Goal: Task Accomplishment & Management: Manage account settings

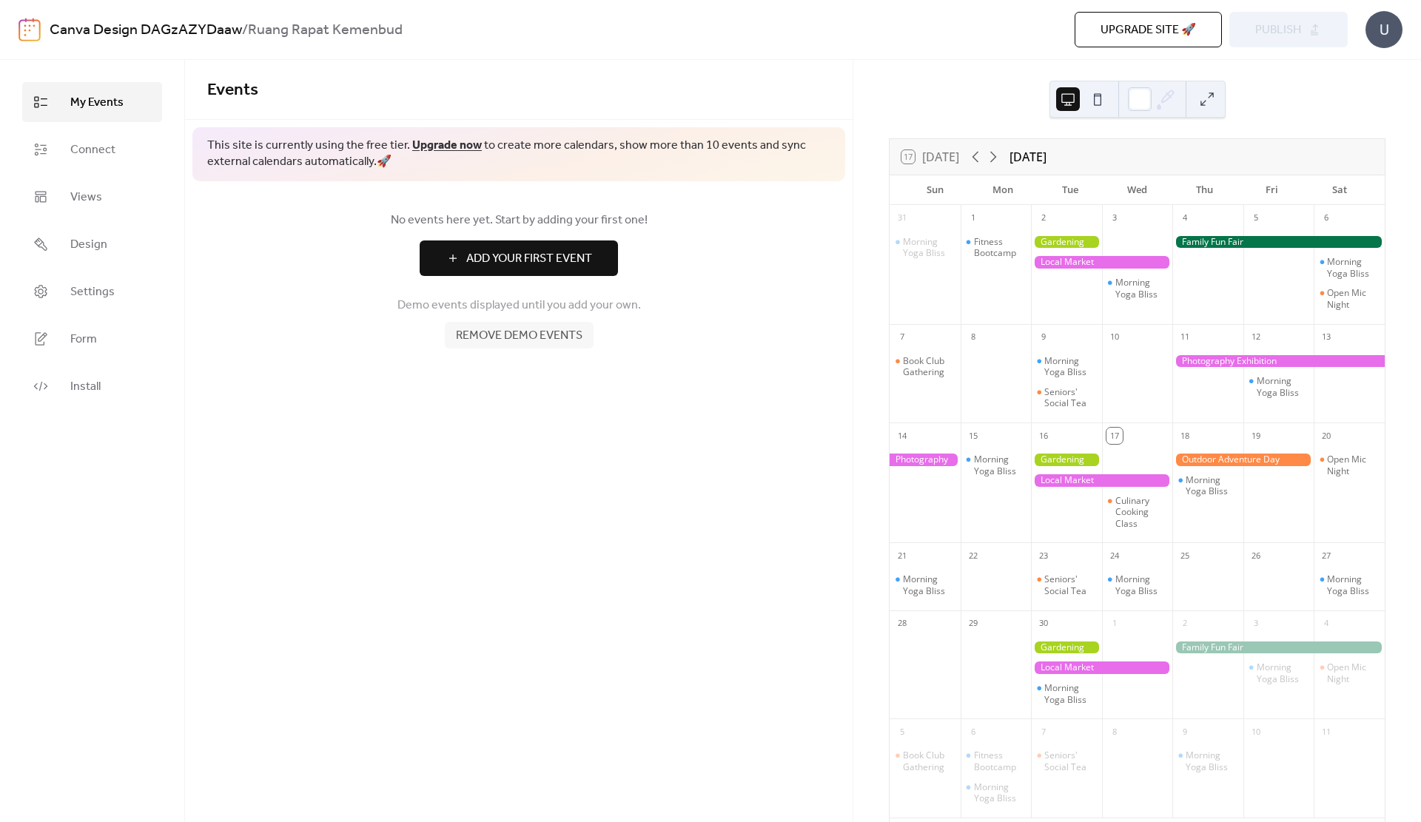
click at [1062, 478] on div at bounding box center [1101, 480] width 141 height 13
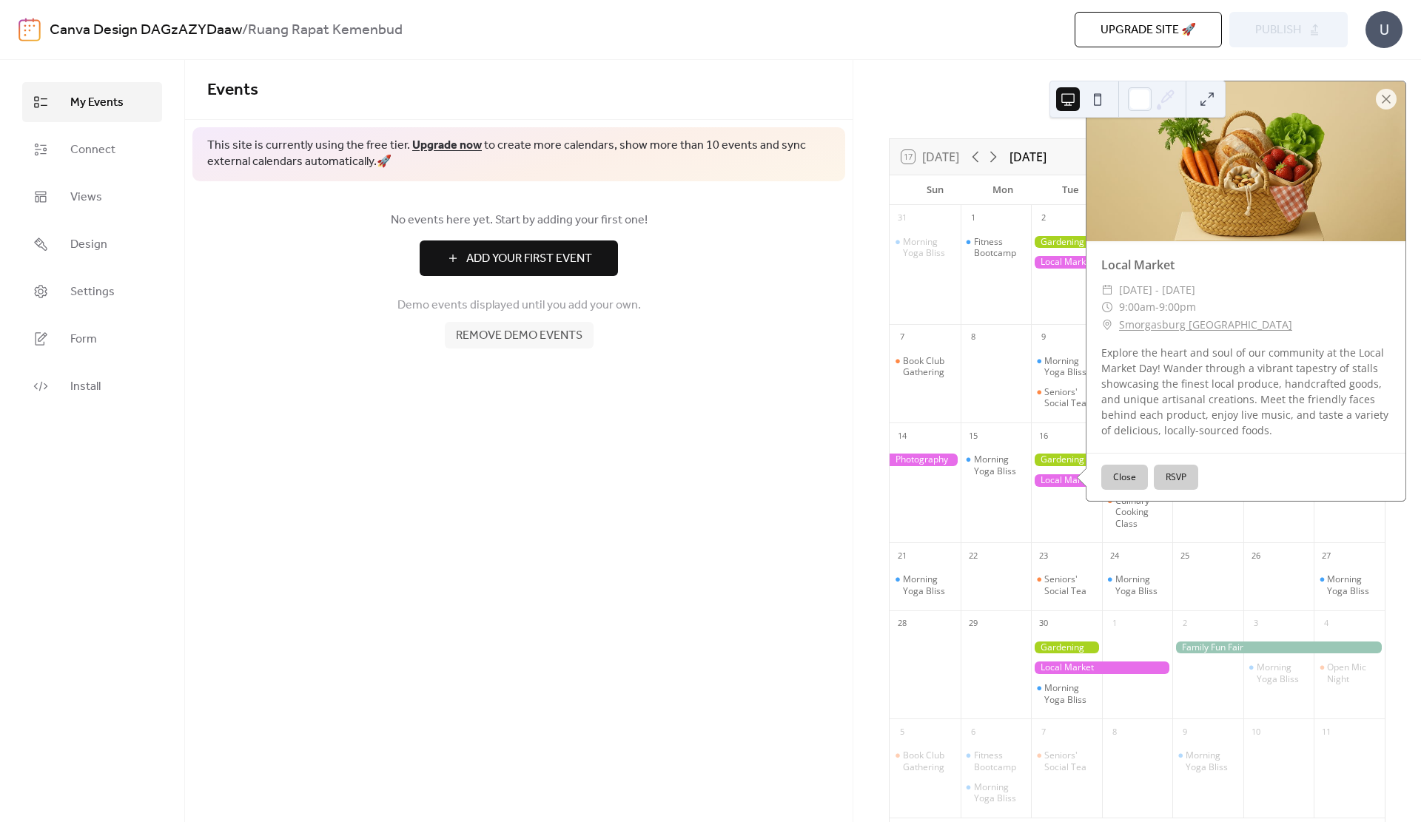
click at [759, 432] on div "Events This site is currently using the free tier. Upgrade now to create more c…" at bounding box center [519, 441] width 668 height 762
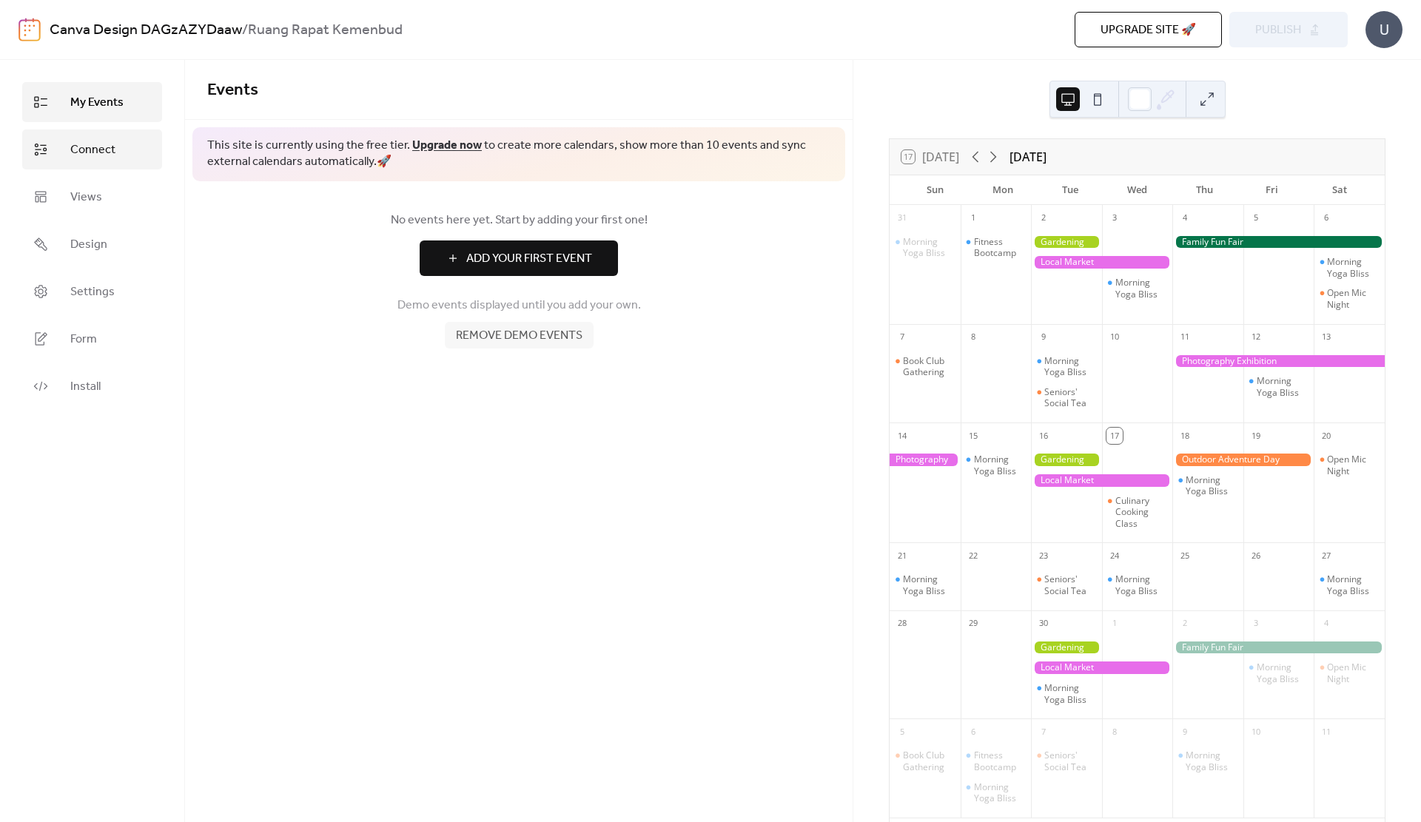
click at [125, 148] on link "Connect" at bounding box center [92, 150] width 140 height 40
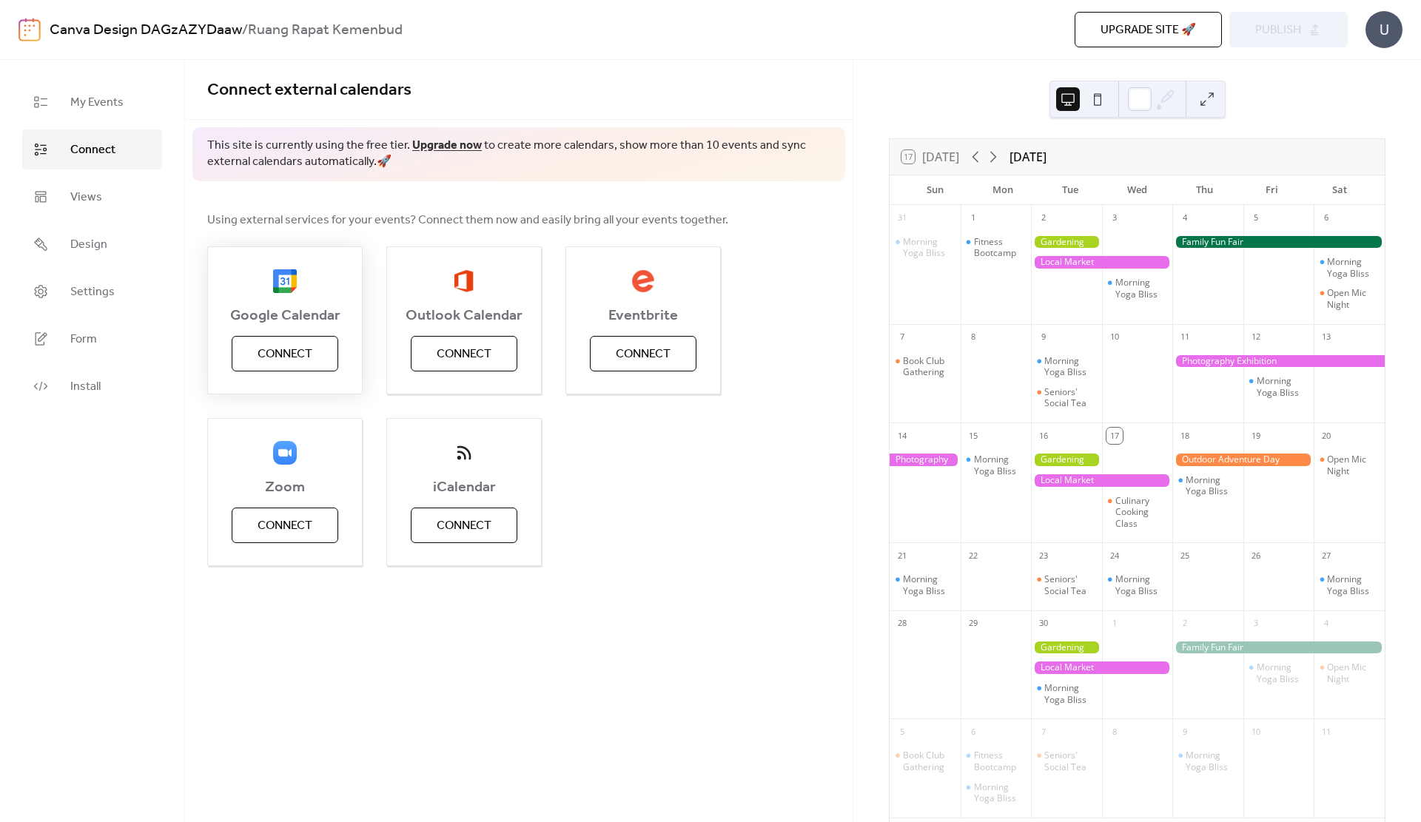
click at [310, 348] on span "Connect" at bounding box center [285, 355] width 55 height 18
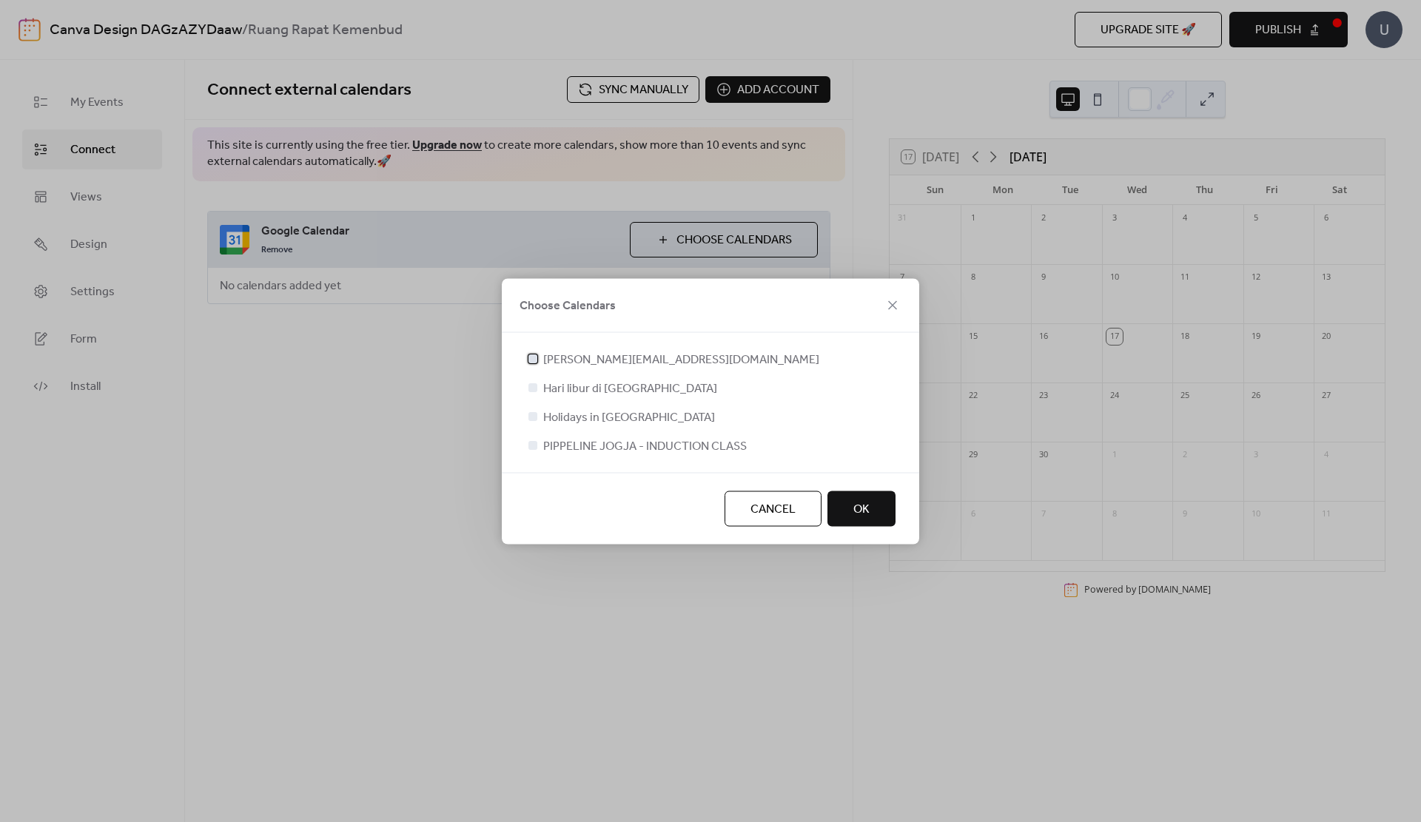
click at [601, 354] on span "[PERSON_NAME][EMAIL_ADDRESS][DOMAIN_NAME]" at bounding box center [681, 360] width 276 height 18
click at [853, 506] on span "OK" at bounding box center [861, 509] width 16 height 18
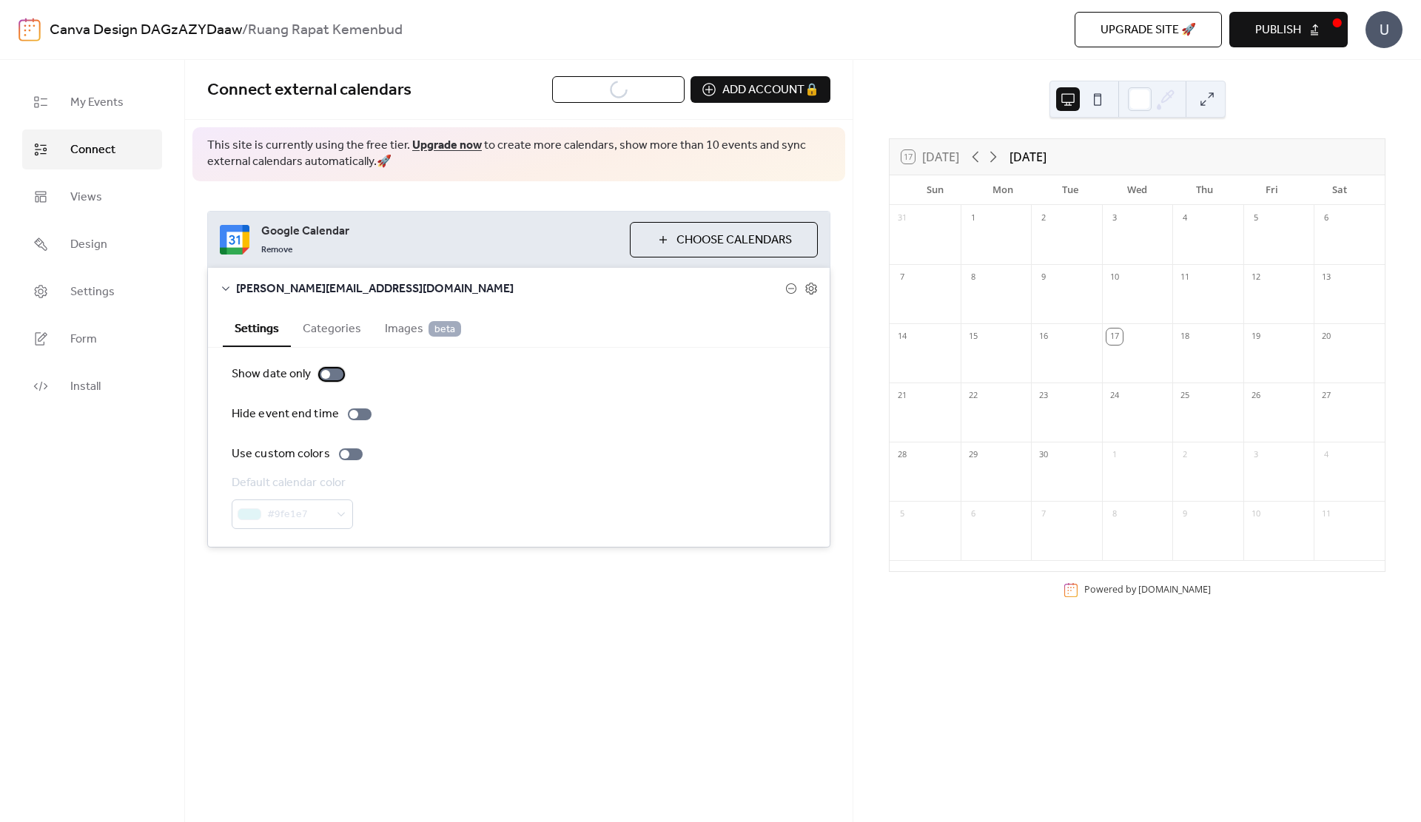
click at [320, 375] on div at bounding box center [332, 375] width 24 height 12
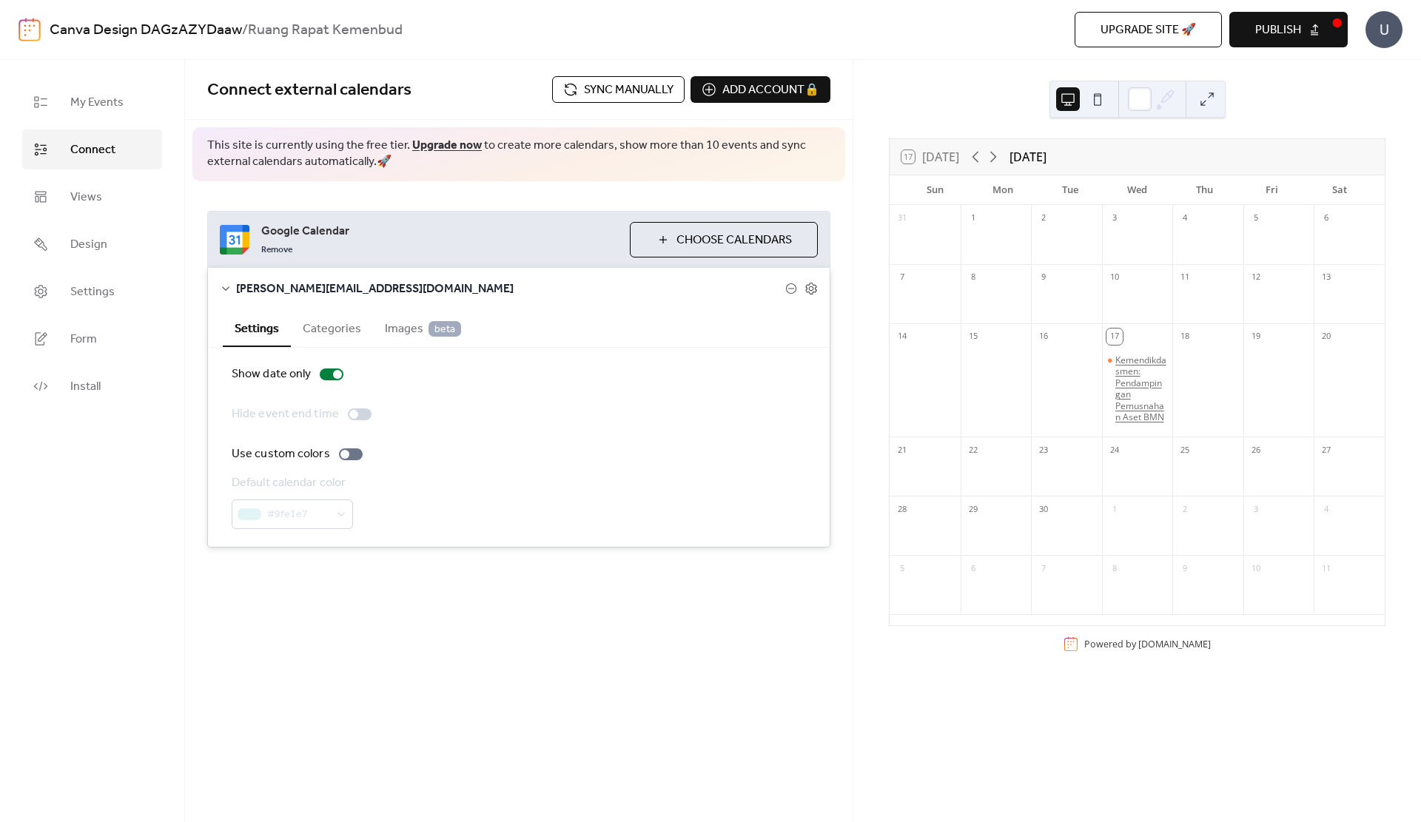
click at [1121, 395] on div "Kemendikdasmen: Pendampingan Pemusnahan Aset BMN" at bounding box center [1141, 390] width 52 height 70
click at [351, 453] on div at bounding box center [351, 455] width 24 height 12
click at [352, 457] on div at bounding box center [356, 454] width 9 height 9
click at [406, 314] on button "Images beta" at bounding box center [423, 327] width 100 height 36
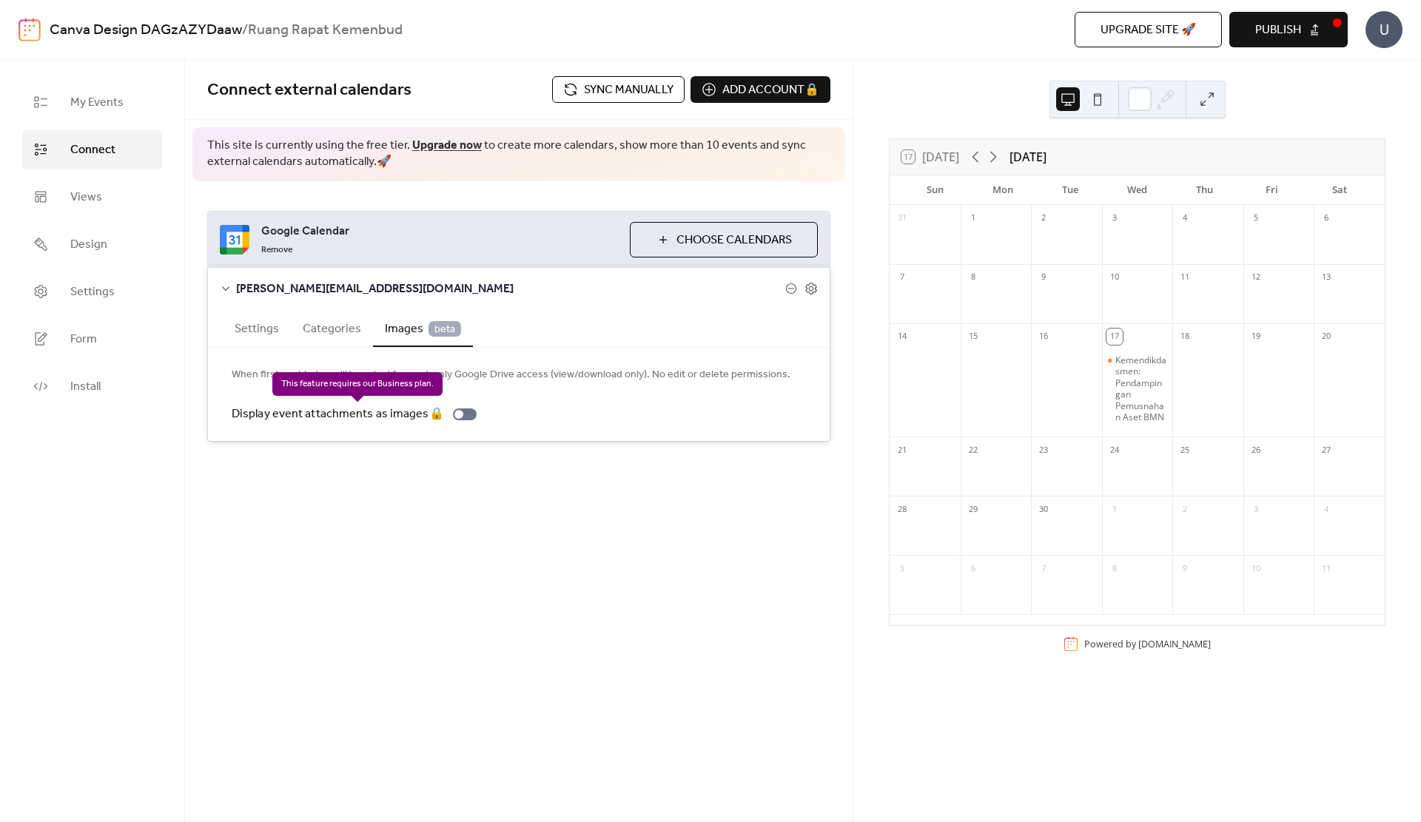
click at [424, 414] on div "Display event attachments as images 🔒" at bounding box center [357, 415] width 251 height 18
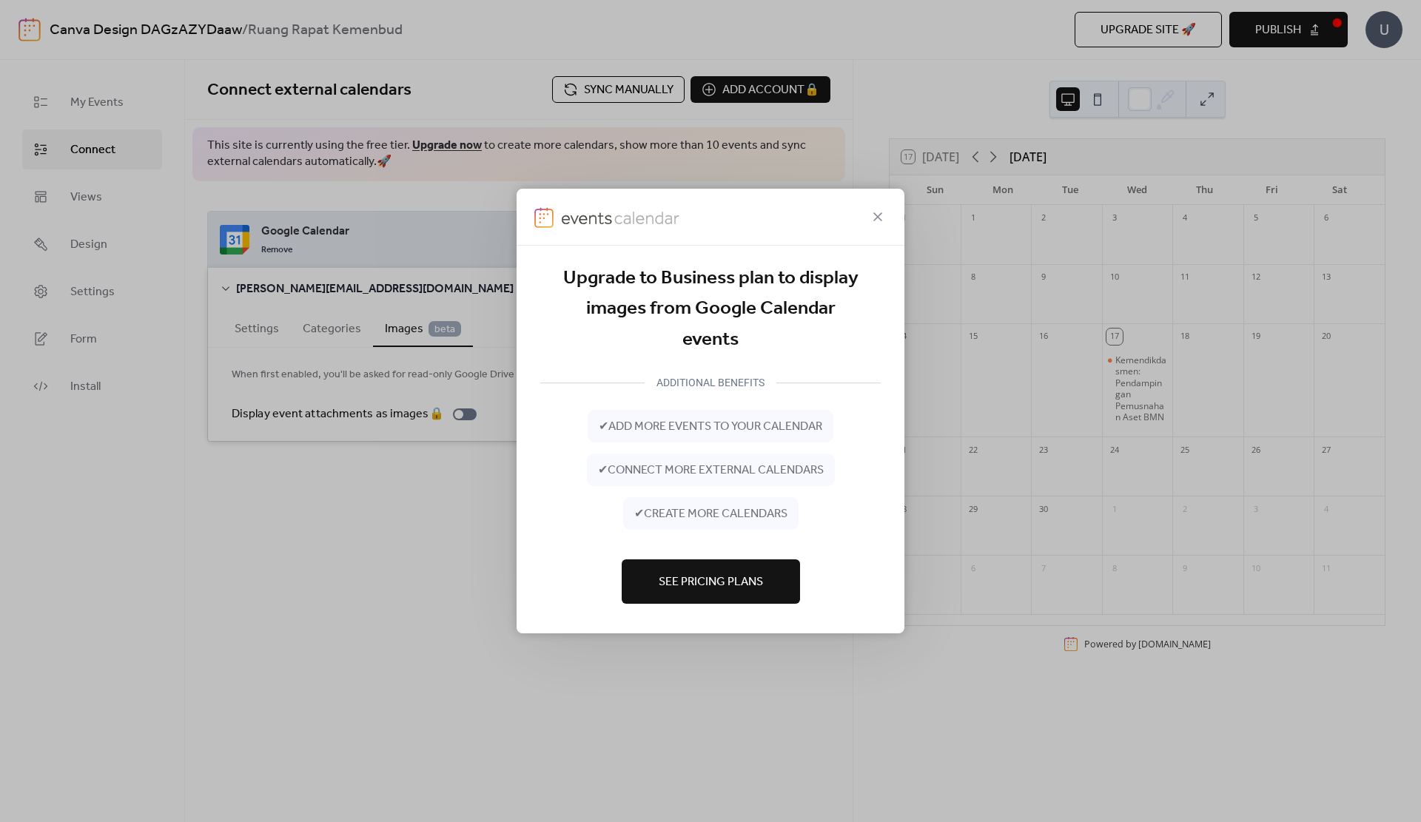
click at [719, 574] on span "See Pricing Plans" at bounding box center [711, 583] width 104 height 18
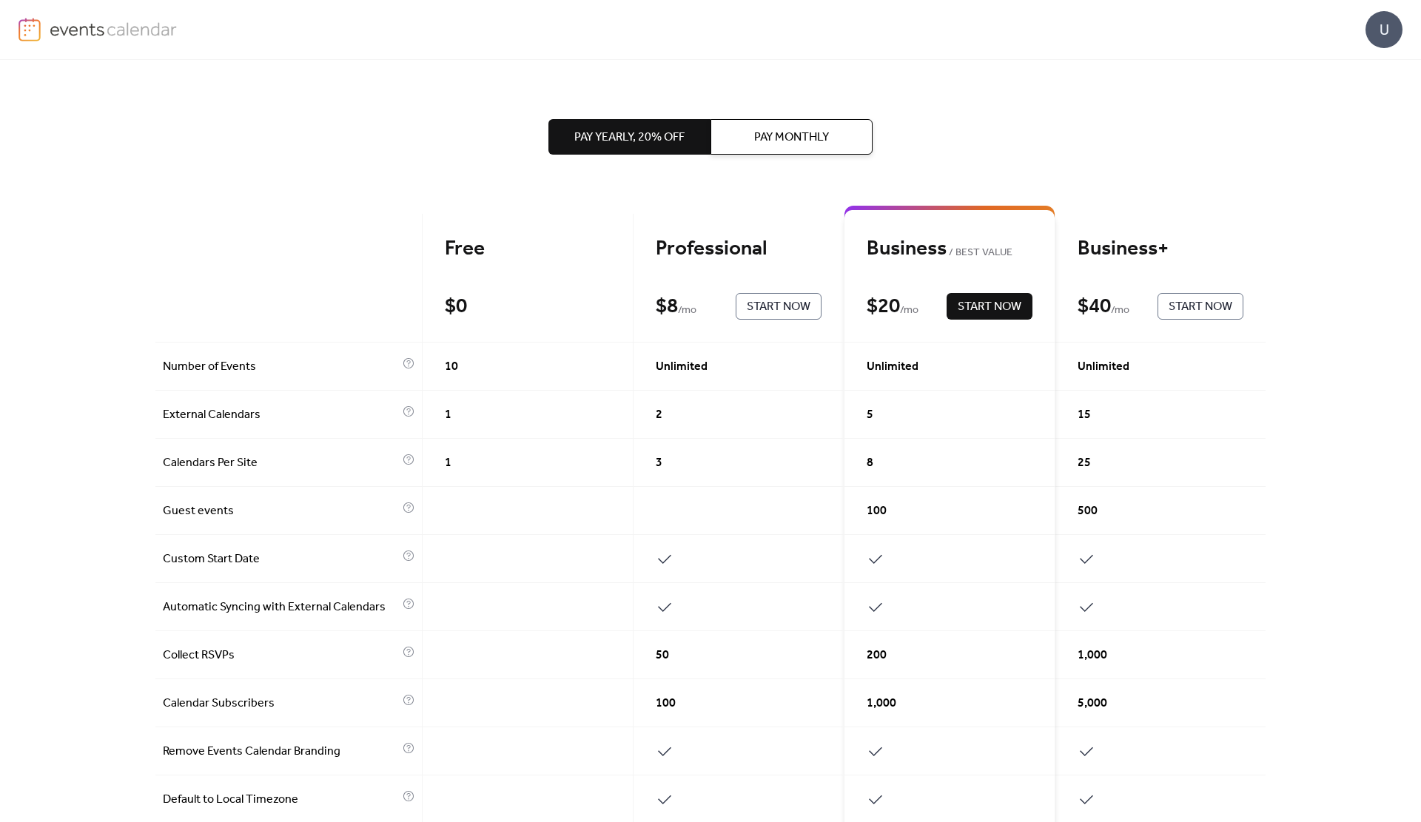
drag, startPoint x: 1416, startPoint y: 122, endPoint x: 1419, endPoint y: 200, distance: 77.8
click at [1419, 200] on div "Pay Yearly, 20% off Pay Monthly Free $ 0 Start Now Professional $ 8 / mo Start …" at bounding box center [710, 441] width 1421 height 762
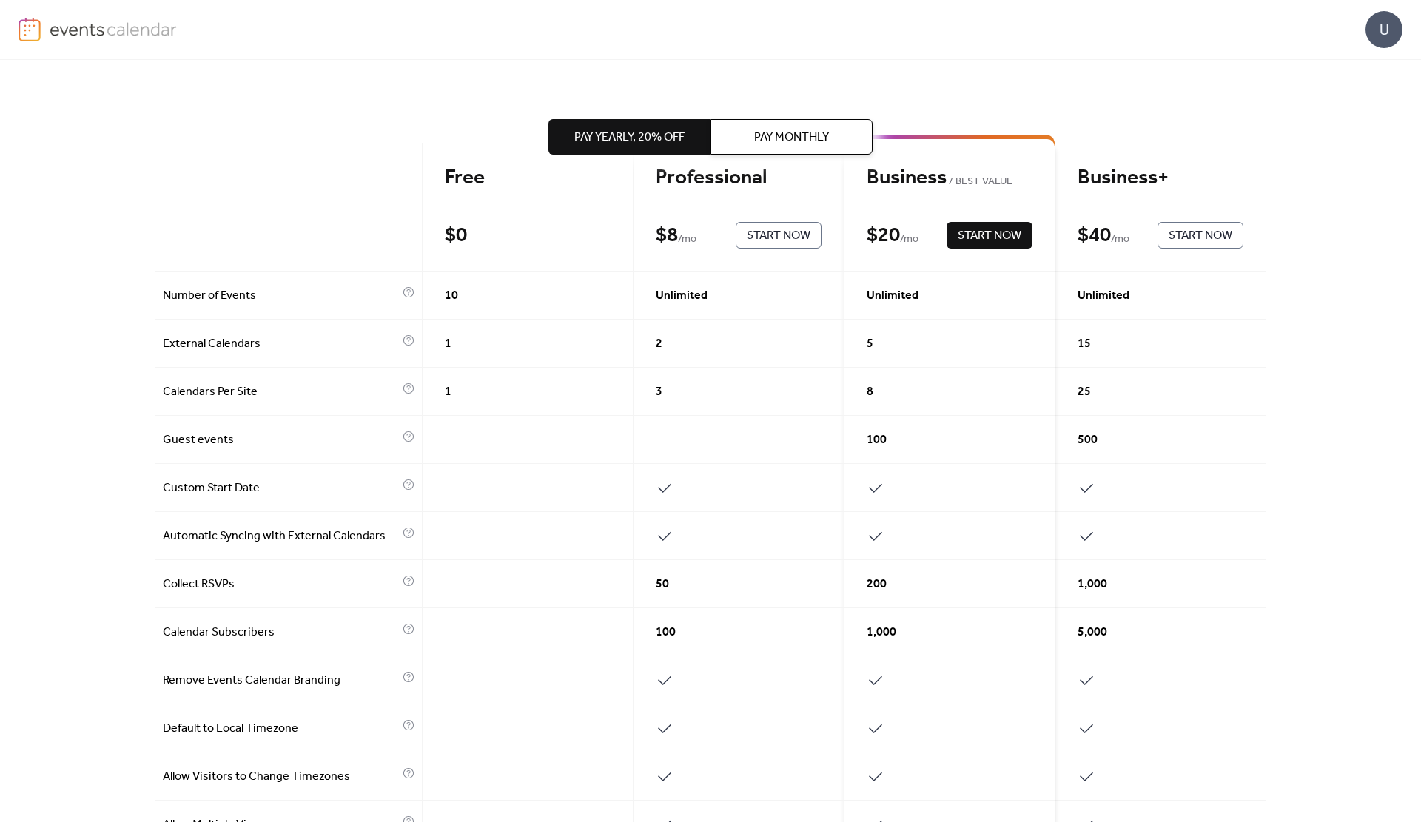
scroll to position [73, 0]
click at [986, 229] on span "Start Now" at bounding box center [990, 235] width 64 height 18
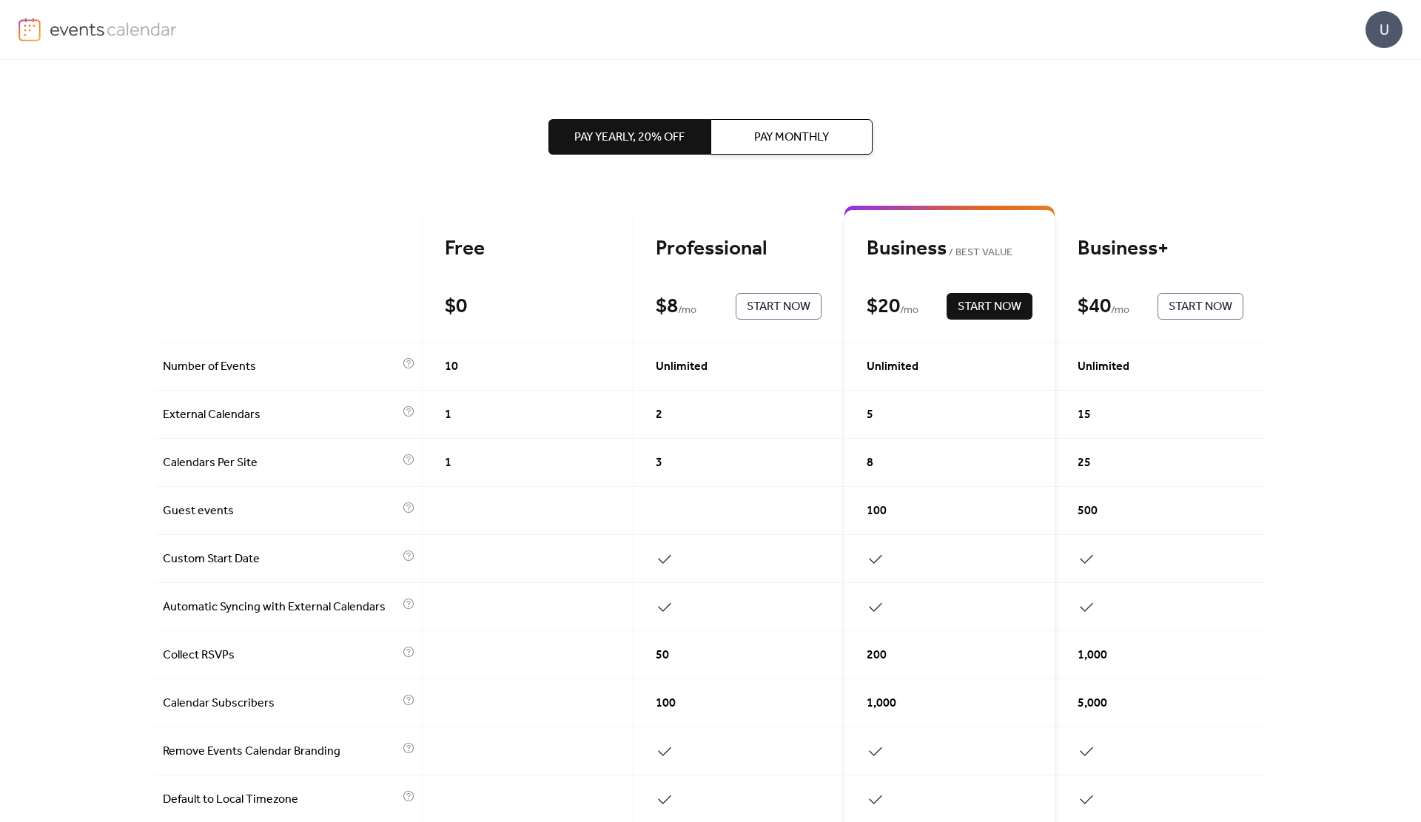
click at [788, 130] on span "Pay Monthly" at bounding box center [791, 138] width 75 height 18
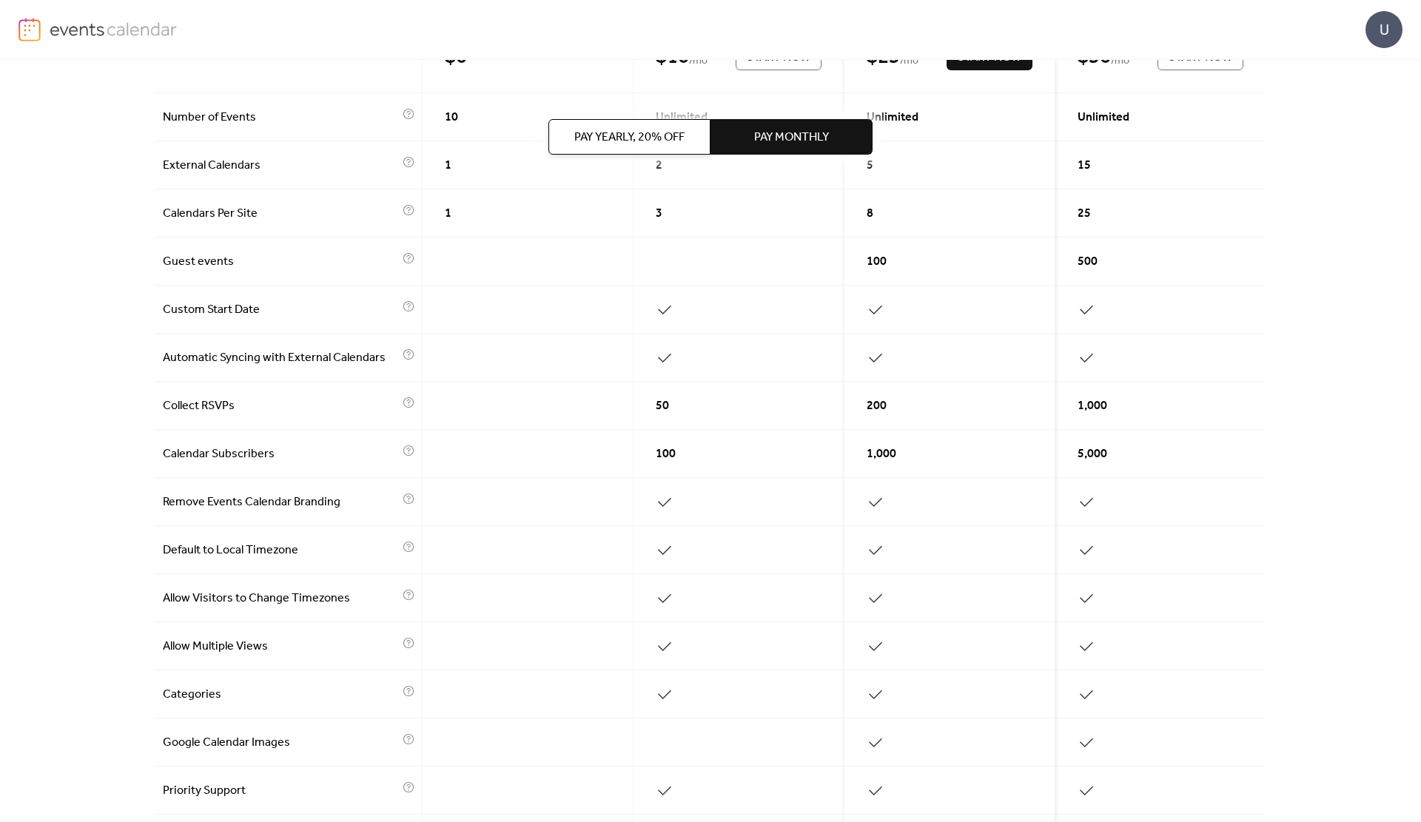
scroll to position [443, 0]
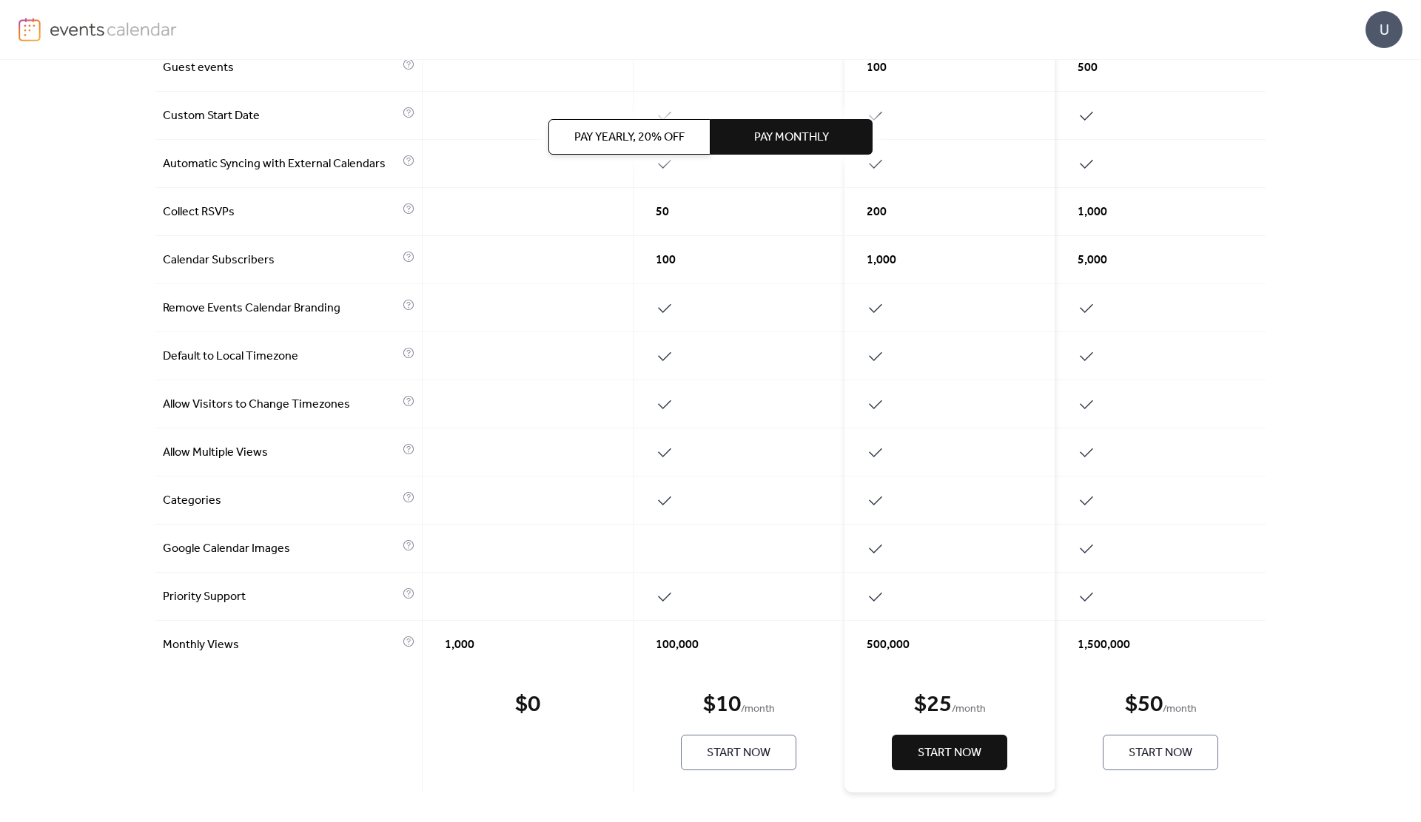
click at [948, 740] on button "Start Now" at bounding box center [949, 753] width 115 height 36
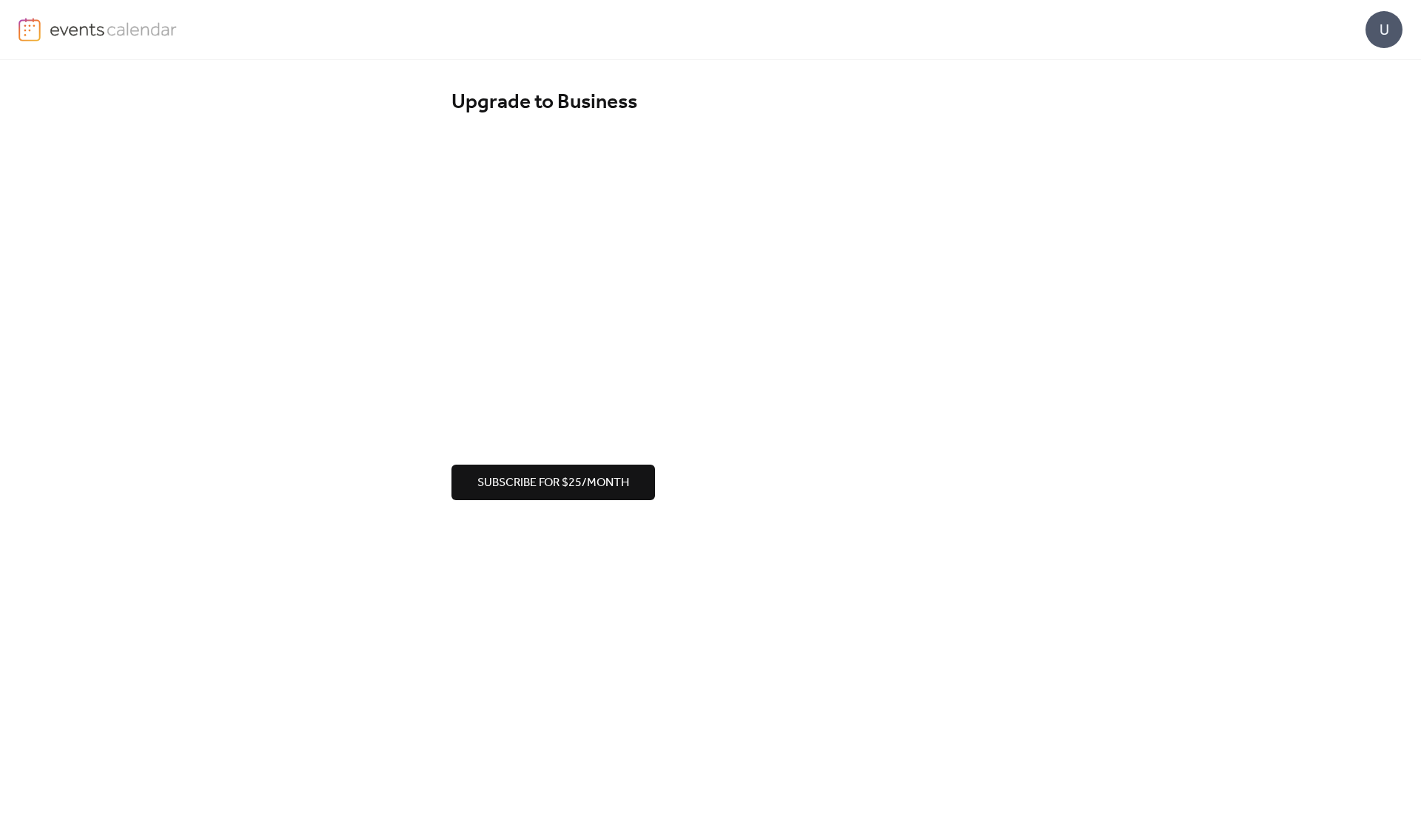
click at [312, 242] on div "Upgrade to Business Subscribe for $25/month" at bounding box center [710, 295] width 1421 height 470
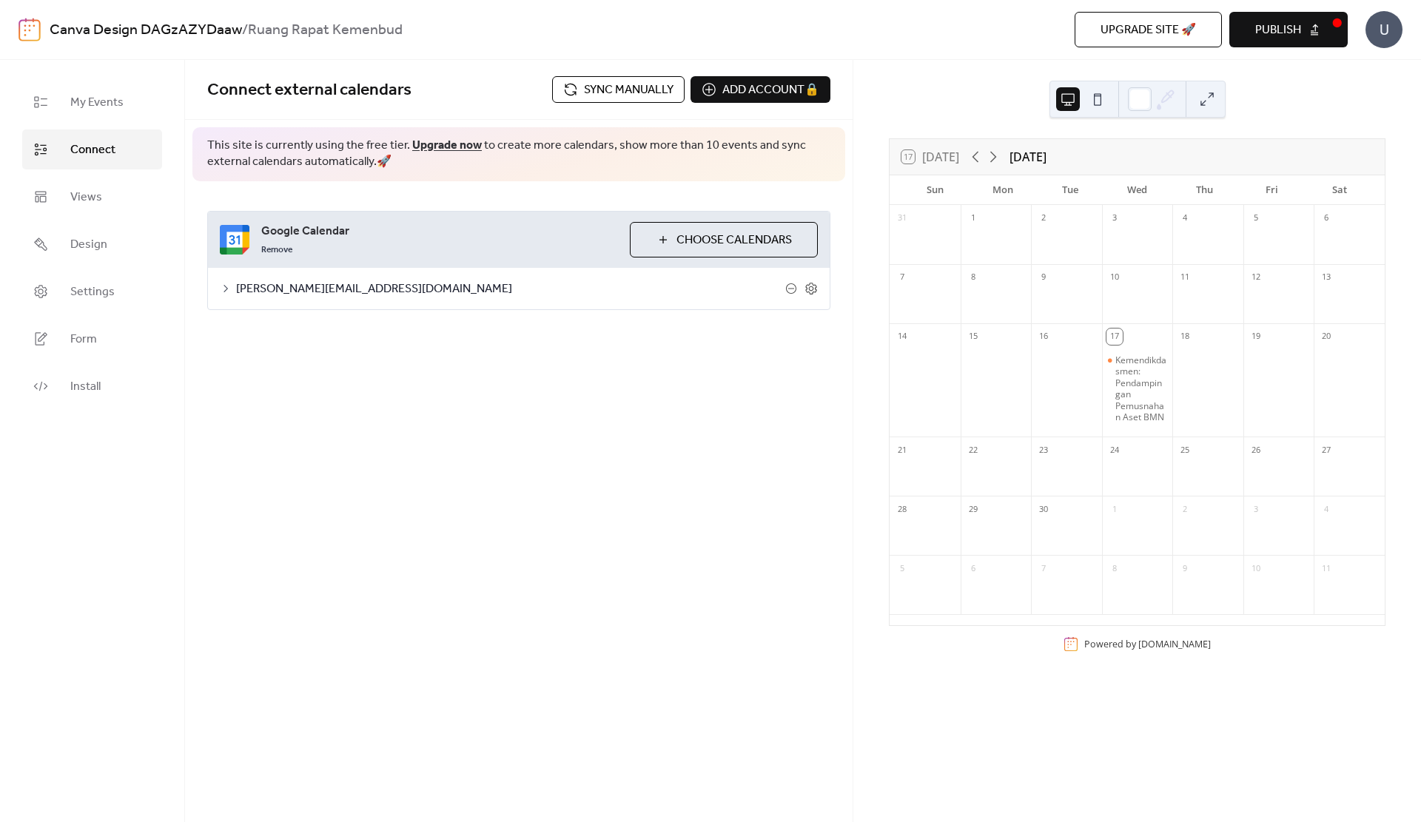
click at [623, 87] on span "Sync manually" at bounding box center [629, 90] width 90 height 18
click at [1121, 413] on div "Kemendikdasmen: Pendampingan Pemusnahan Aset BMN" at bounding box center [1141, 390] width 52 height 70
click at [453, 285] on span "[PERSON_NAME][EMAIL_ADDRESS][DOMAIN_NAME]" at bounding box center [510, 290] width 549 height 18
click at [352, 332] on button "Categories" at bounding box center [332, 327] width 82 height 36
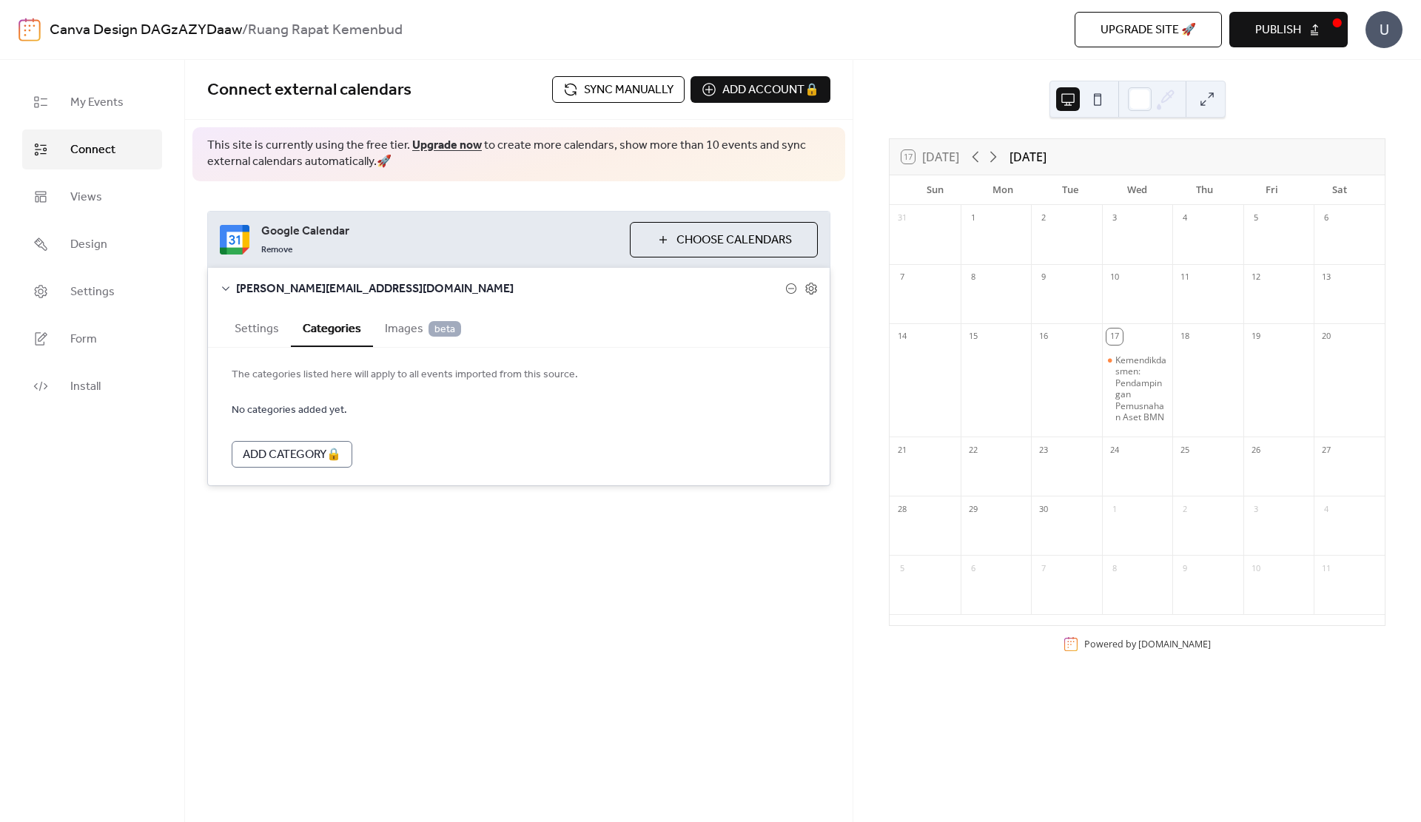
click at [266, 338] on button "Settings" at bounding box center [257, 327] width 68 height 36
click at [356, 411] on div at bounding box center [360, 415] width 24 height 12
click at [352, 463] on label "Use custom colors" at bounding box center [300, 455] width 137 height 18
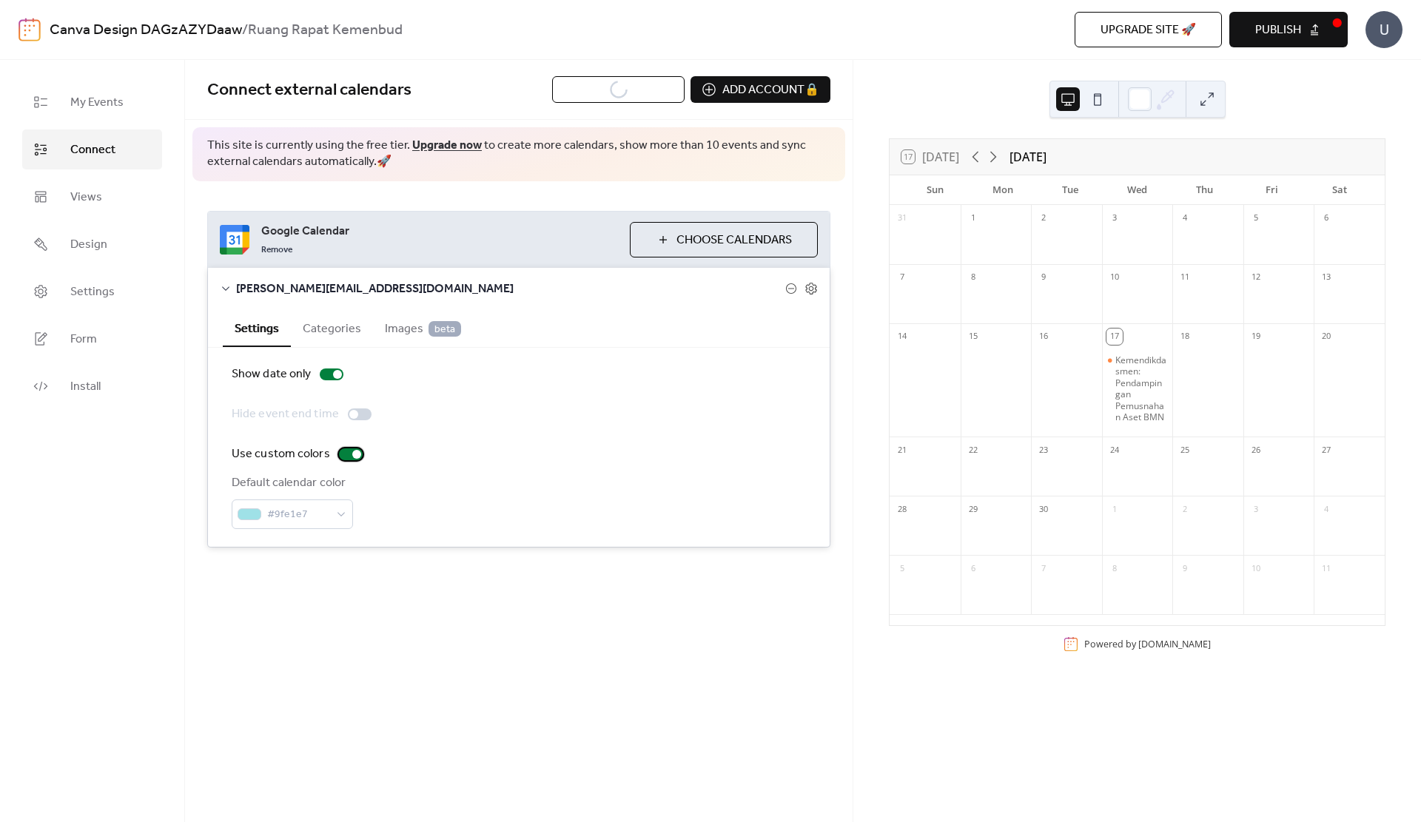
click at [352, 458] on div at bounding box center [356, 454] width 9 height 9
click at [352, 457] on div at bounding box center [351, 455] width 24 height 12
click at [640, 90] on span "Sync manually" at bounding box center [629, 90] width 90 height 18
click at [629, 90] on span "Sync manually" at bounding box center [629, 90] width 90 height 18
click at [1297, 31] on span "Publish" at bounding box center [1278, 30] width 46 height 18
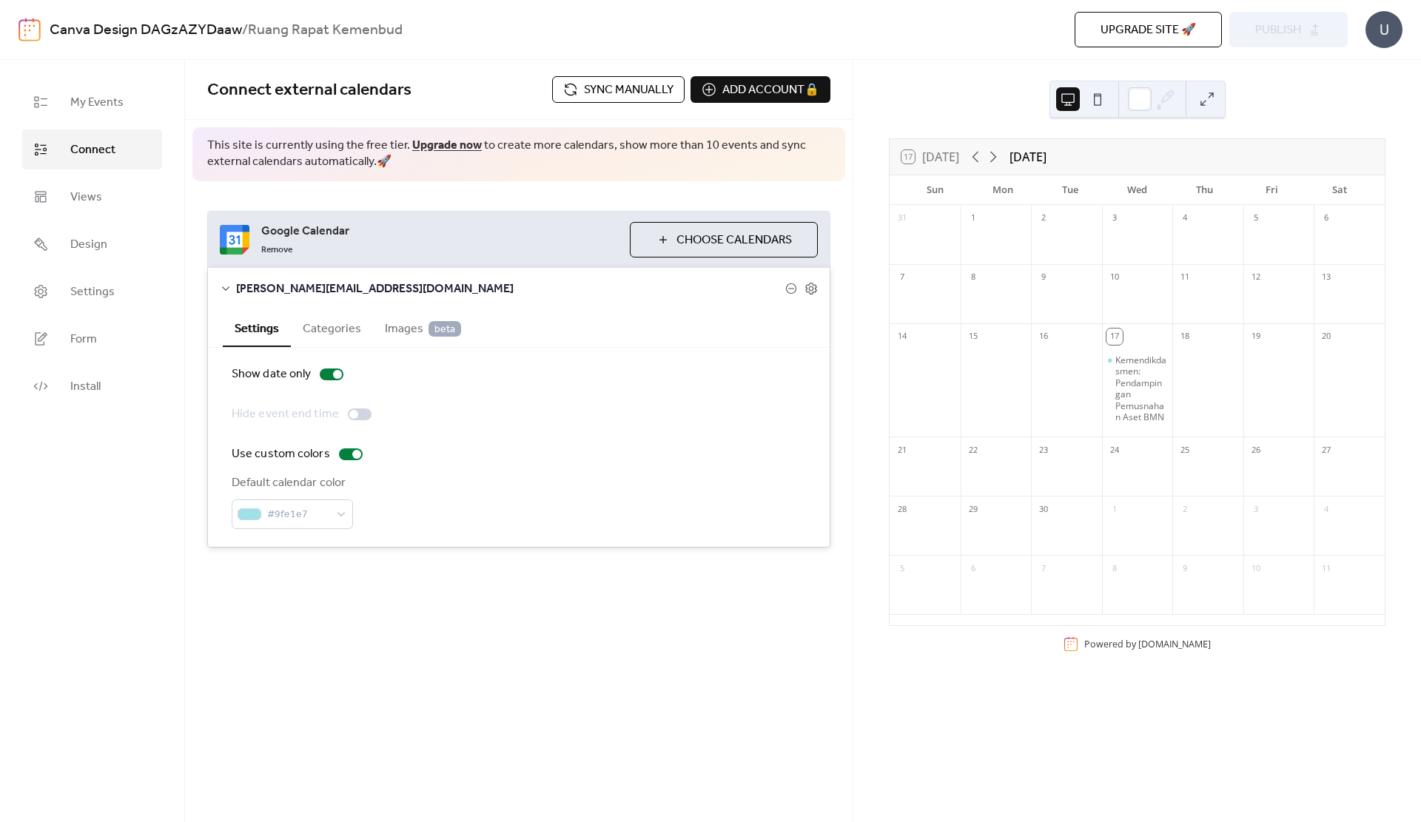
click at [708, 232] on span "Choose Calendars" at bounding box center [734, 241] width 115 height 18
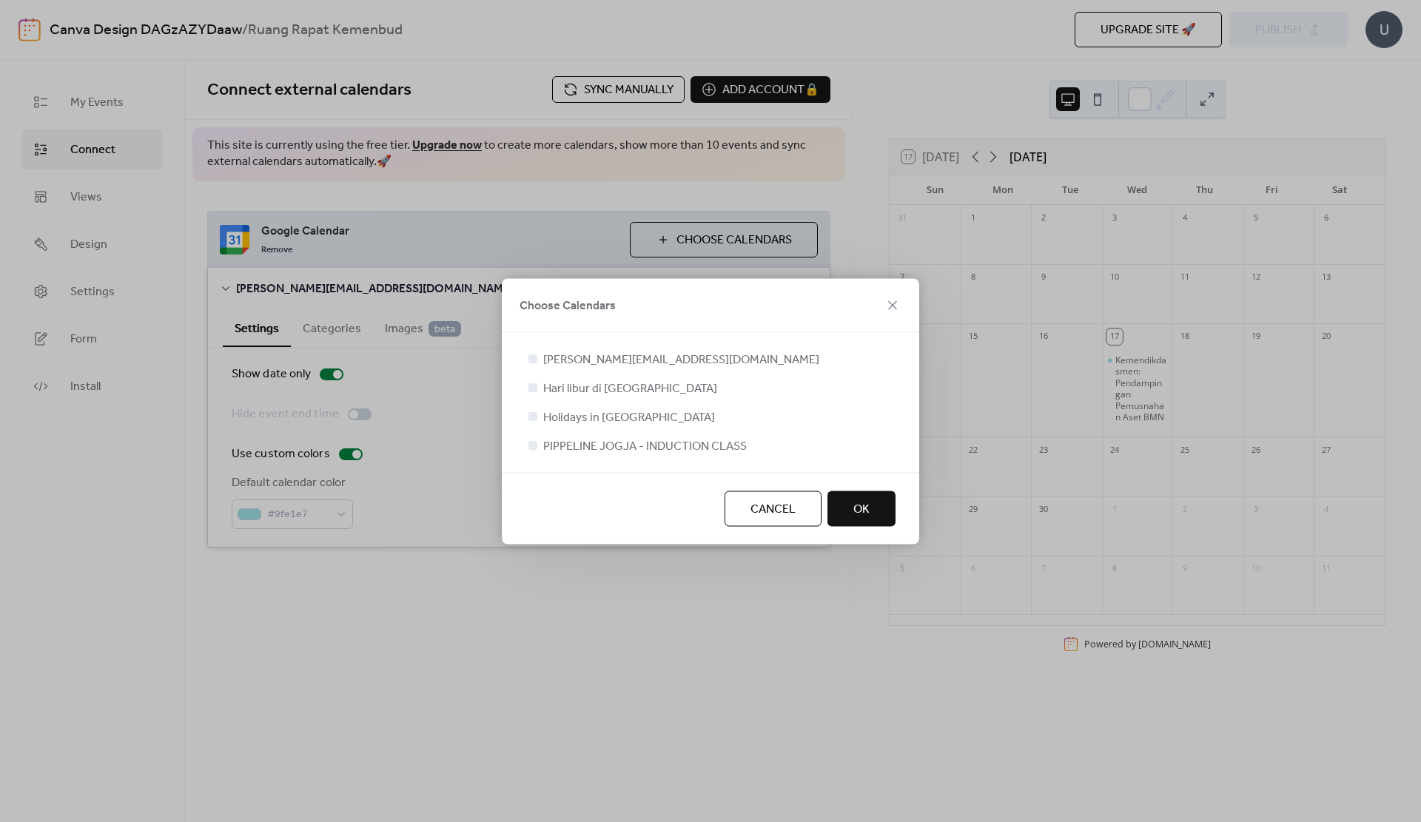
click at [882, 307] on div "Choose Calendars" at bounding box center [710, 305] width 417 height 54
click at [891, 306] on icon at bounding box center [892, 305] width 9 height 9
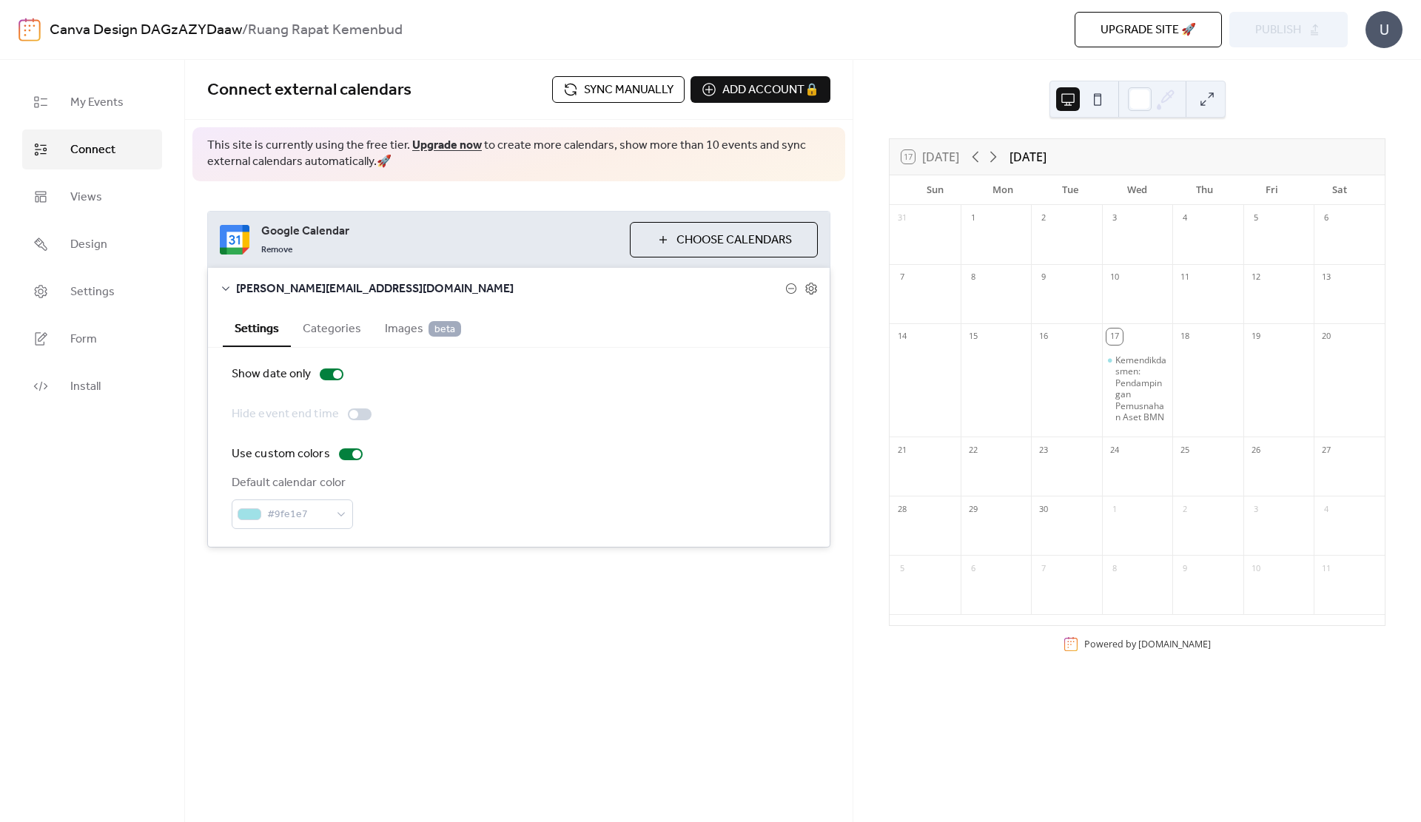
click at [1259, 49] on div "Canva Design DAGzAZYDaaw / Ruang Rapat Kemenbud Upgrade site 🚀 Preview Publish U" at bounding box center [711, 29] width 1384 height 59
click at [107, 96] on span "My Events" at bounding box center [96, 103] width 53 height 18
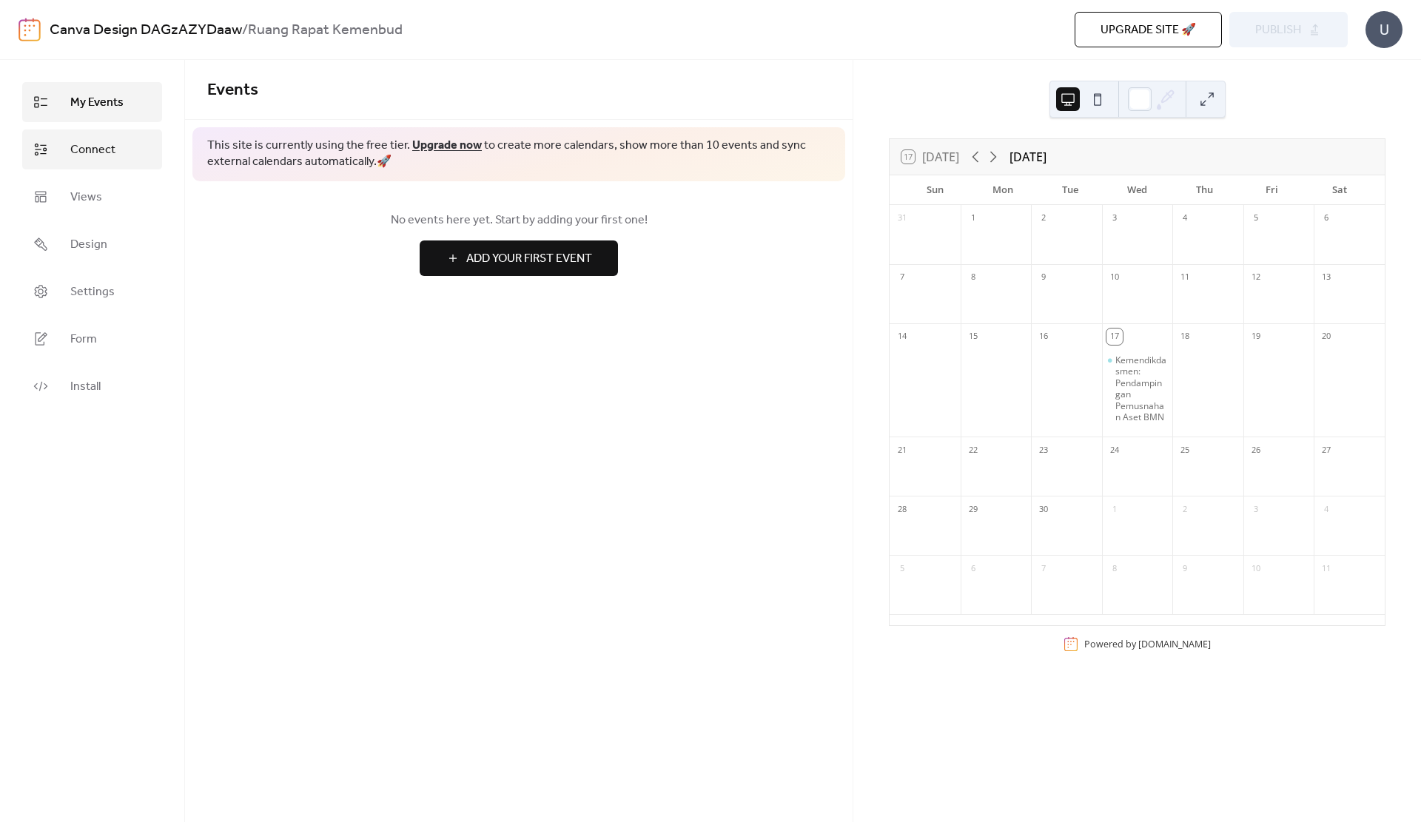
click at [114, 155] on span "Connect" at bounding box center [92, 150] width 45 height 18
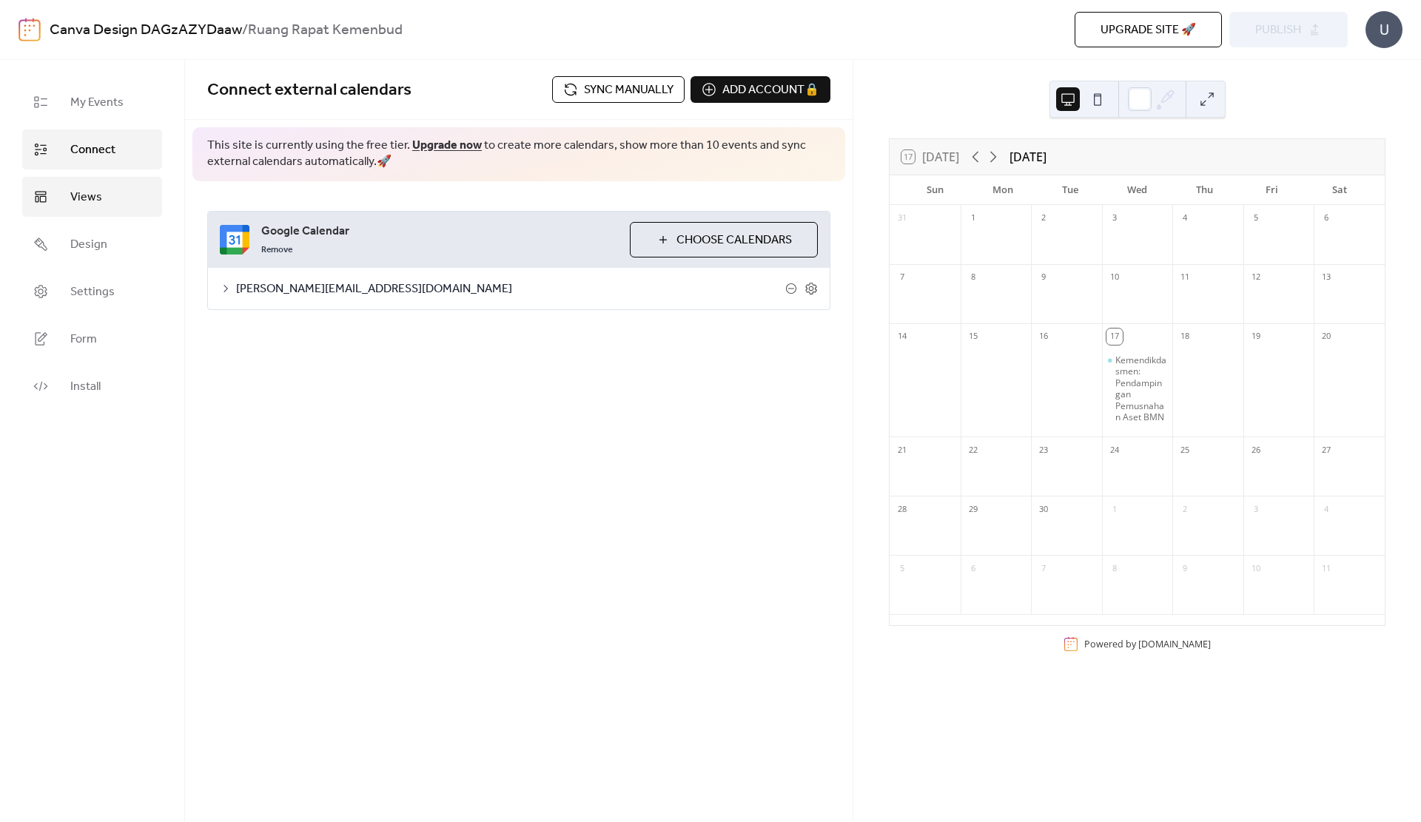
click at [113, 192] on link "Views" at bounding box center [92, 197] width 140 height 40
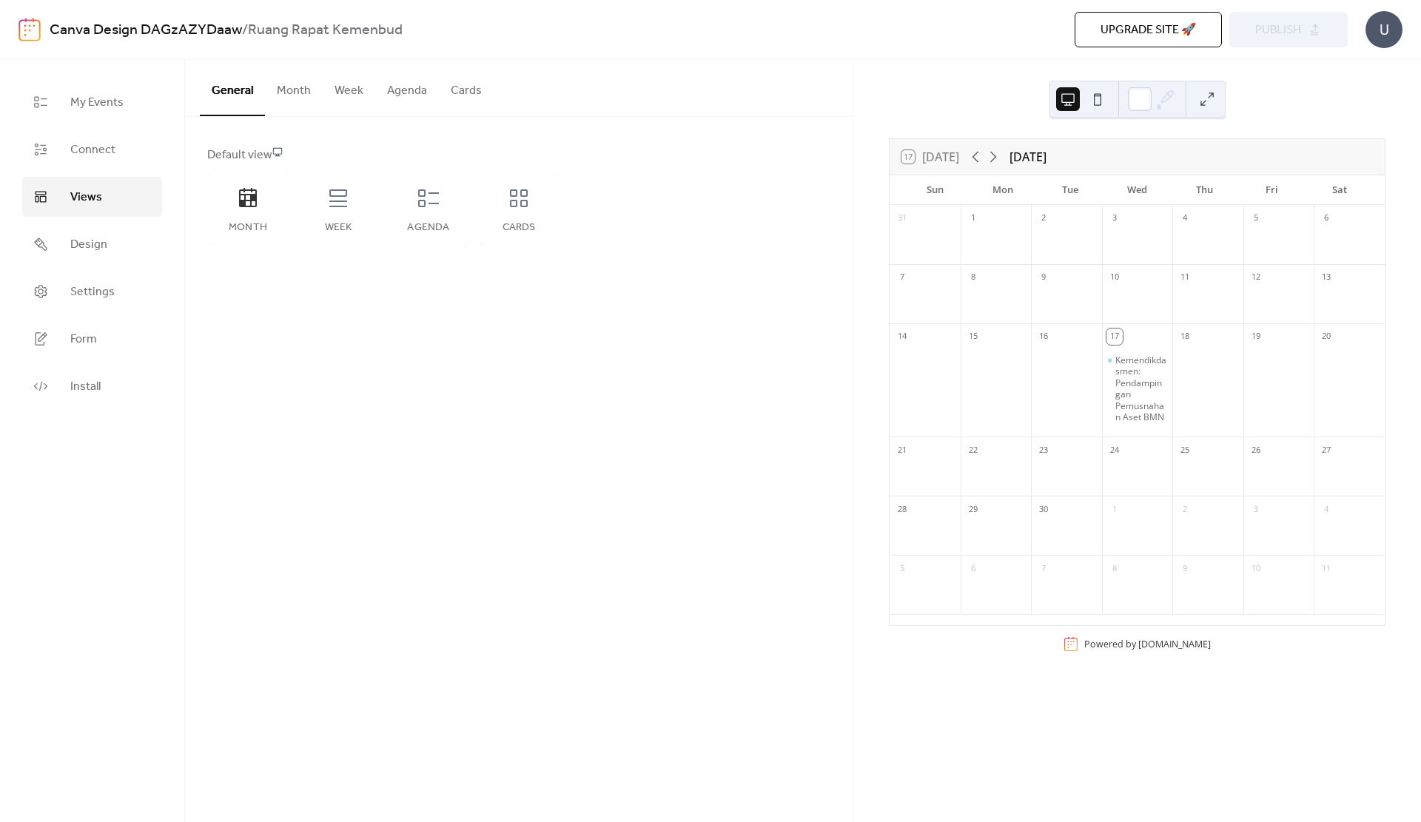
click at [1089, 347] on div at bounding box center [1066, 389] width 71 height 85
click at [1095, 96] on button at bounding box center [1098, 99] width 24 height 24
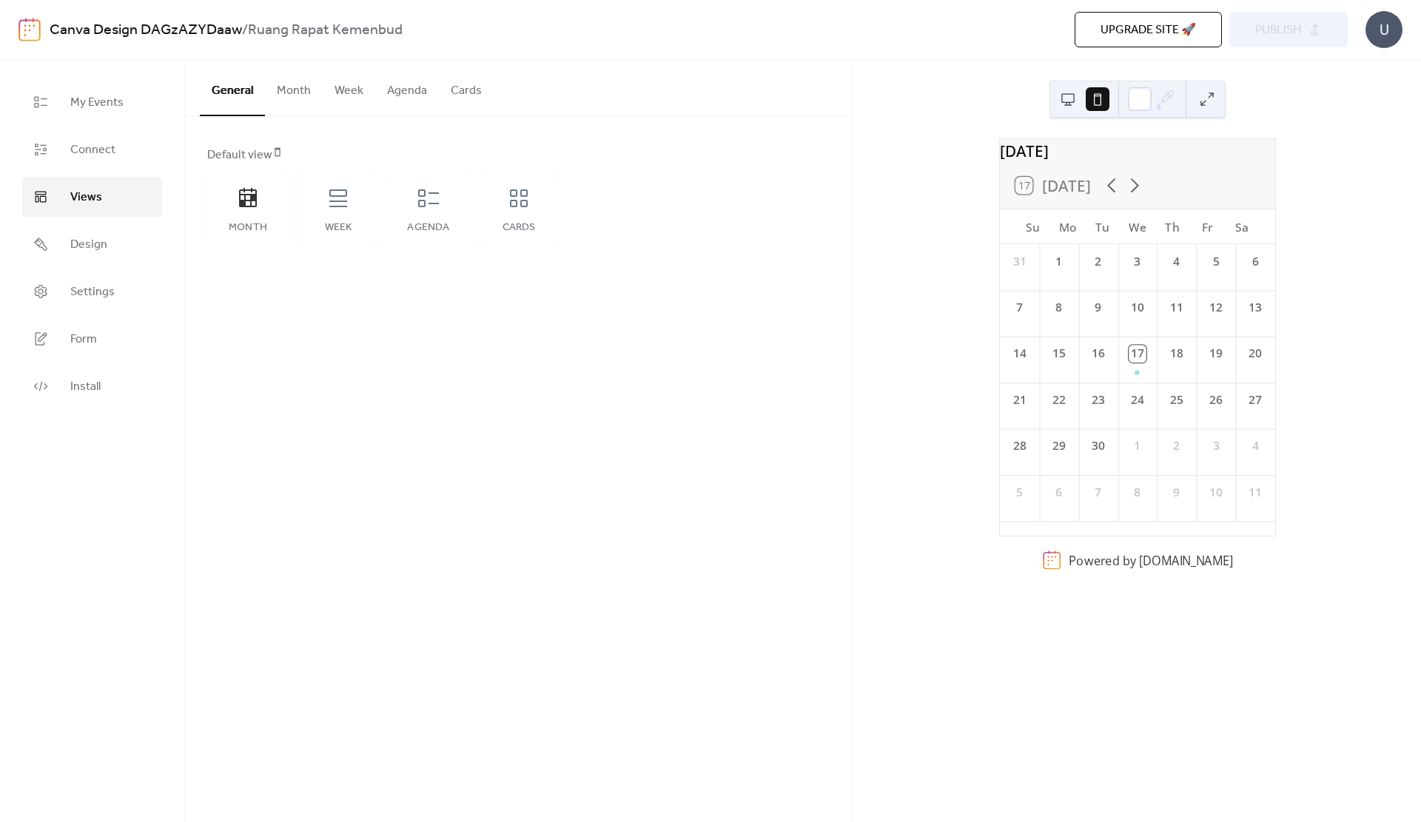
click at [1078, 98] on button at bounding box center [1068, 99] width 24 height 24
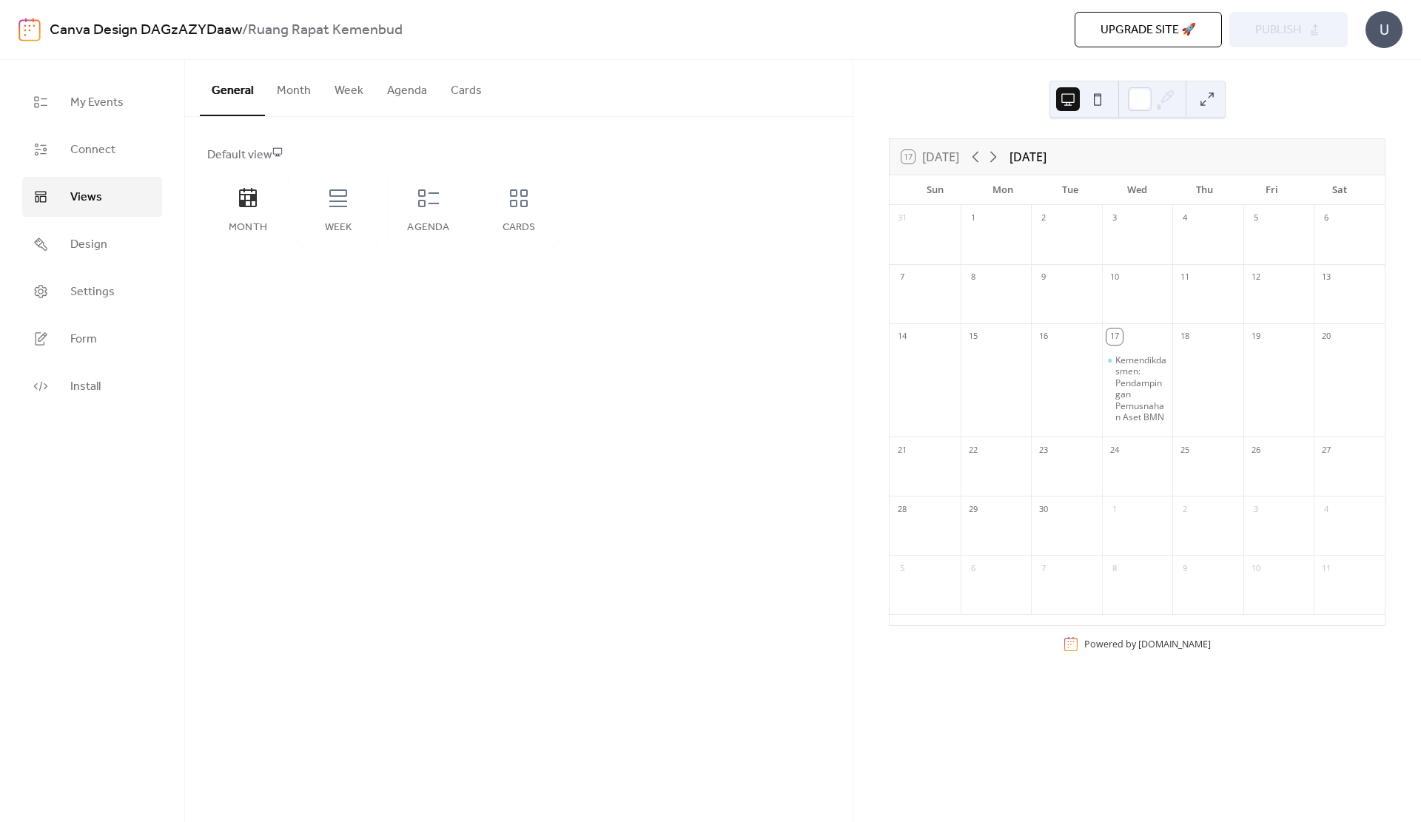
click at [1208, 96] on button at bounding box center [1207, 99] width 24 height 24
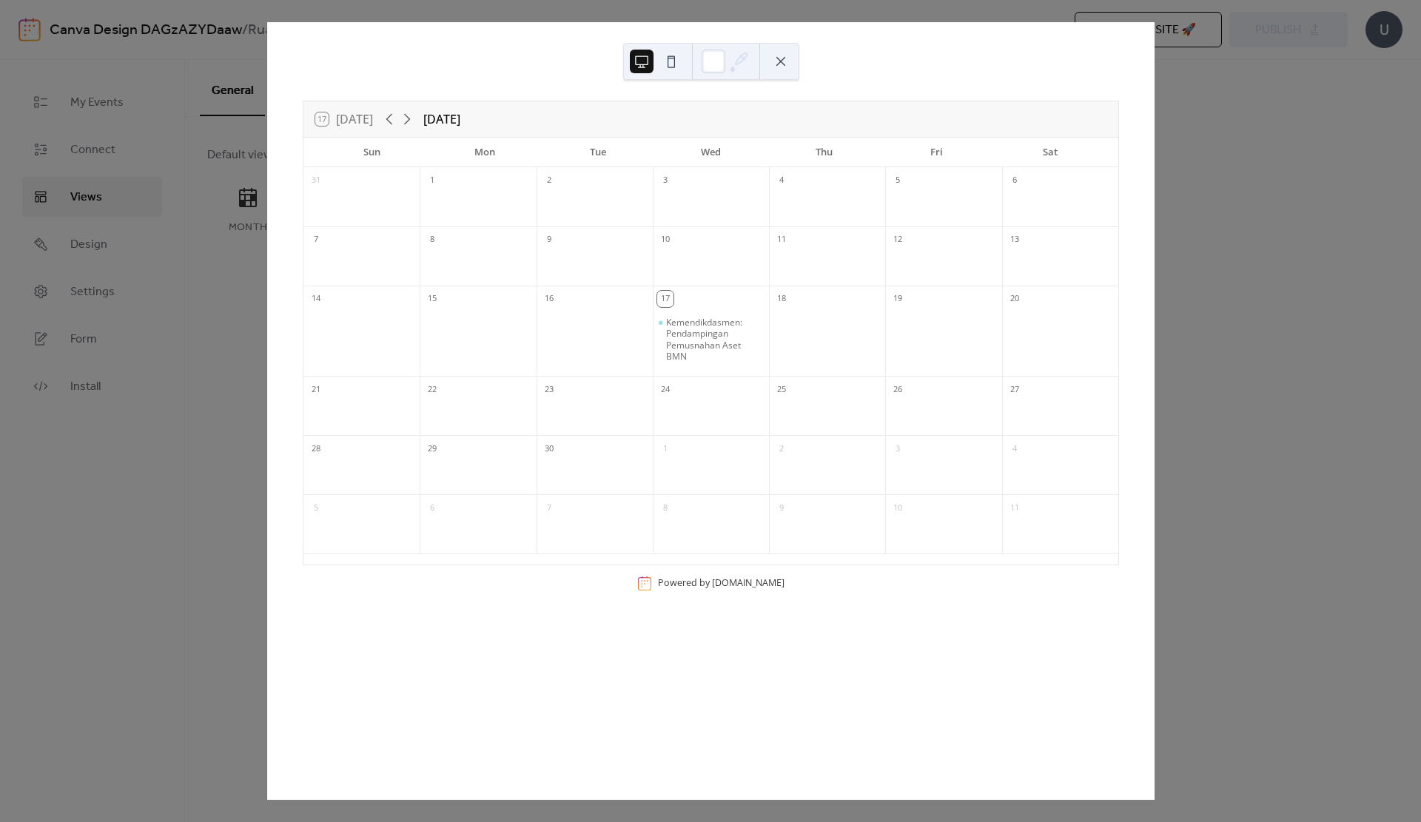
click at [675, 306] on div "17" at bounding box center [711, 298] width 116 height 24
click at [1155, 262] on div "17 [DATE] [DATE] Sun Mon Tue Wed Thu Fri Sat 31 1 2 3 4 5 6 7 8 9 10 11 12 13 1…" at bounding box center [710, 411] width 888 height 778
click at [1155, 73] on div "17 [DATE] [DATE] Sun Mon Tue Wed Thu Fri Sat 31 1 2 3 4 5 6 7 8 9 10 11 12 13 1…" at bounding box center [710, 411] width 888 height 778
click at [848, 110] on div "17 [DATE] [DATE]" at bounding box center [710, 119] width 815 height 36
click at [778, 59] on button at bounding box center [781, 62] width 24 height 24
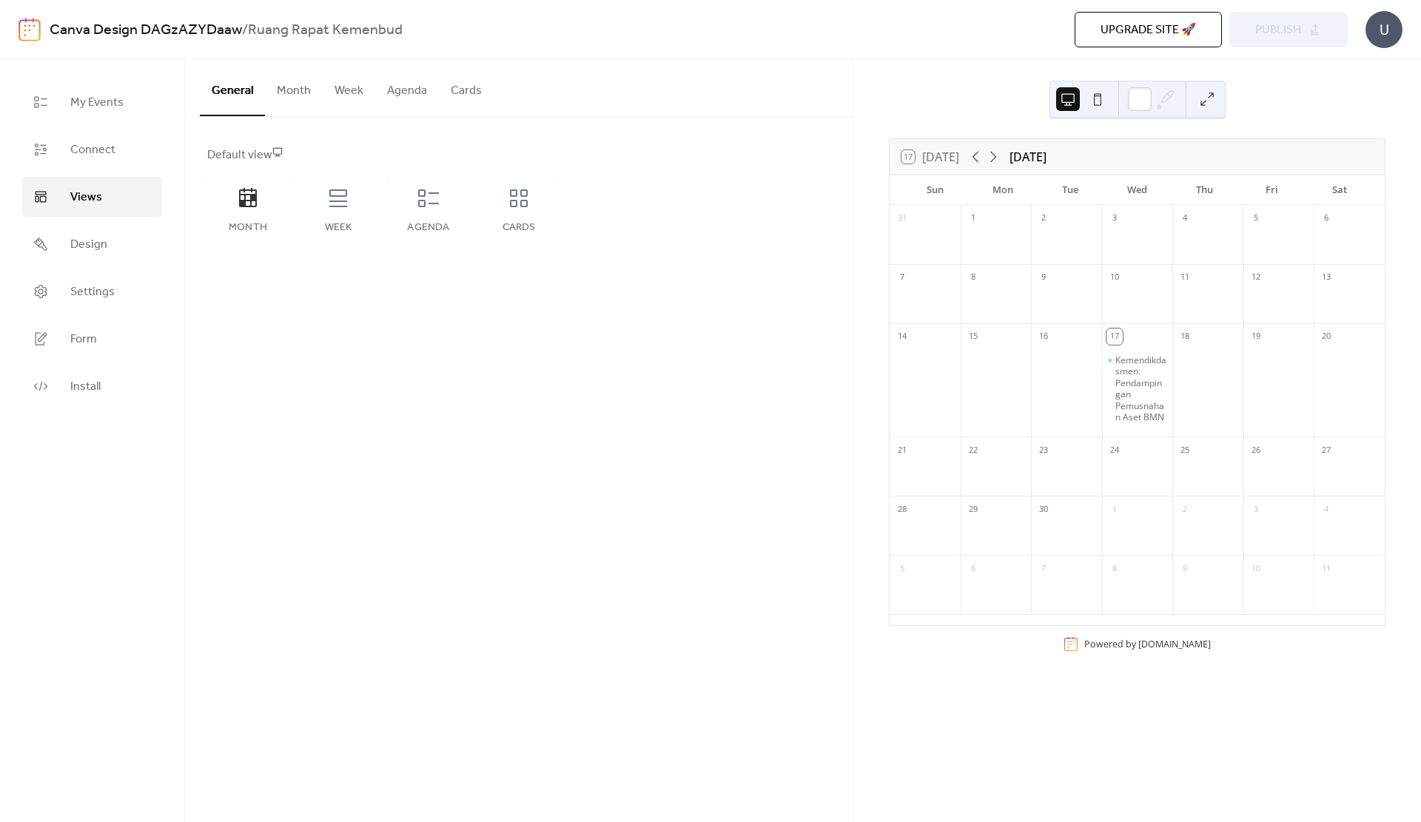
click at [298, 100] on button "Month" at bounding box center [294, 87] width 58 height 55
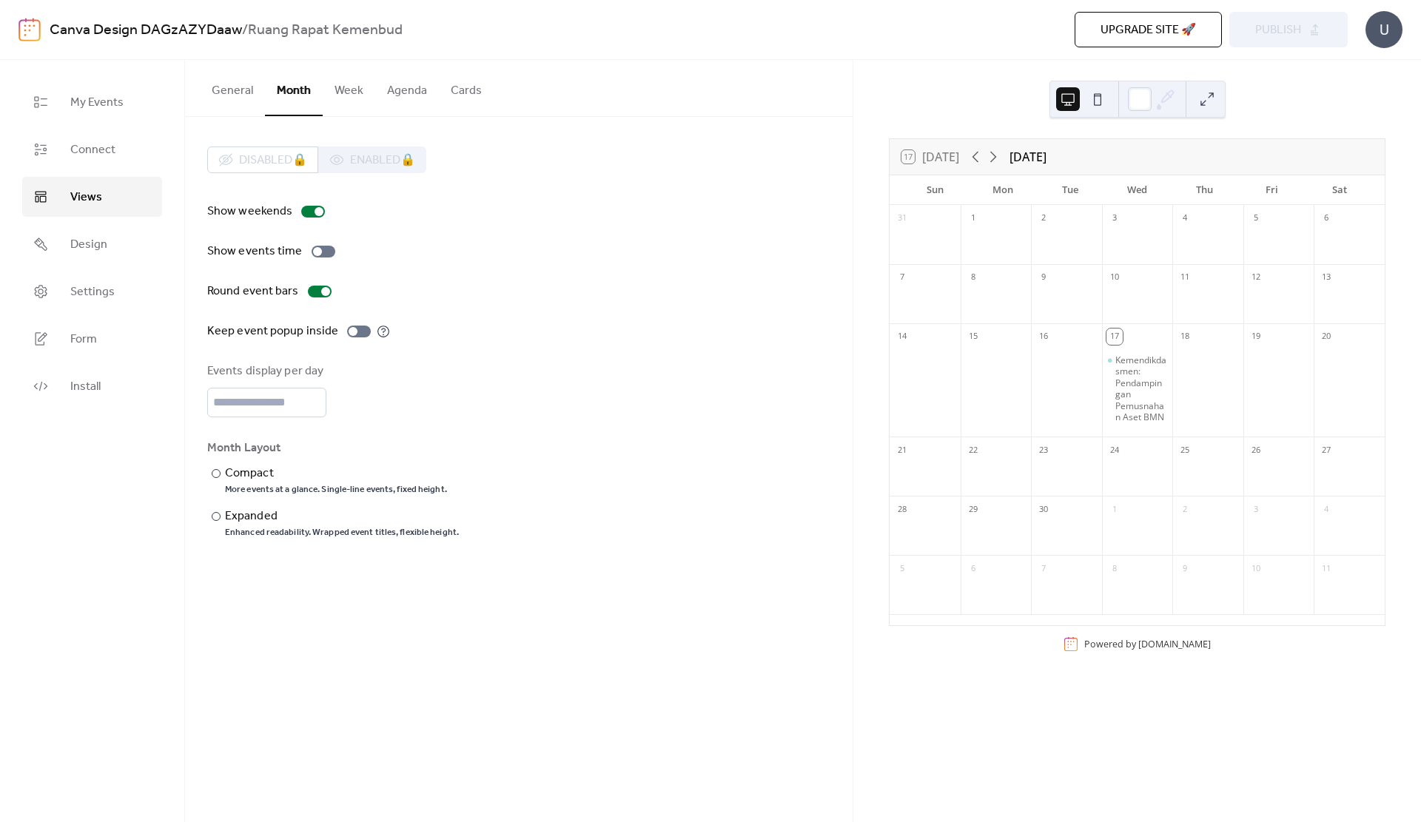
click at [238, 98] on button "General" at bounding box center [232, 87] width 65 height 55
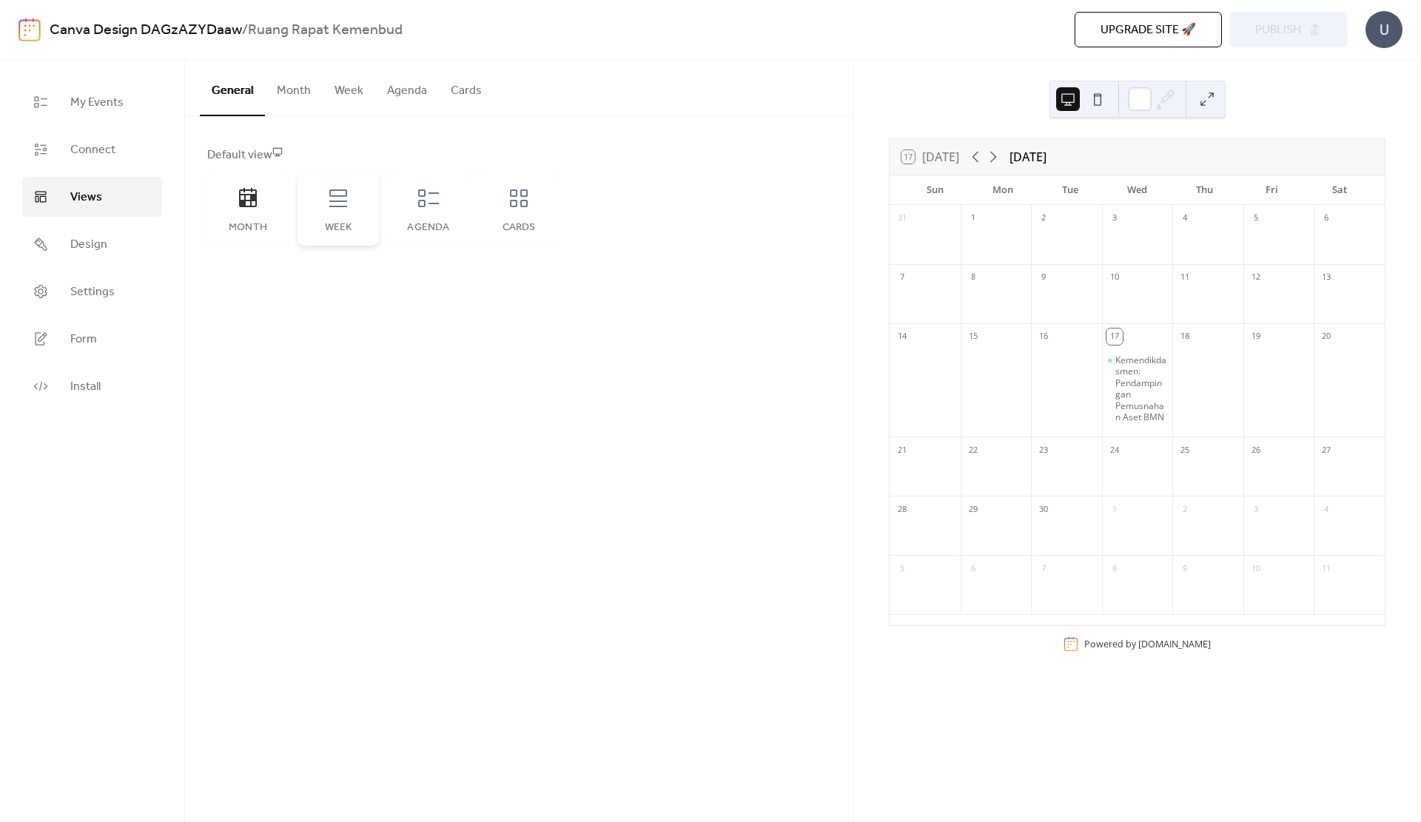
click at [342, 193] on icon at bounding box center [338, 199] width 24 height 24
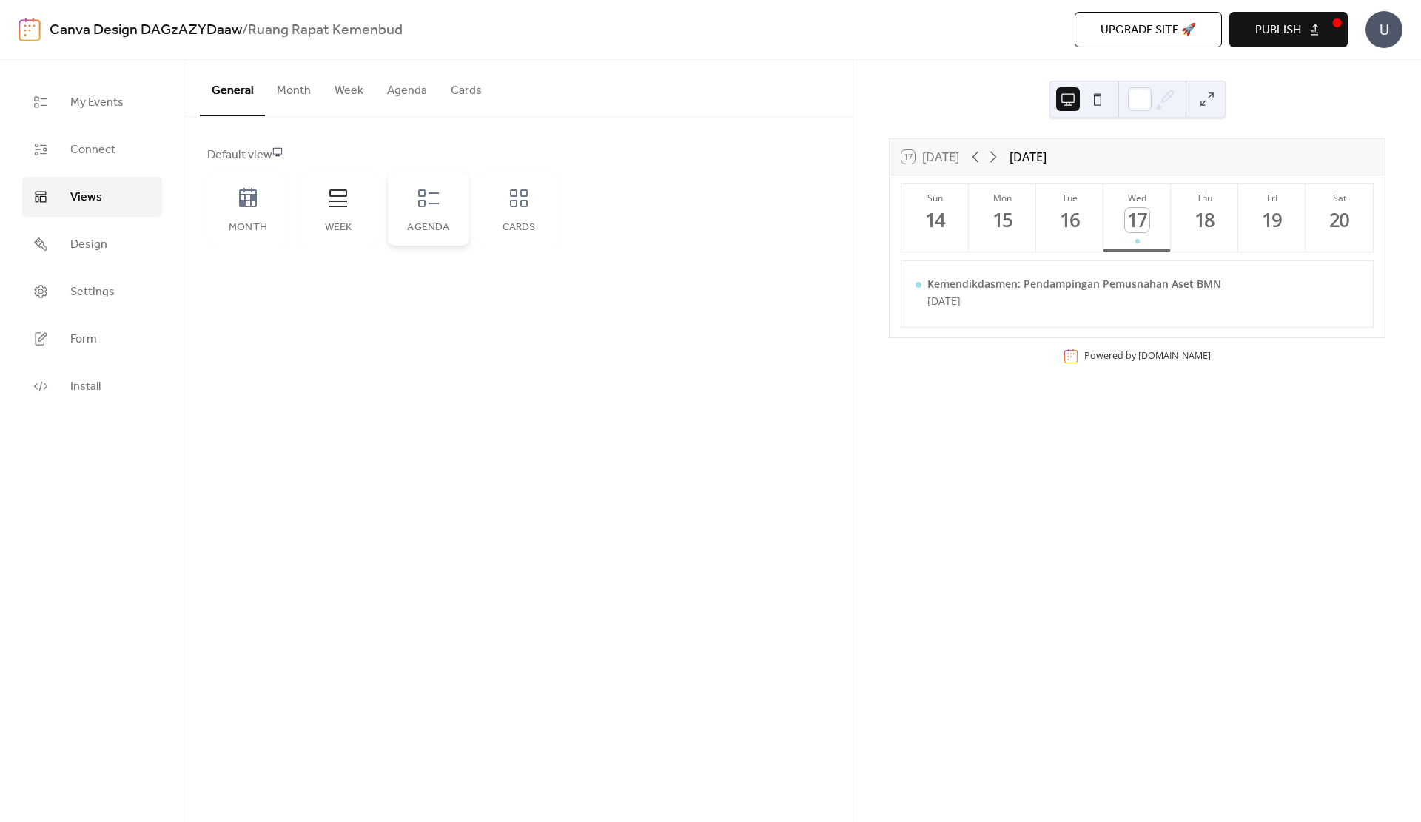
click at [426, 202] on icon at bounding box center [428, 198] width 21 height 18
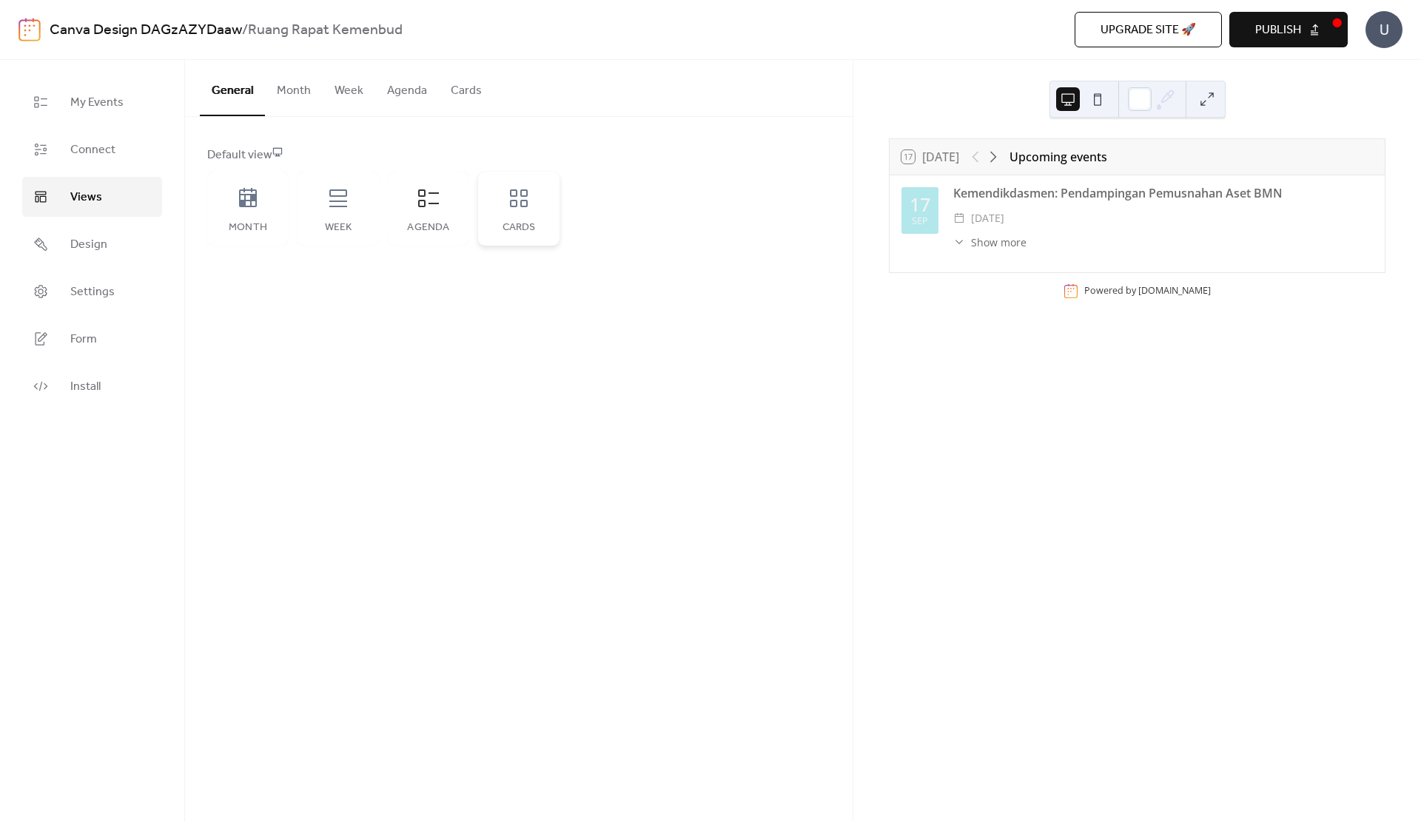
click at [516, 211] on div "Cards" at bounding box center [518, 209] width 81 height 74
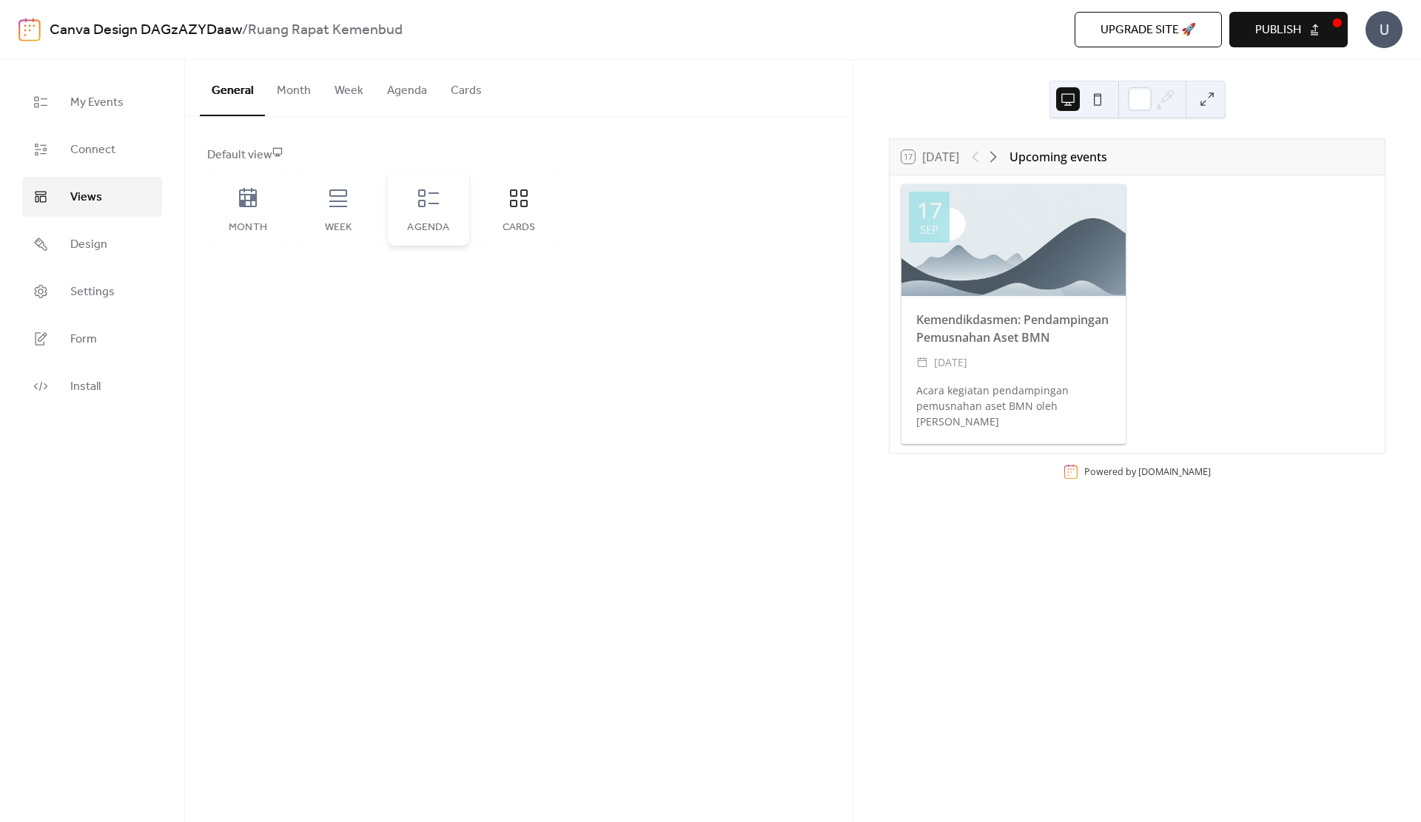
click at [451, 215] on div "Agenda" at bounding box center [428, 209] width 81 height 74
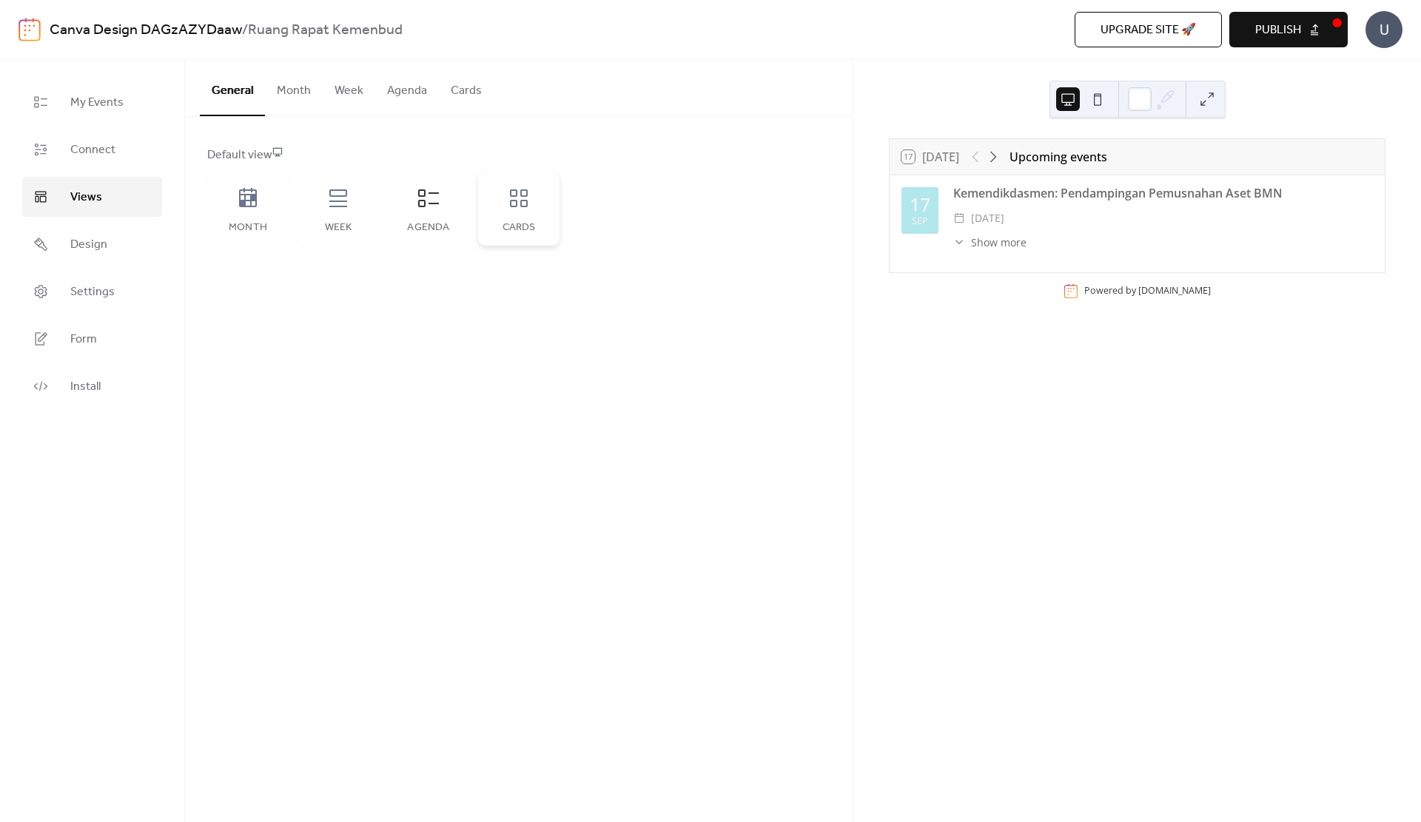
click at [520, 220] on div "Cards" at bounding box center [518, 209] width 81 height 74
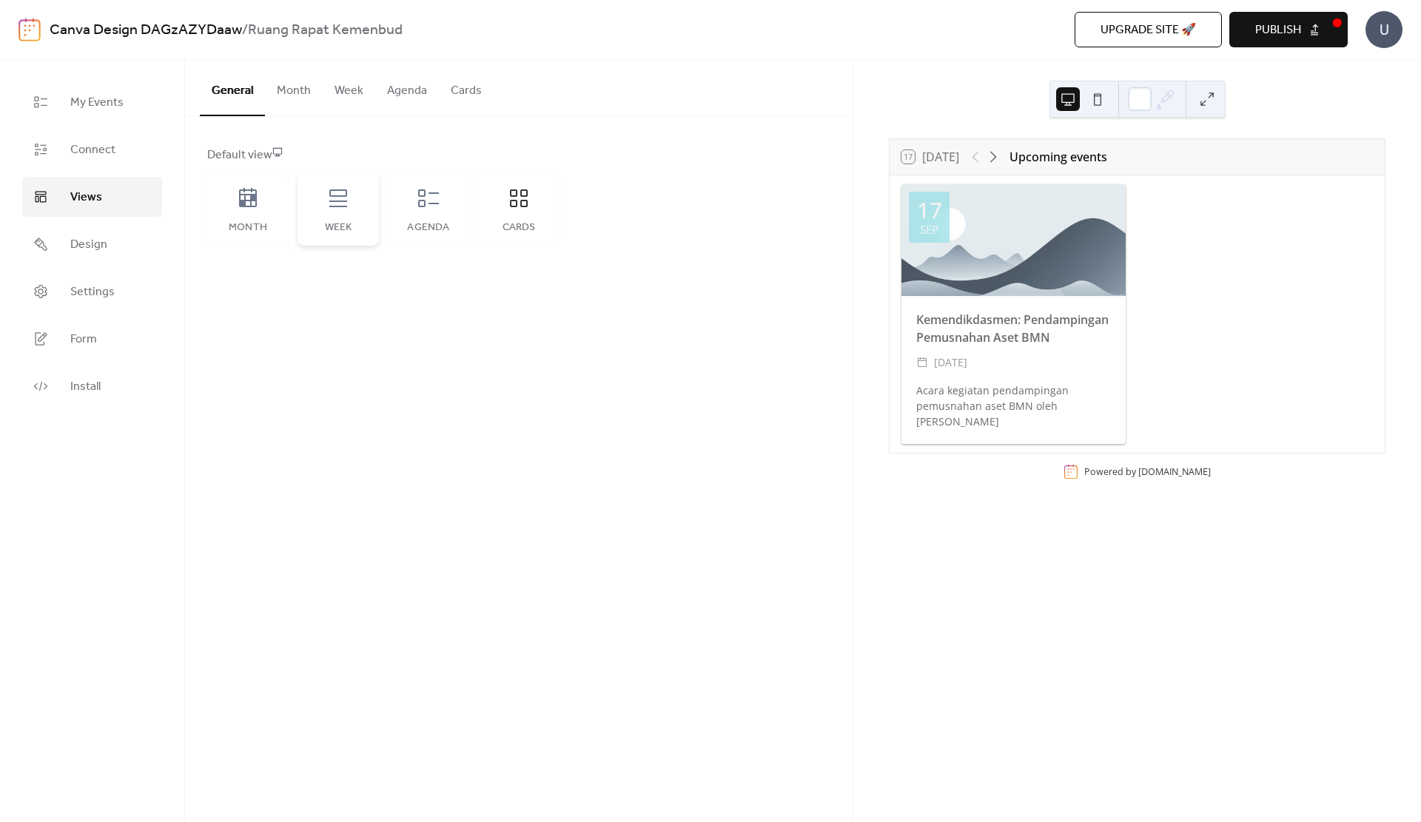
click at [358, 221] on div "Week" at bounding box center [338, 209] width 81 height 74
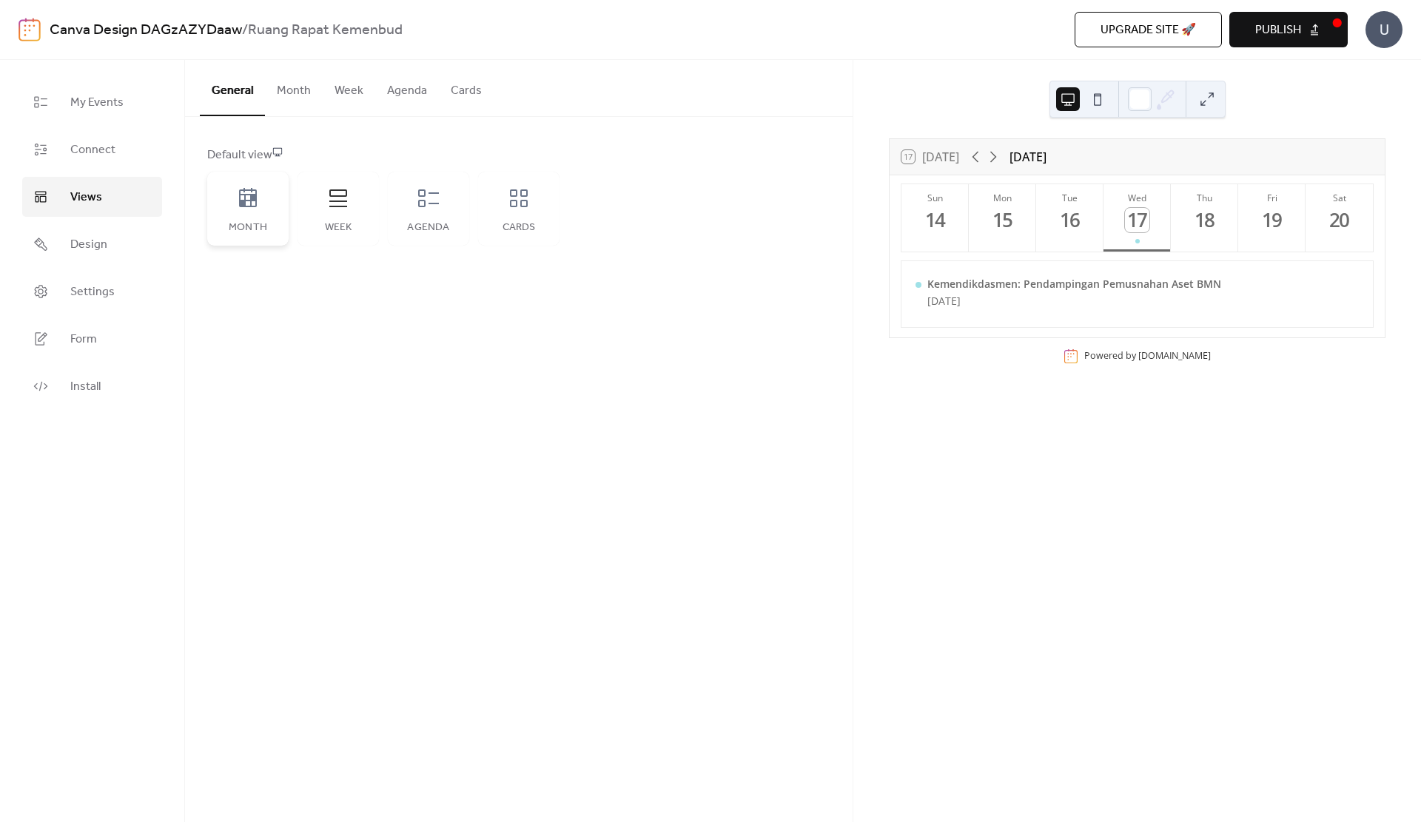
click at [261, 227] on div "Month" at bounding box center [248, 228] width 52 height 12
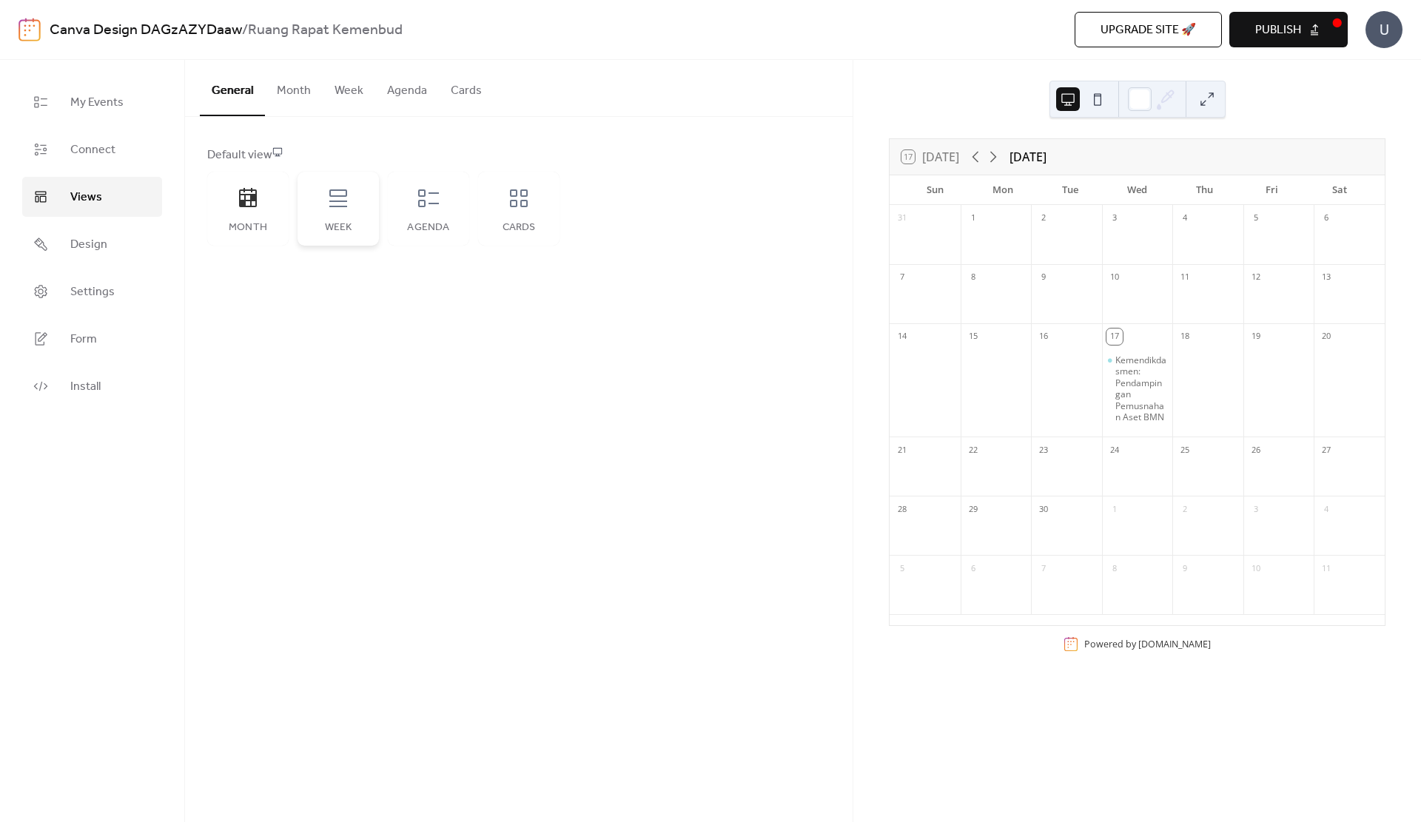
click at [326, 218] on div "Week" at bounding box center [338, 209] width 81 height 74
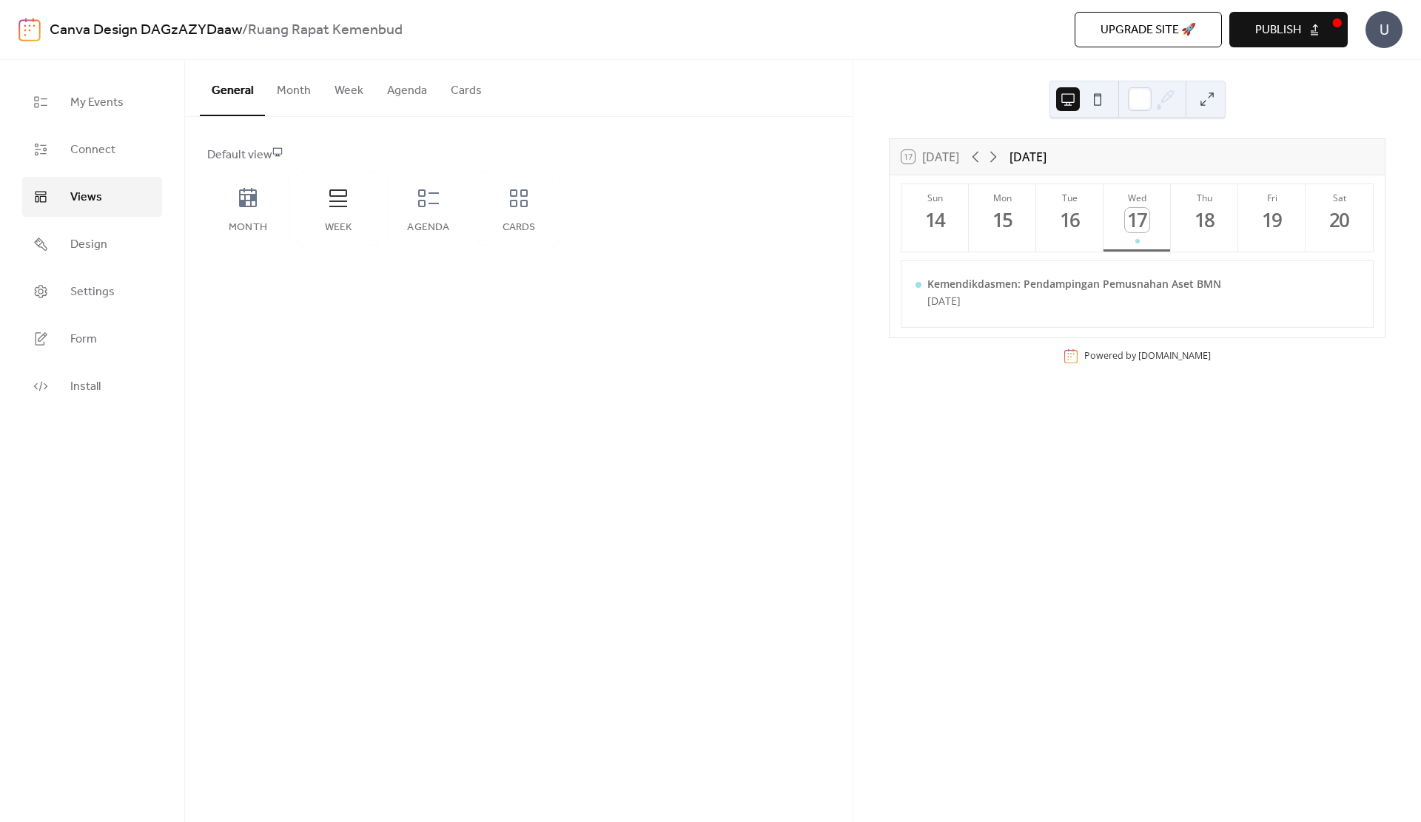
click at [1283, 34] on span "Publish" at bounding box center [1278, 30] width 46 height 18
click at [112, 152] on span "Connect" at bounding box center [92, 150] width 45 height 18
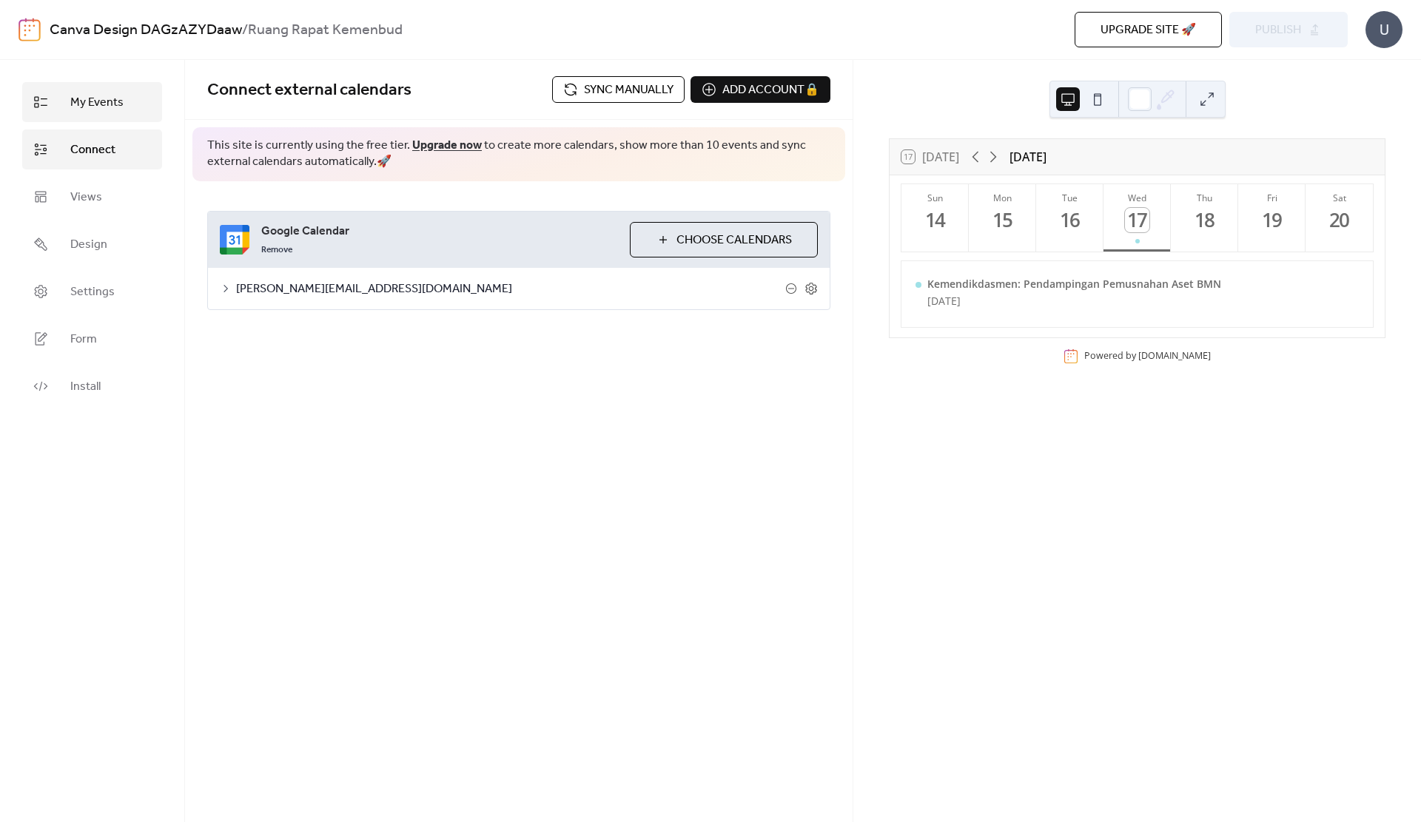
click at [124, 108] on link "My Events" at bounding box center [92, 102] width 140 height 40
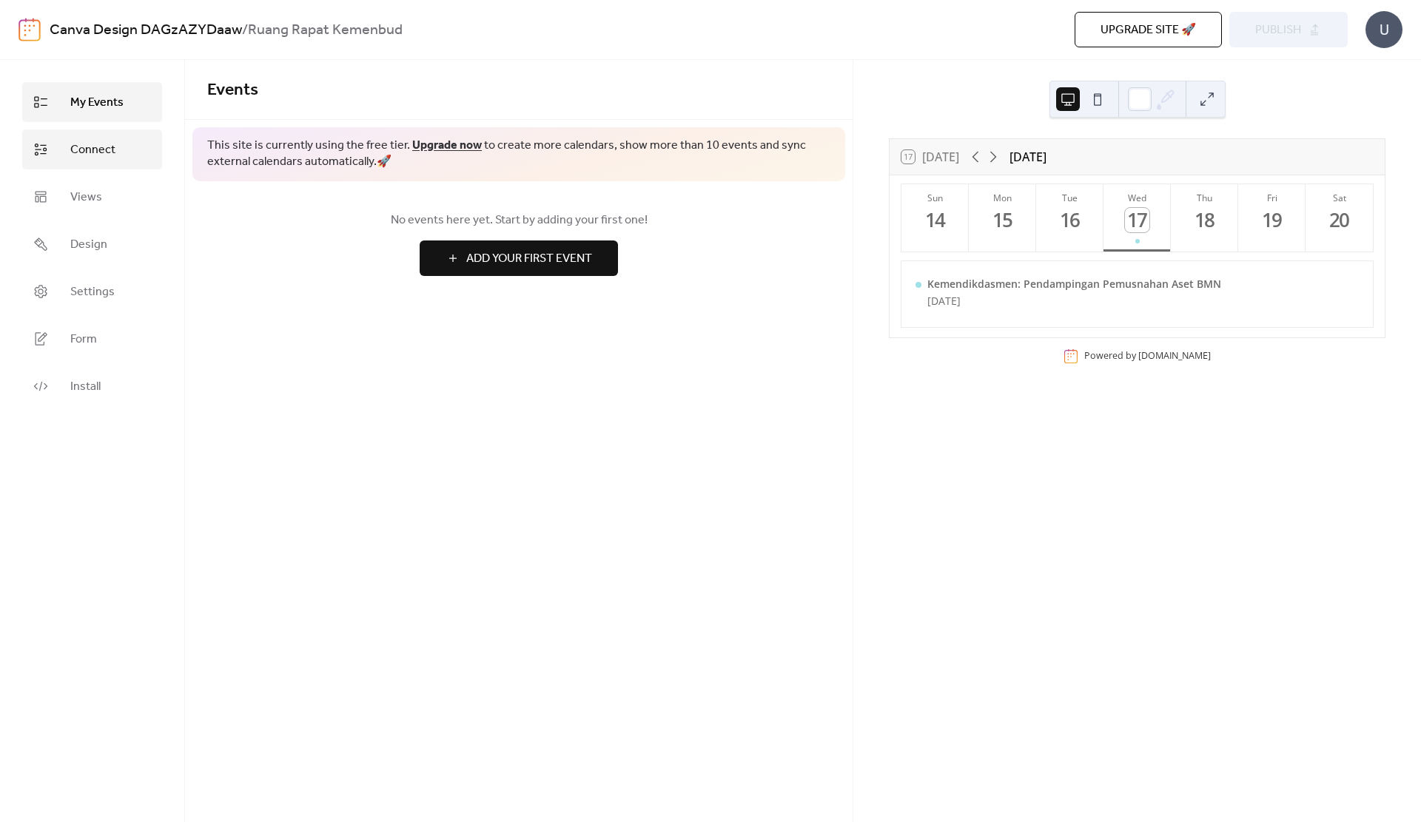
click at [111, 159] on span "Connect" at bounding box center [92, 150] width 45 height 18
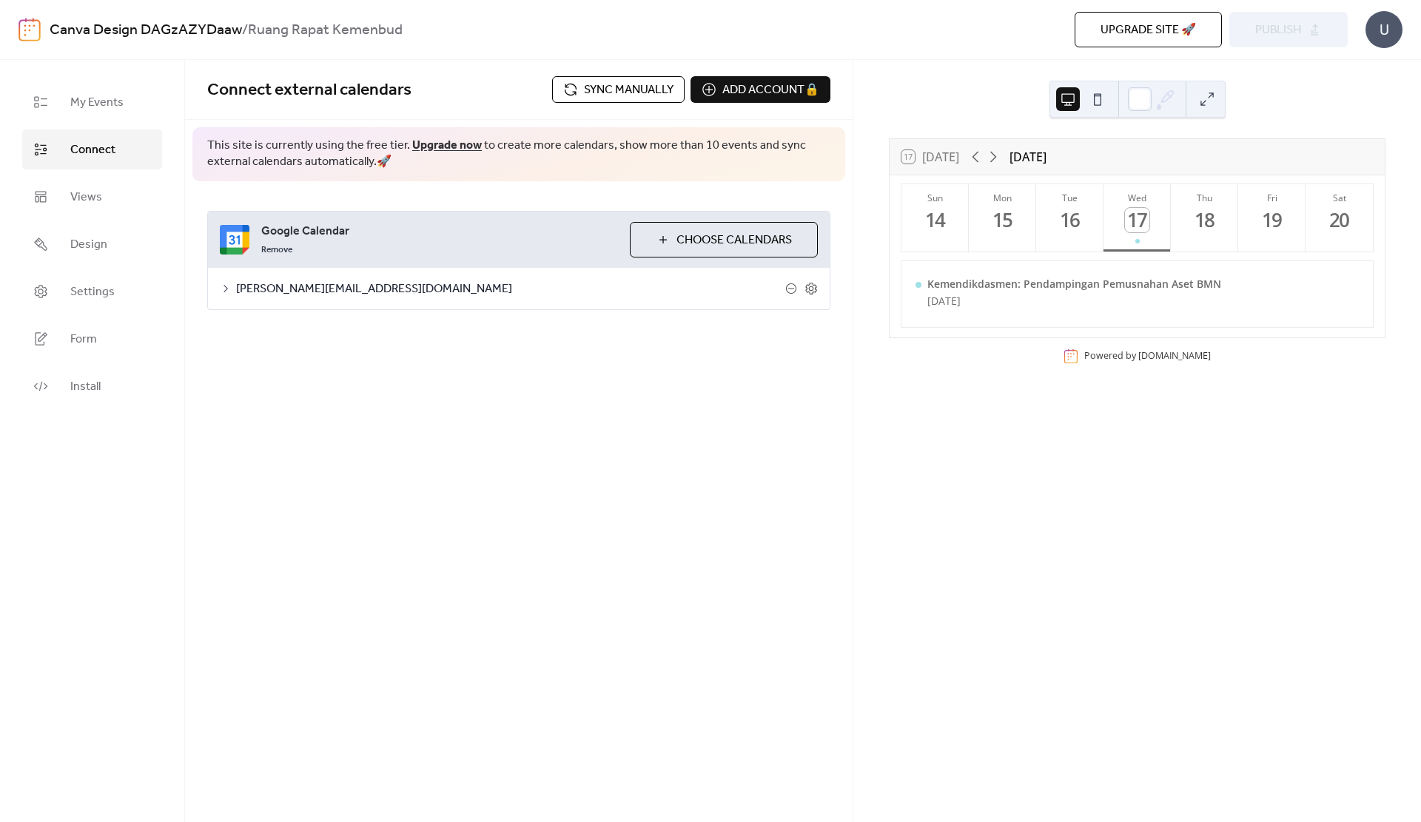
drag, startPoint x: 967, startPoint y: 241, endPoint x: 1103, endPoint y: 98, distance: 196.9
click at [1103, 98] on button at bounding box center [1098, 99] width 24 height 24
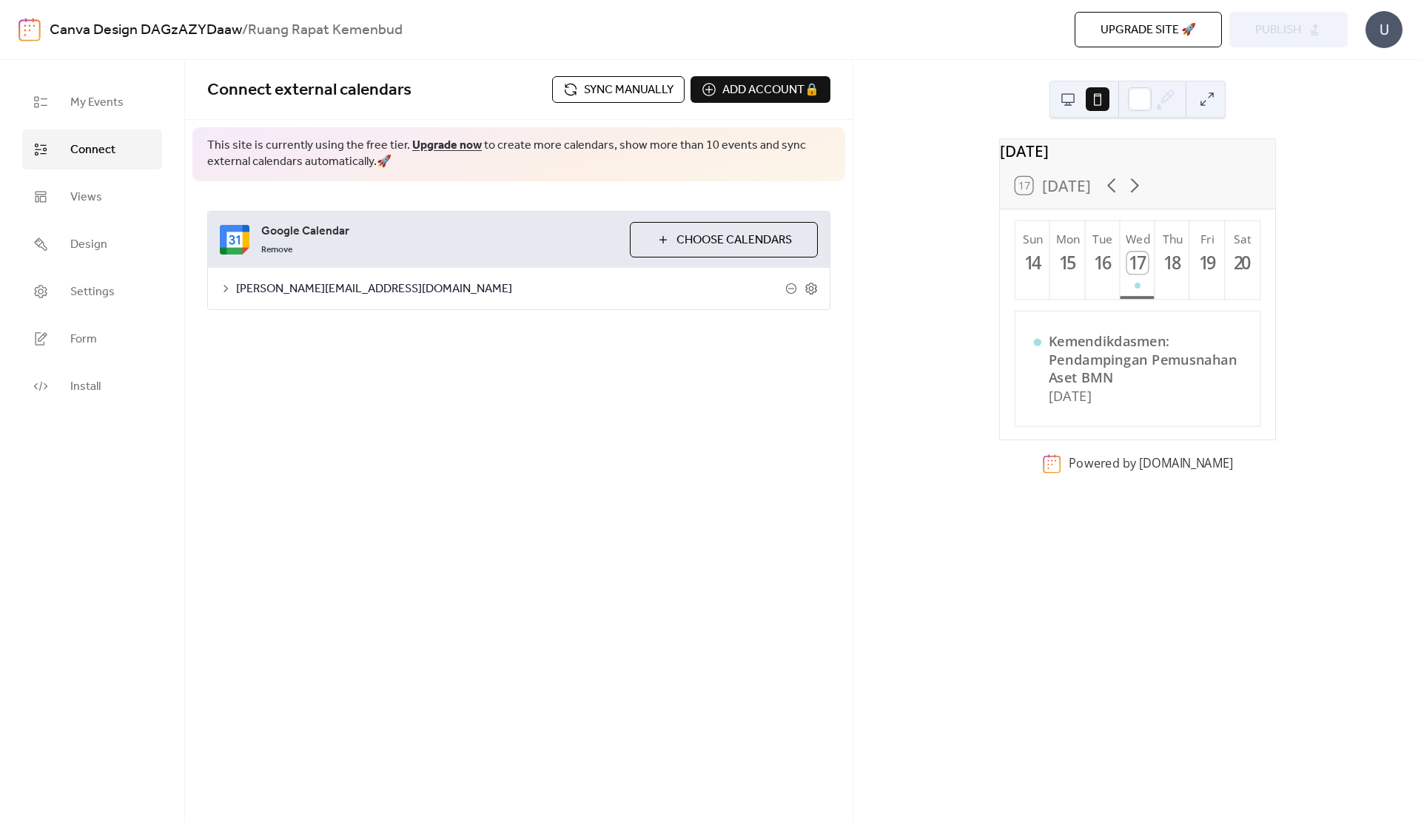
click at [1204, 98] on button at bounding box center [1207, 99] width 24 height 24
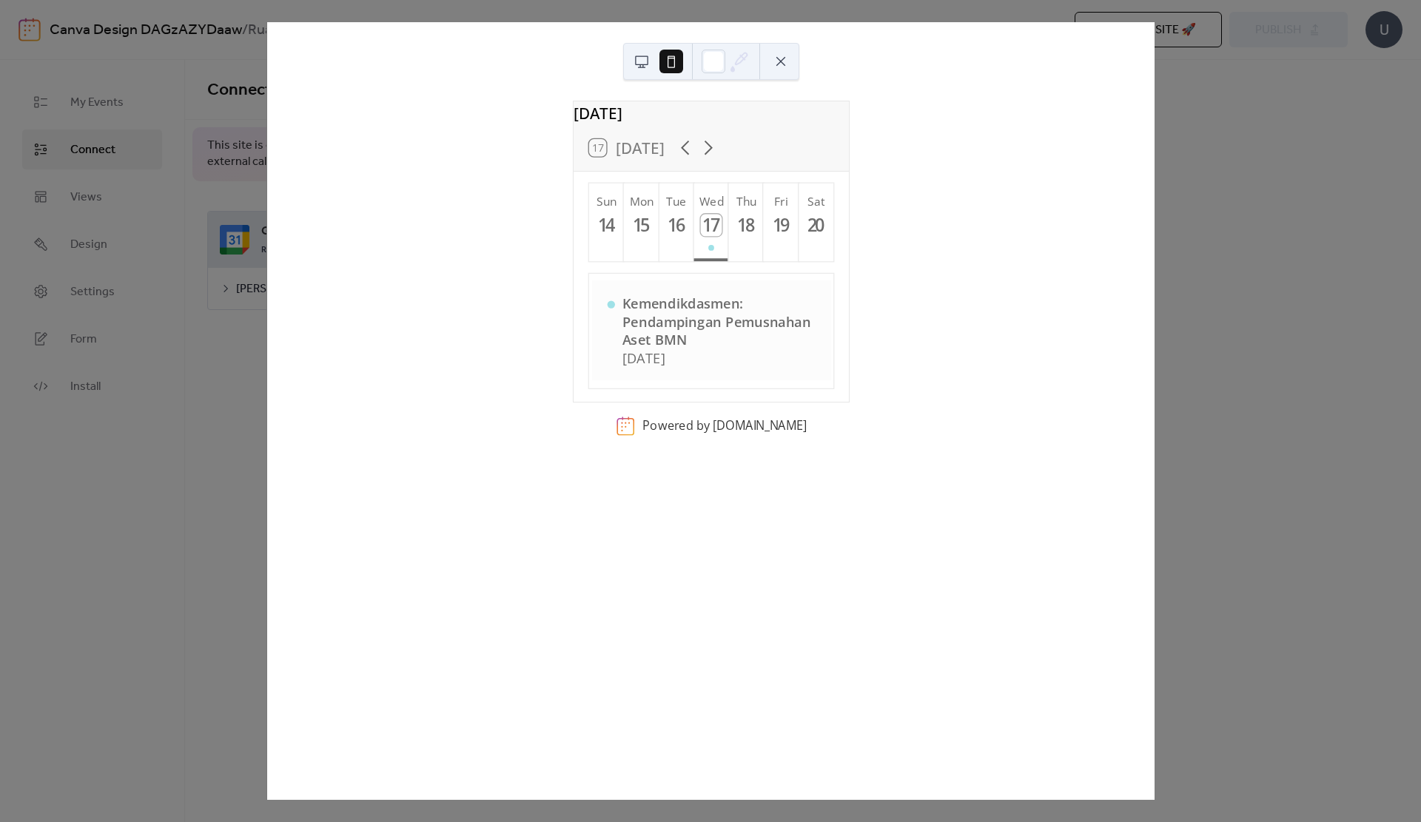
click at [798, 298] on div "Kemendikdasmen: Pendampingan Pemusnahan Aset BMN [DATE]" at bounding box center [711, 331] width 240 height 100
click at [1095, 267] on div "[DATE] 17 [DATE] Sun 14 Mon 15 Tue 16 Wed 17 Thu 18 Fri 19 Sat 20 Kemendikdasme…" at bounding box center [710, 411] width 887 height 778
click at [1155, 266] on div "[DATE] 17 [DATE] Sun 14 Mon 15 Tue 16 Wed 17 Thu 18 Fri 19 Sat 20 Kemendikdasme…" at bounding box center [710, 411] width 888 height 778
drag, startPoint x: 1215, startPoint y: 266, endPoint x: 1213, endPoint y: 257, distance: 9.9
click at [1155, 257] on div "[DATE] 17 [DATE] Sun 14 Mon 15 Tue 16 Wed 17 Thu 18 Fri 19 Sat 20 Kemendikdasme…" at bounding box center [710, 411] width 888 height 778
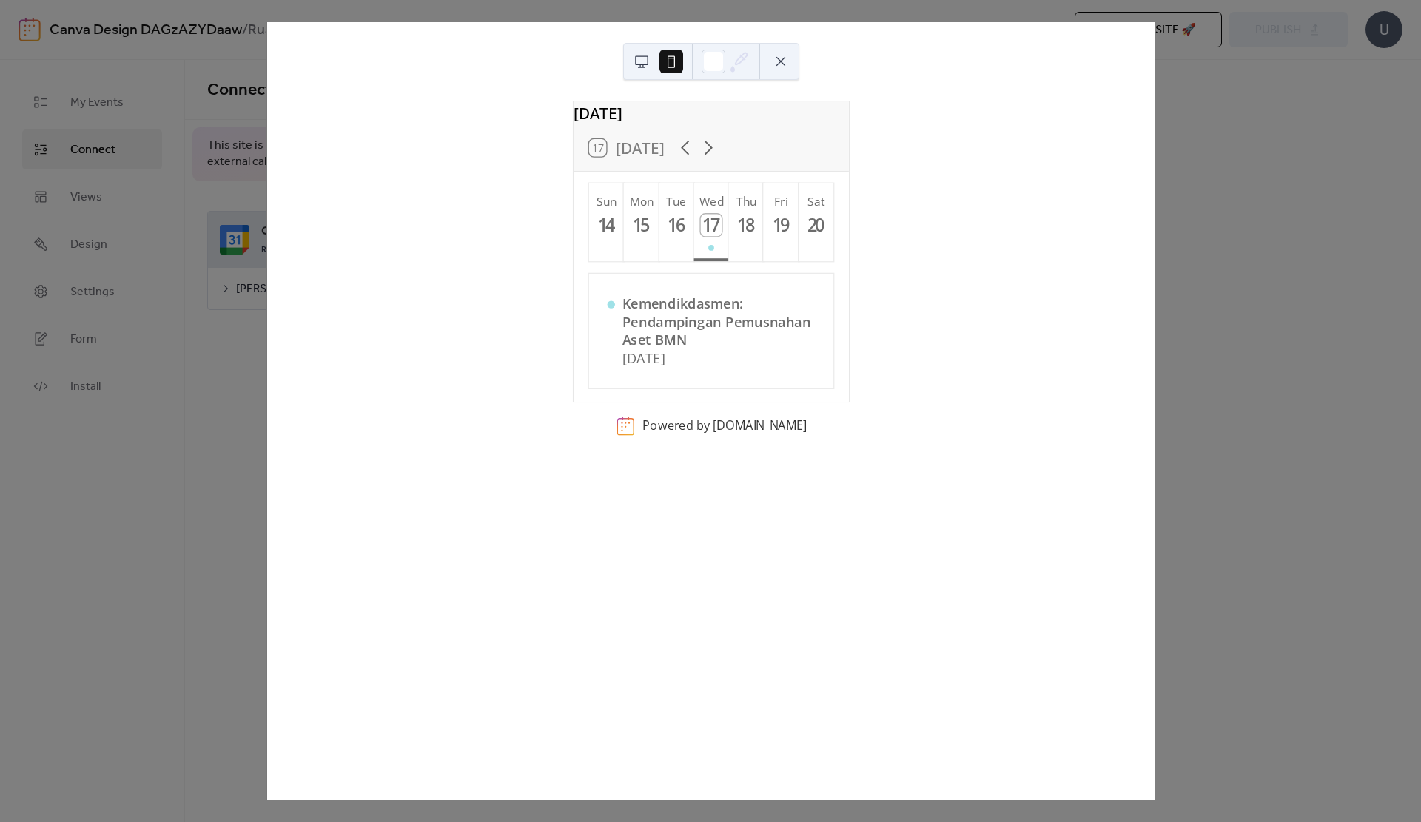
click at [782, 60] on button at bounding box center [781, 62] width 24 height 24
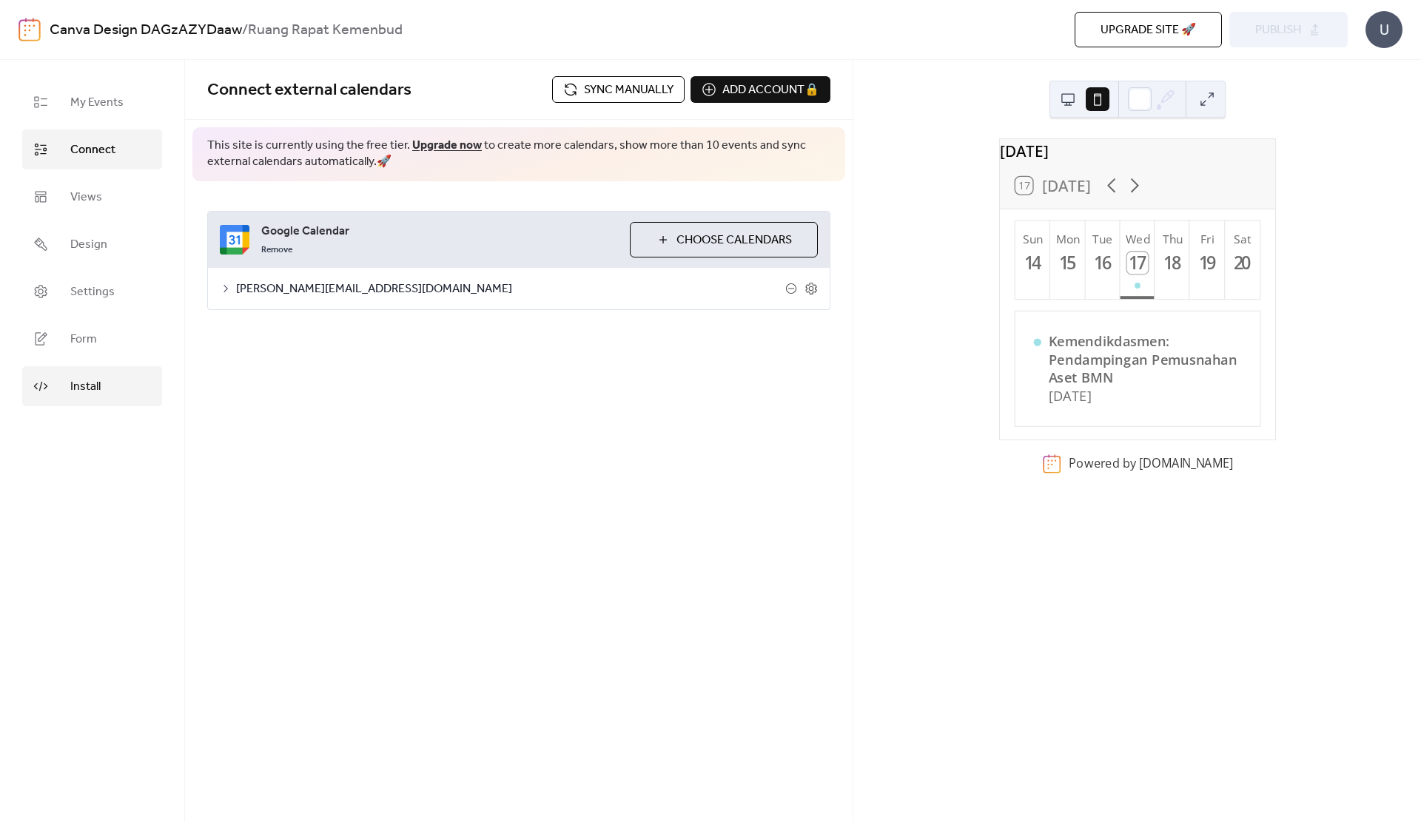
click at [115, 393] on link "Install" at bounding box center [92, 386] width 140 height 40
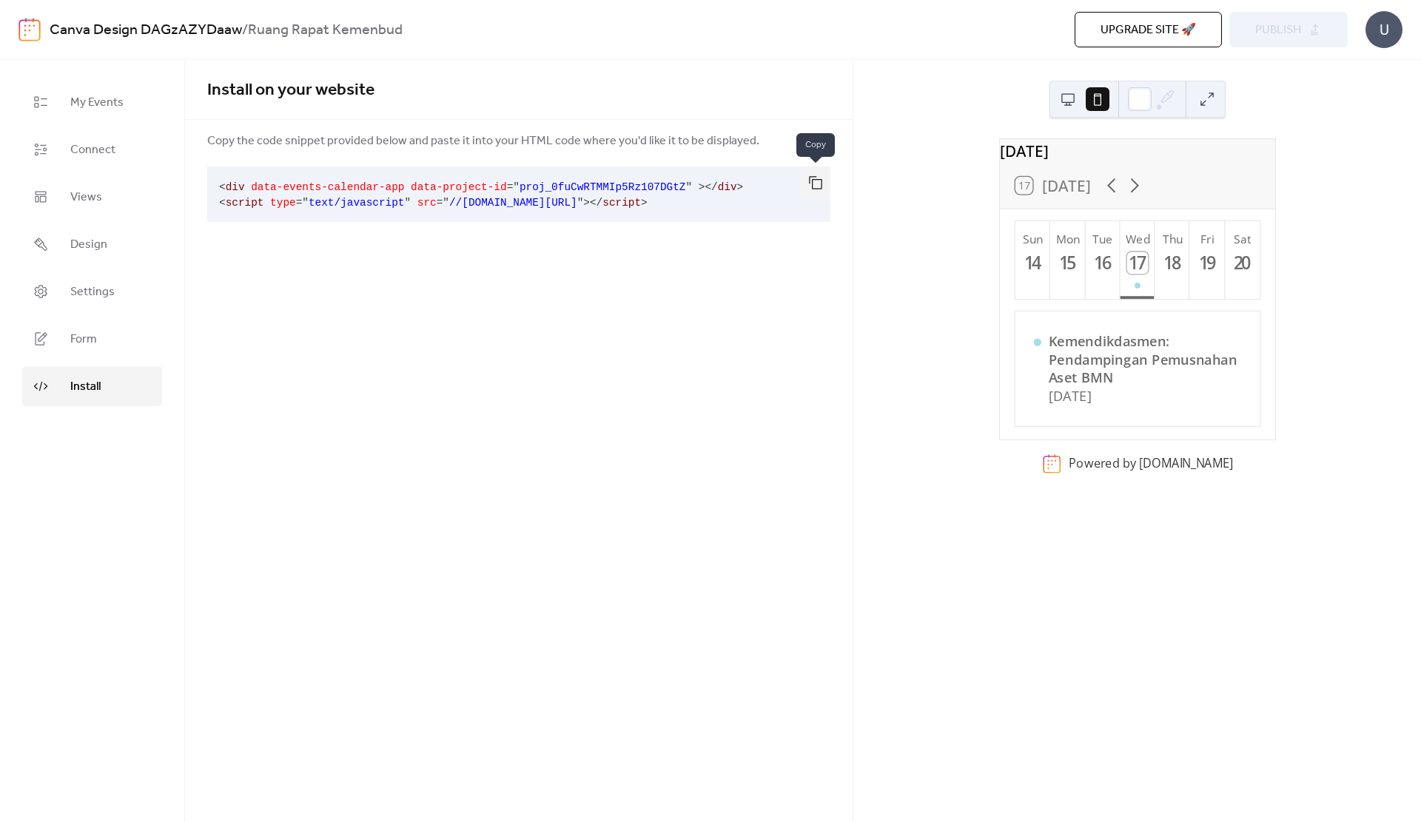
click at [817, 187] on button "button" at bounding box center [816, 183] width 30 height 33
click at [101, 336] on link "Form" at bounding box center [92, 339] width 140 height 40
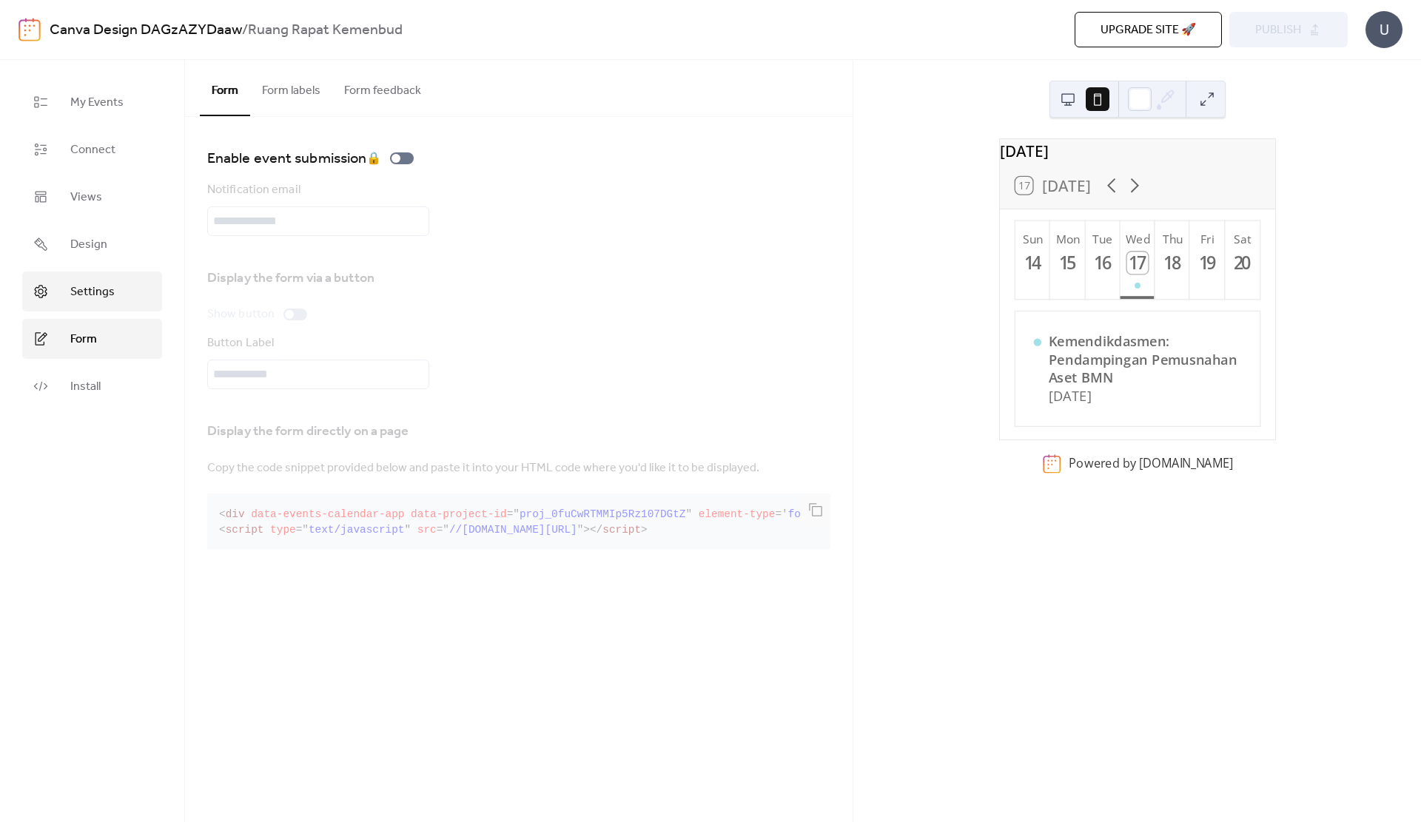
click at [106, 295] on span "Settings" at bounding box center [92, 292] width 44 height 18
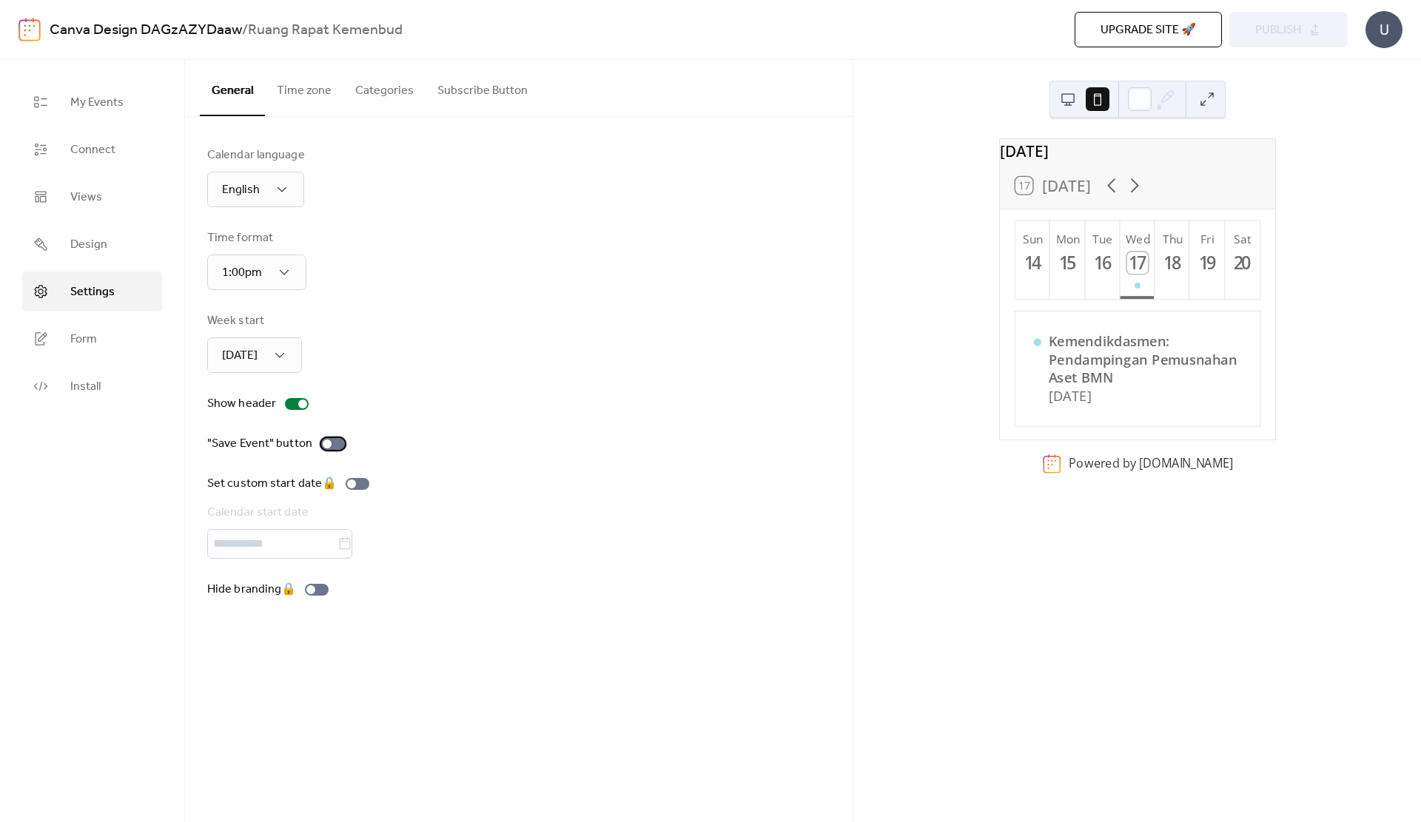
click at [338, 442] on div at bounding box center [333, 444] width 24 height 12
click at [338, 442] on div at bounding box center [339, 444] width 9 height 9
click at [338, 442] on div at bounding box center [333, 444] width 24 height 12
click at [305, 92] on button "Time zone" at bounding box center [304, 87] width 78 height 55
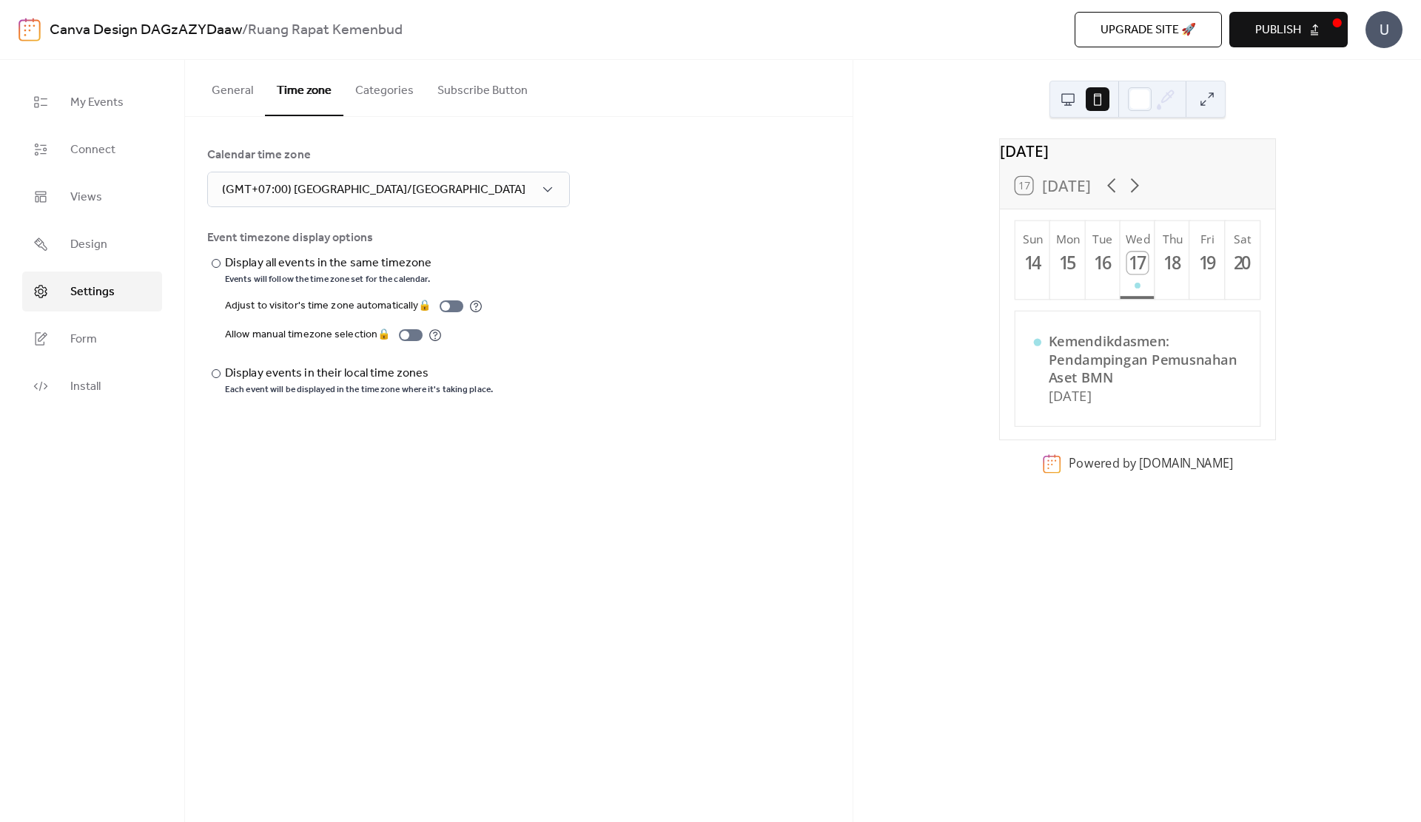
click at [386, 98] on button "Categories" at bounding box center [384, 87] width 82 height 55
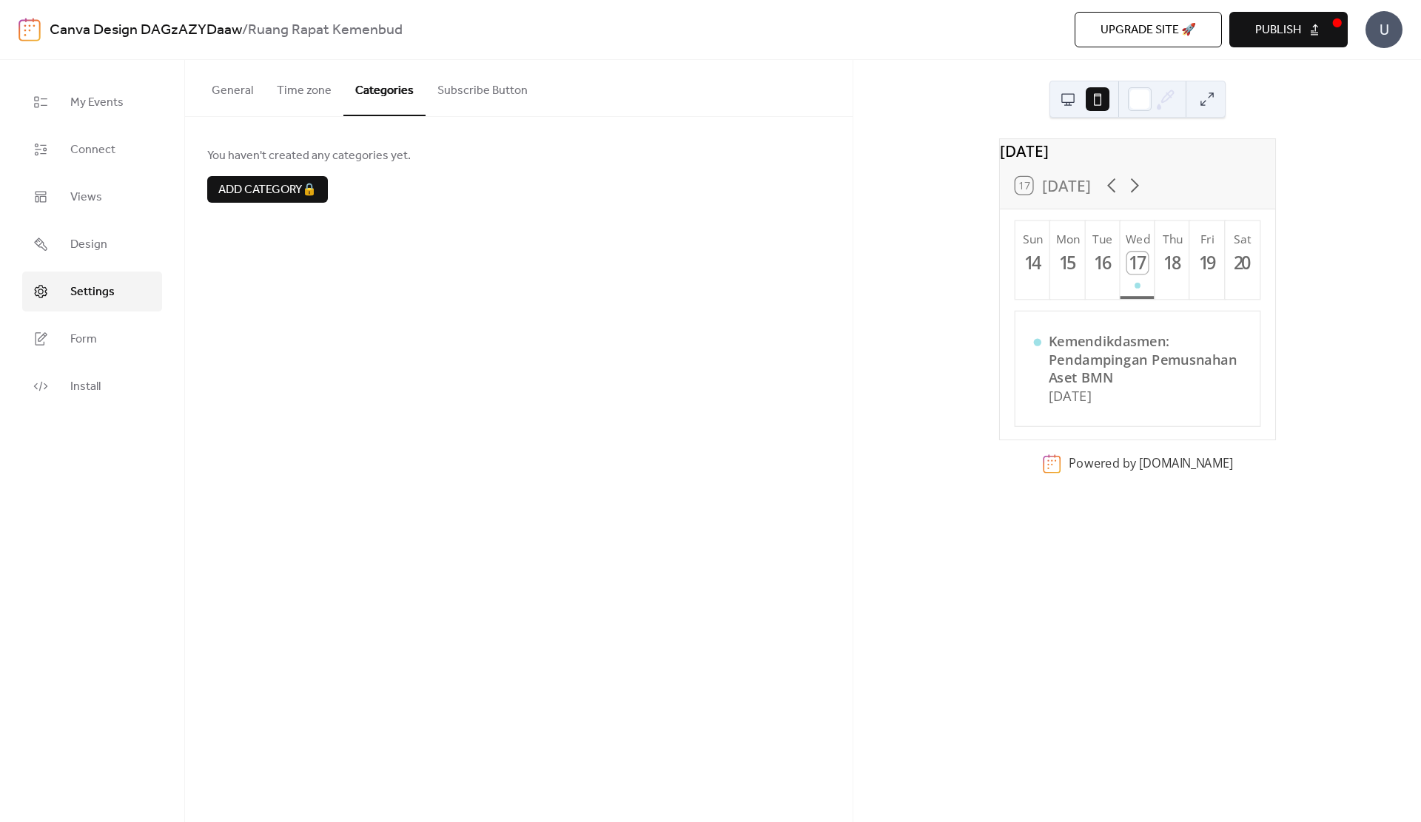
click at [502, 79] on button "Subscribe Button" at bounding box center [483, 87] width 114 height 55
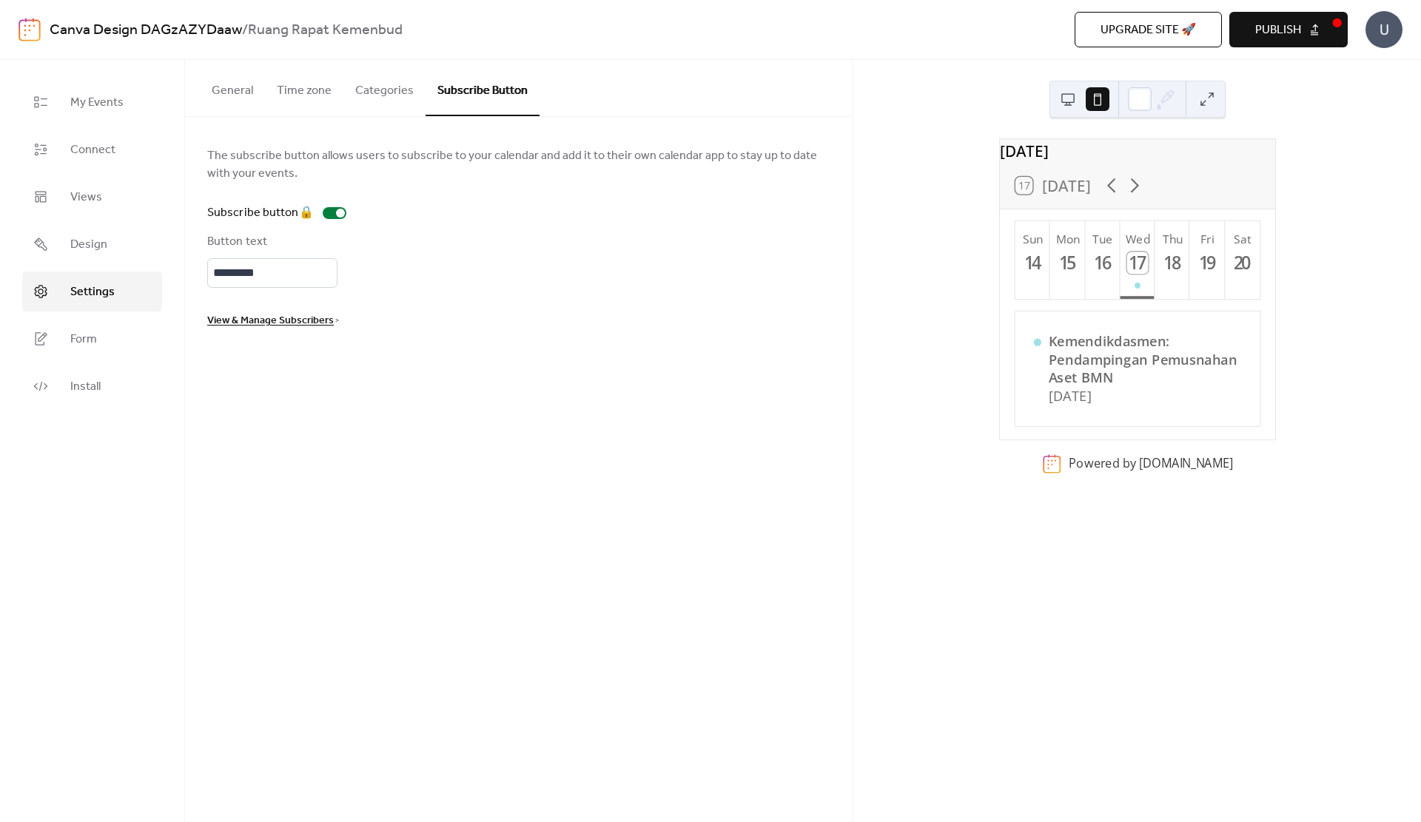
click at [244, 105] on button "General" at bounding box center [232, 87] width 65 height 55
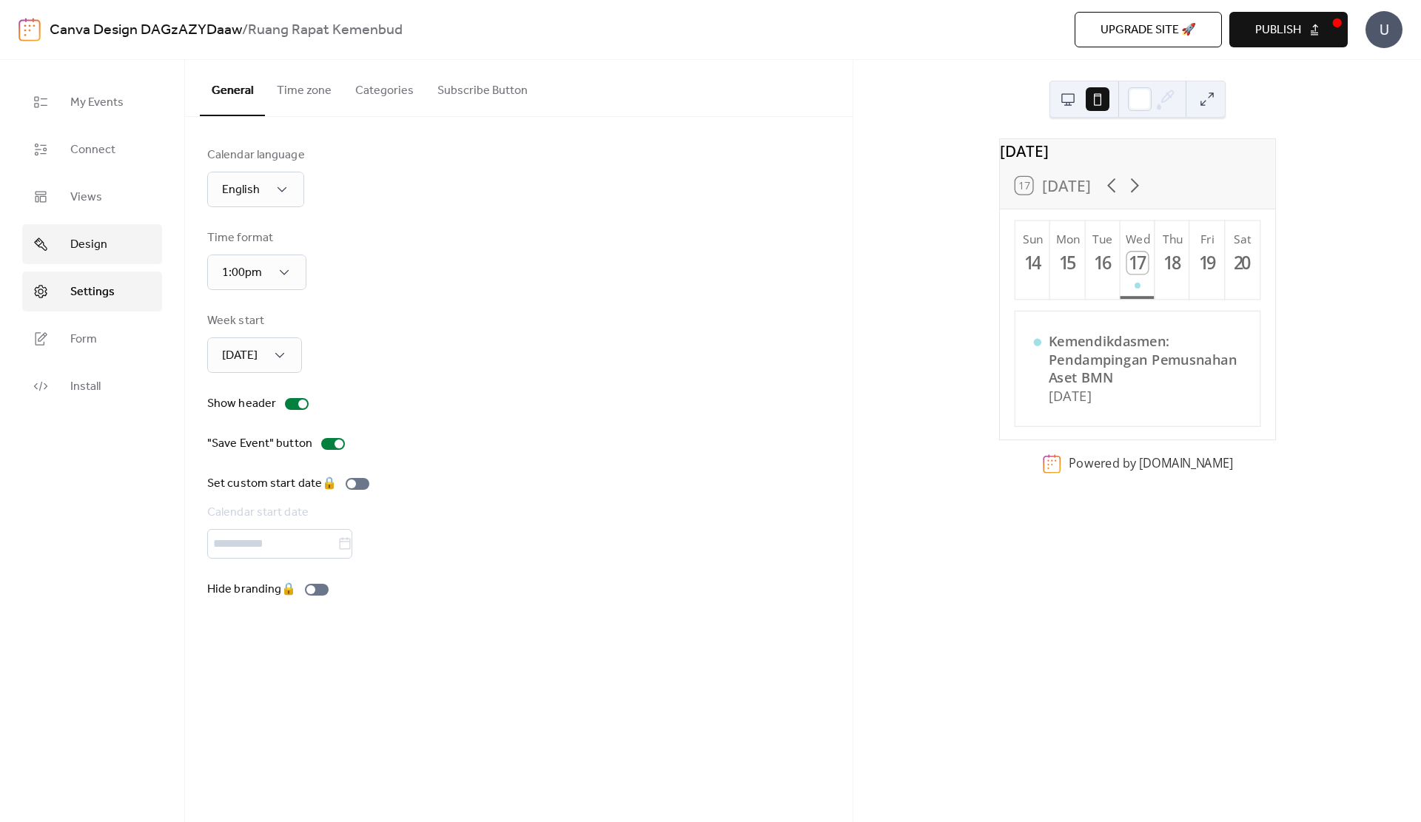
click at [110, 241] on link "Design" at bounding box center [92, 244] width 140 height 40
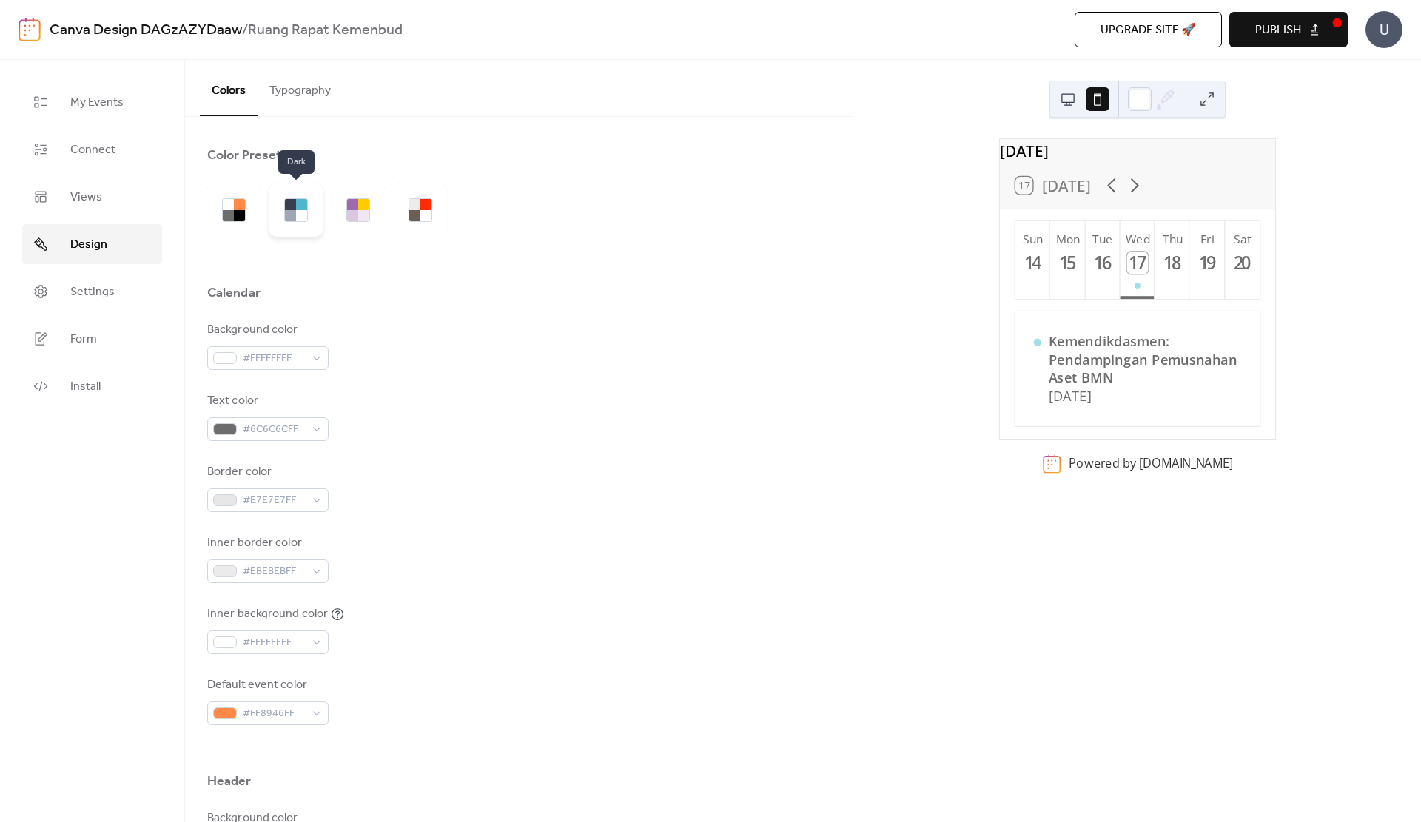
click at [286, 207] on div at bounding box center [290, 204] width 11 height 11
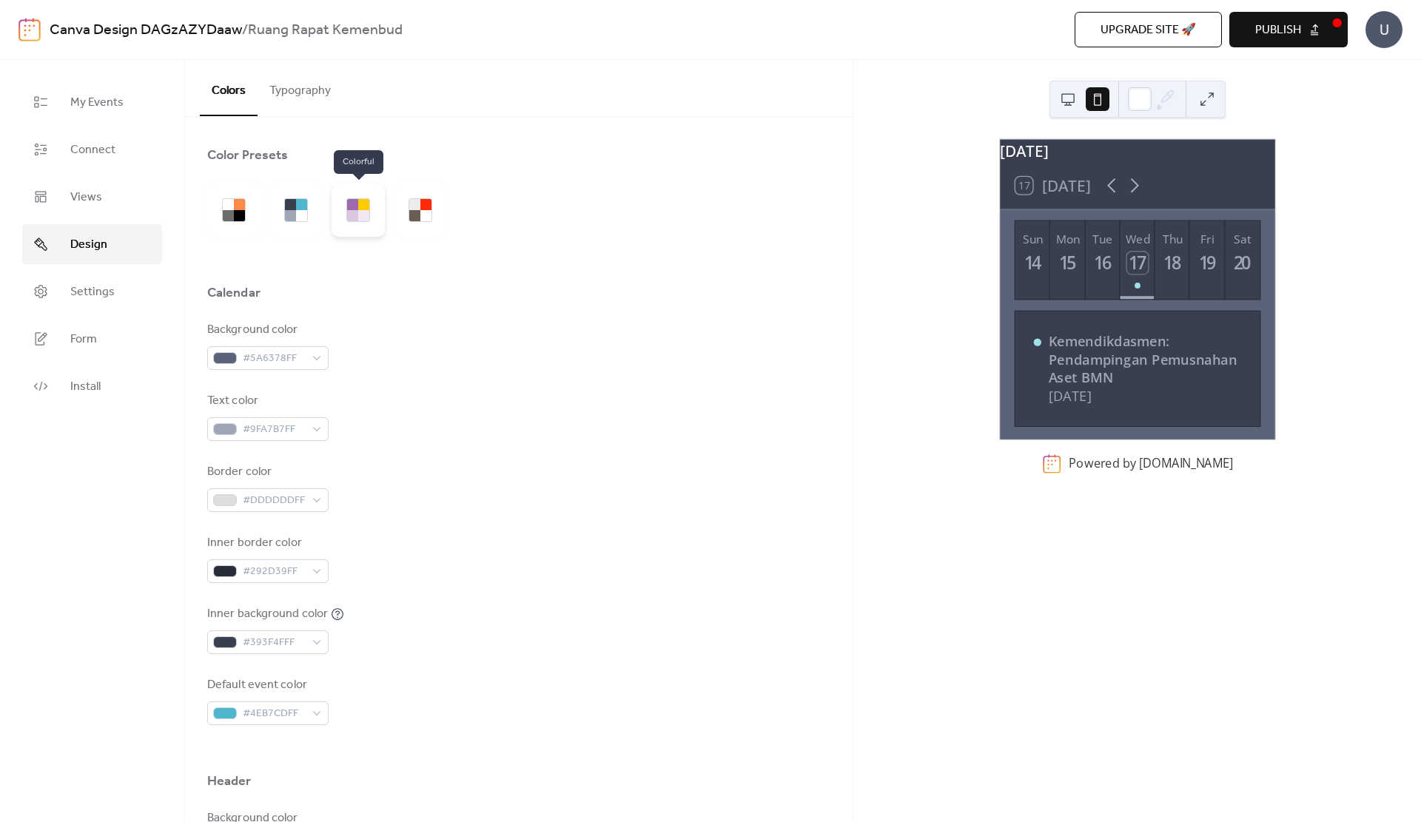
click at [341, 204] on div at bounding box center [358, 210] width 53 height 53
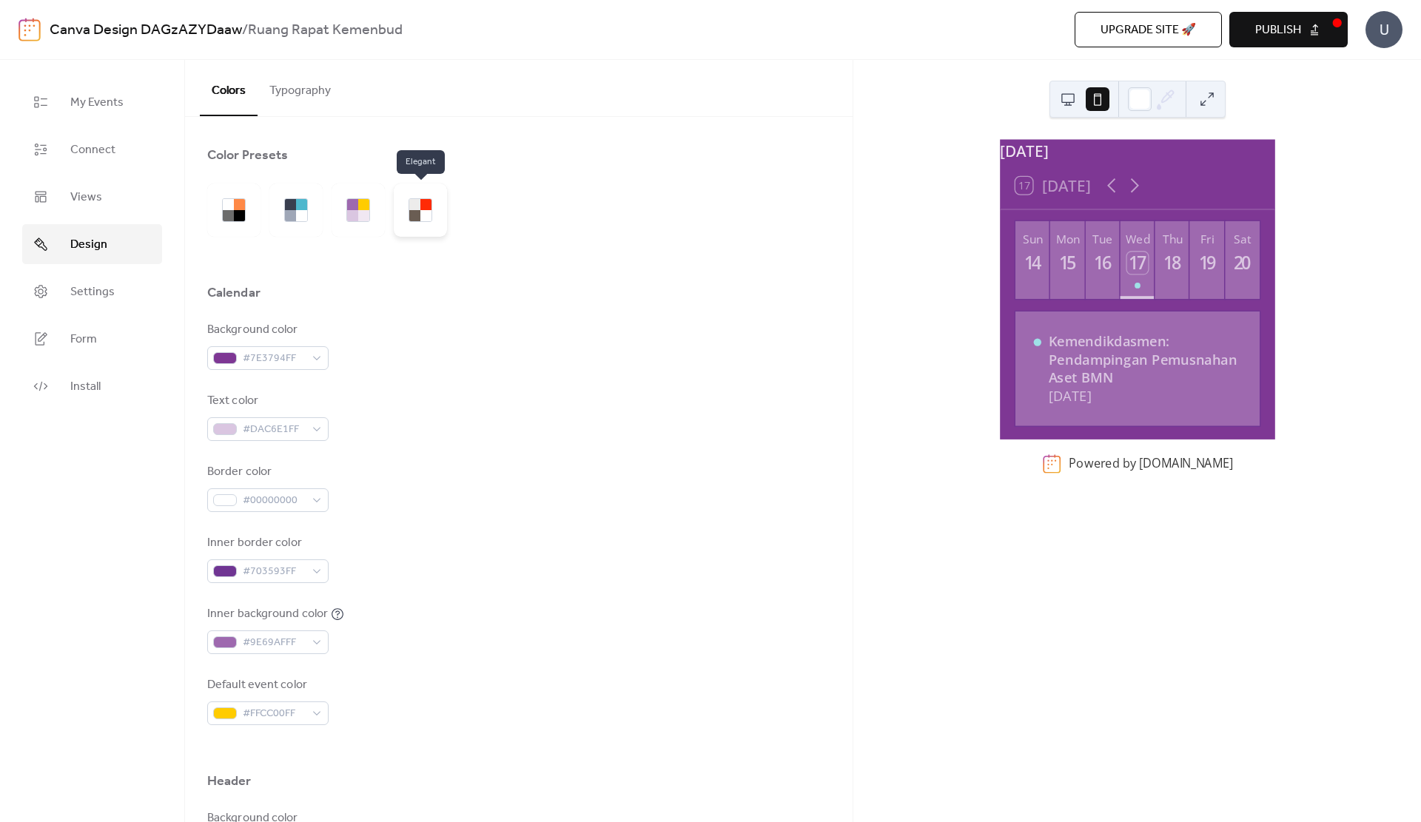
click at [420, 208] on div at bounding box center [414, 204] width 11 height 11
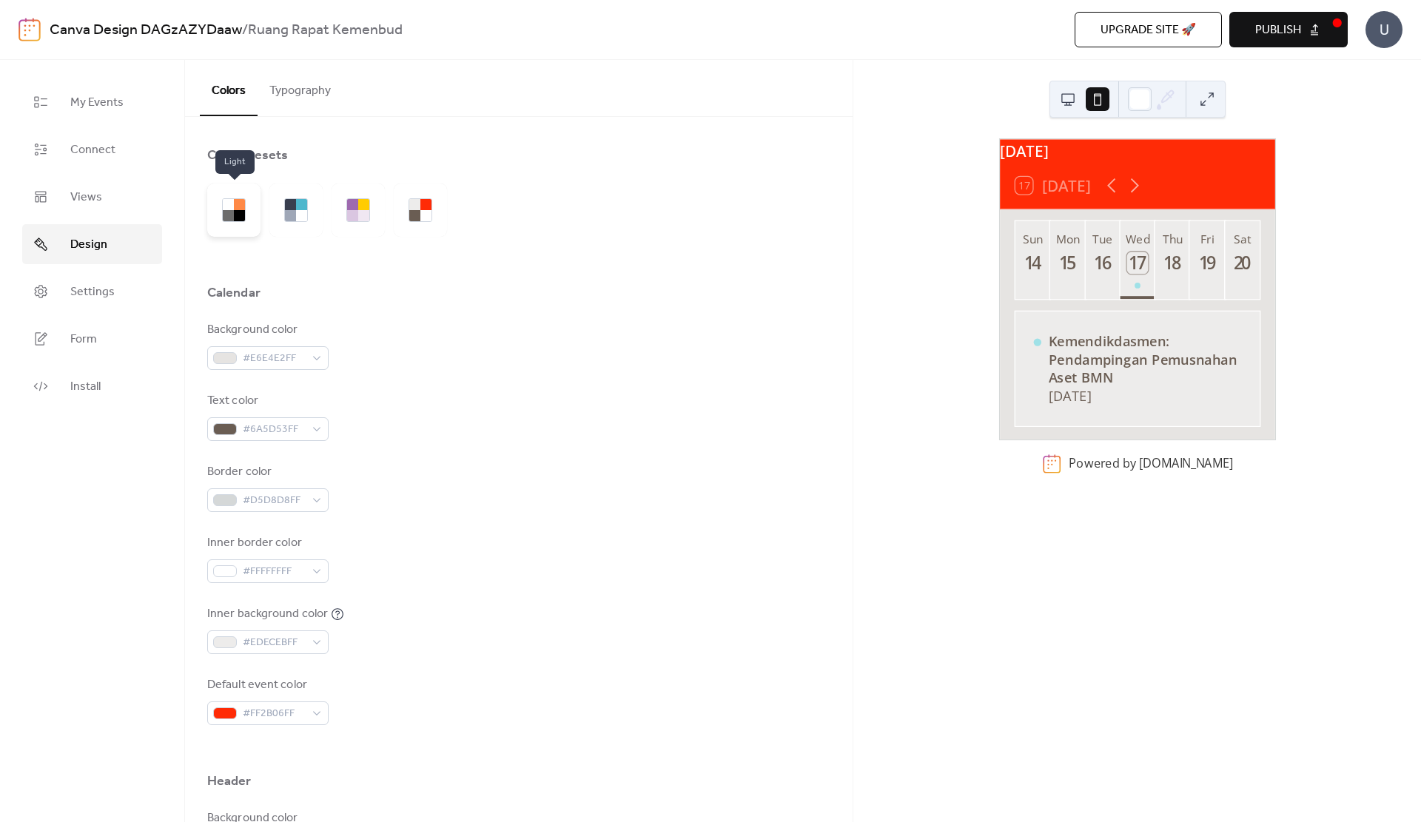
click at [229, 215] on div at bounding box center [228, 215] width 11 height 11
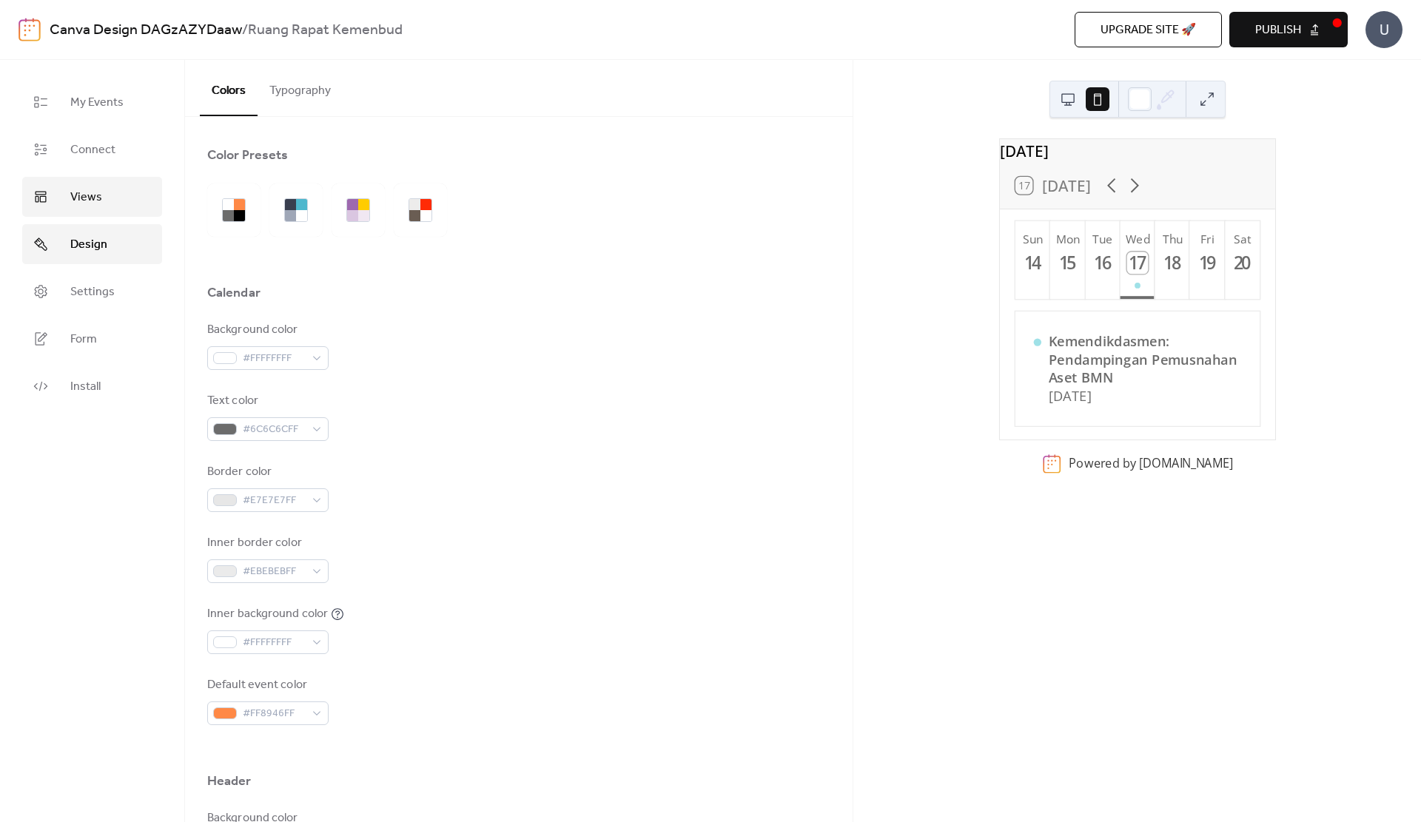
click at [60, 201] on link "Views" at bounding box center [92, 197] width 140 height 40
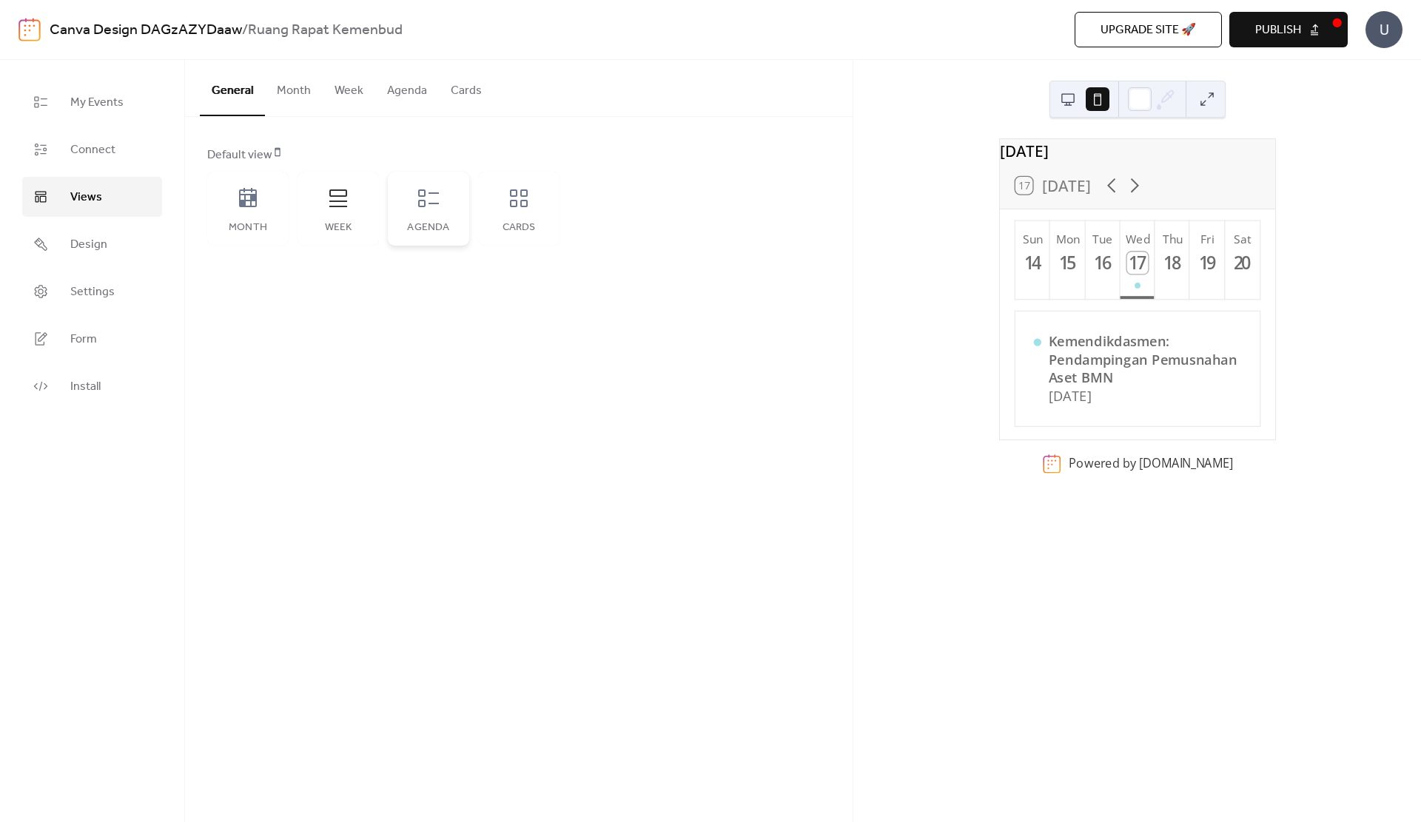
click at [439, 204] on icon at bounding box center [428, 198] width 21 height 18
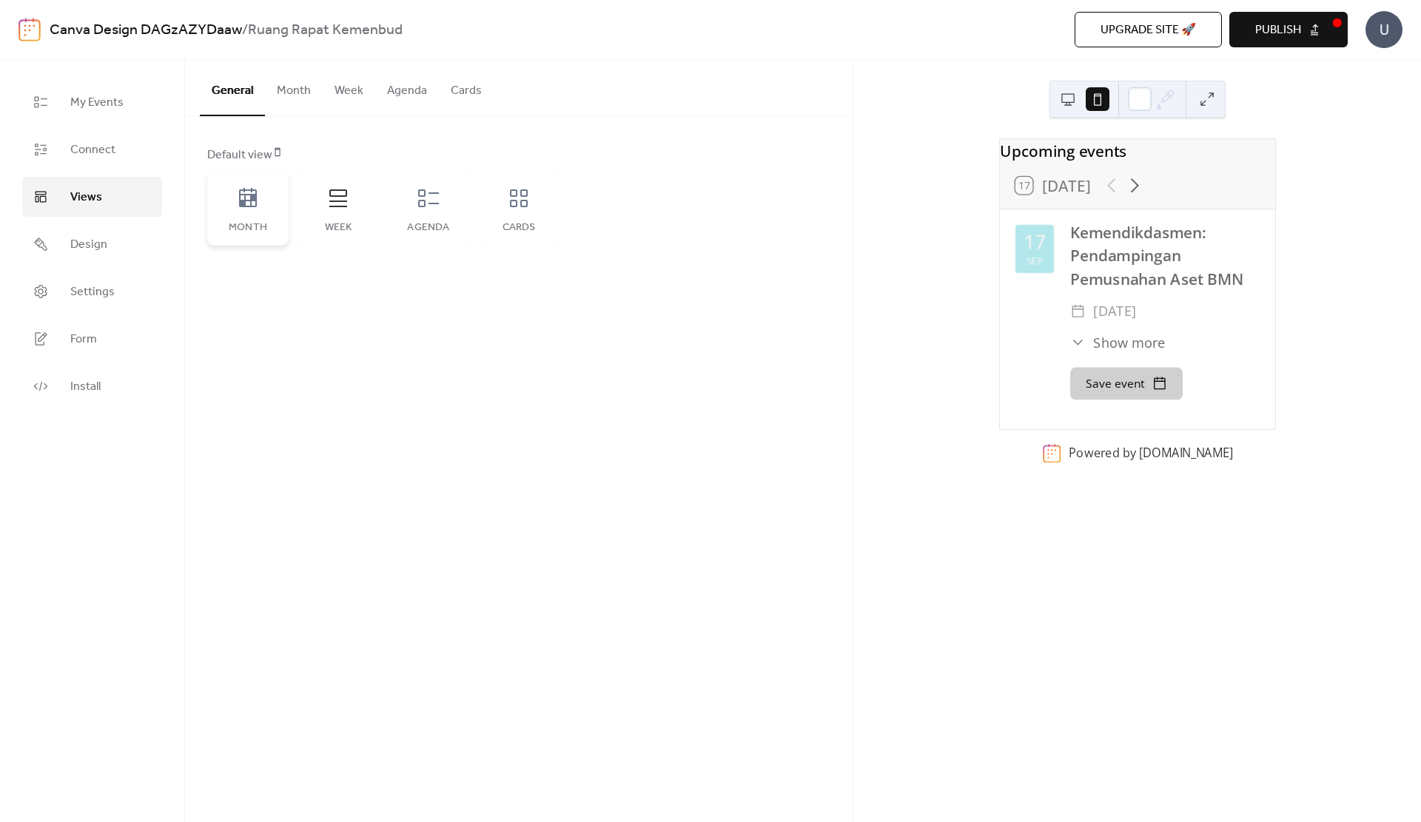
click at [261, 227] on div "Month" at bounding box center [248, 228] width 52 height 12
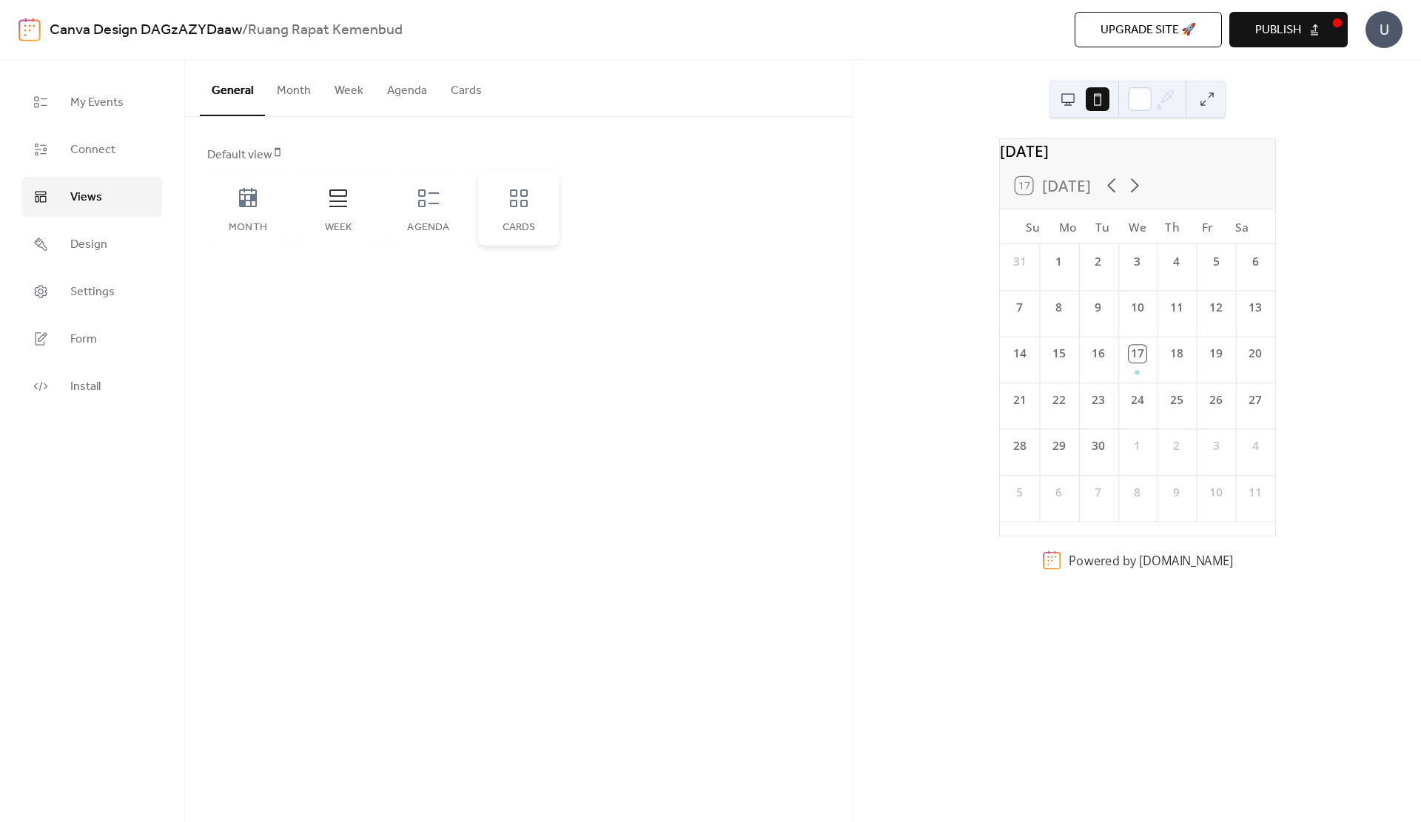
click at [537, 206] on div "Cards" at bounding box center [518, 209] width 81 height 74
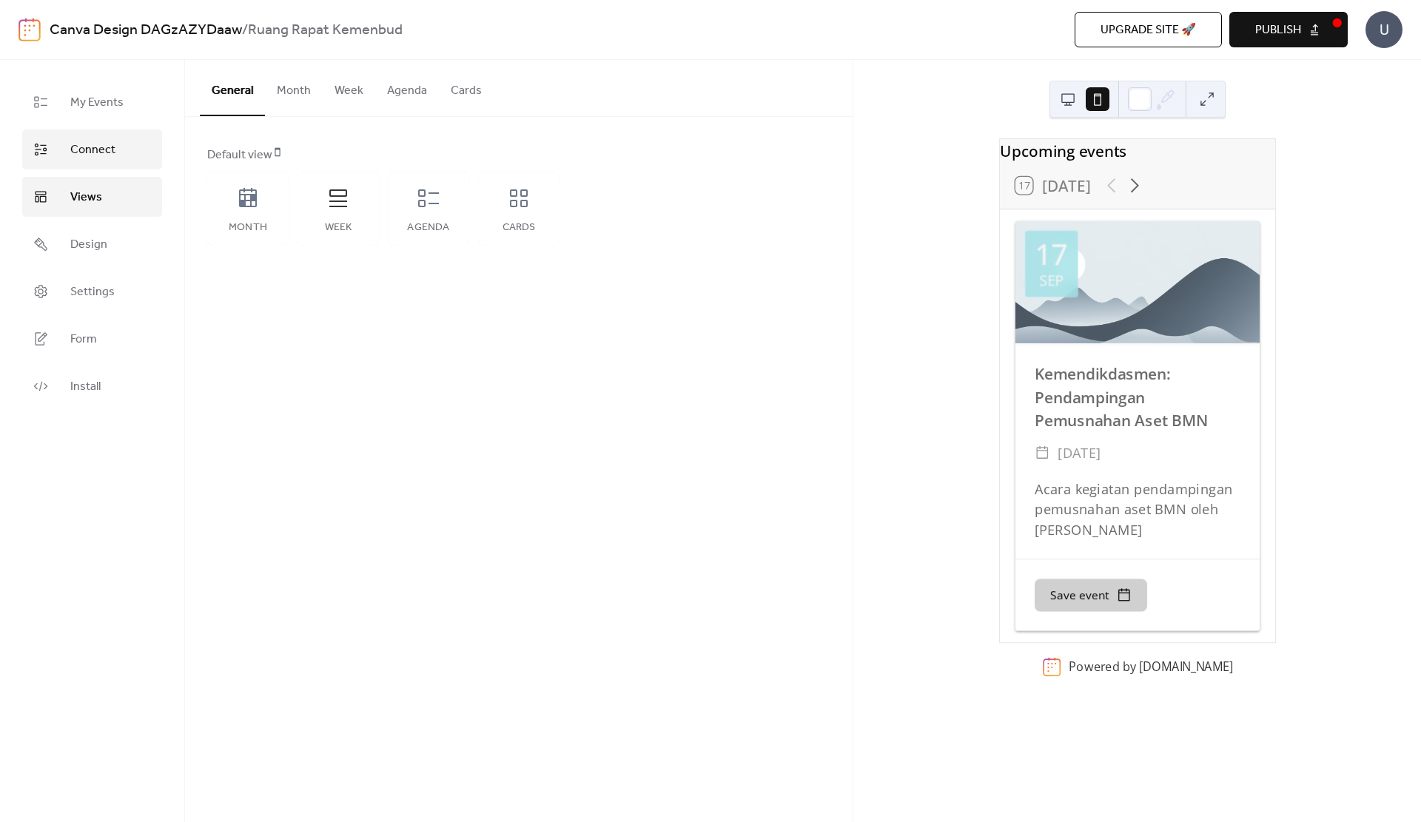
click at [132, 138] on link "Connect" at bounding box center [92, 150] width 140 height 40
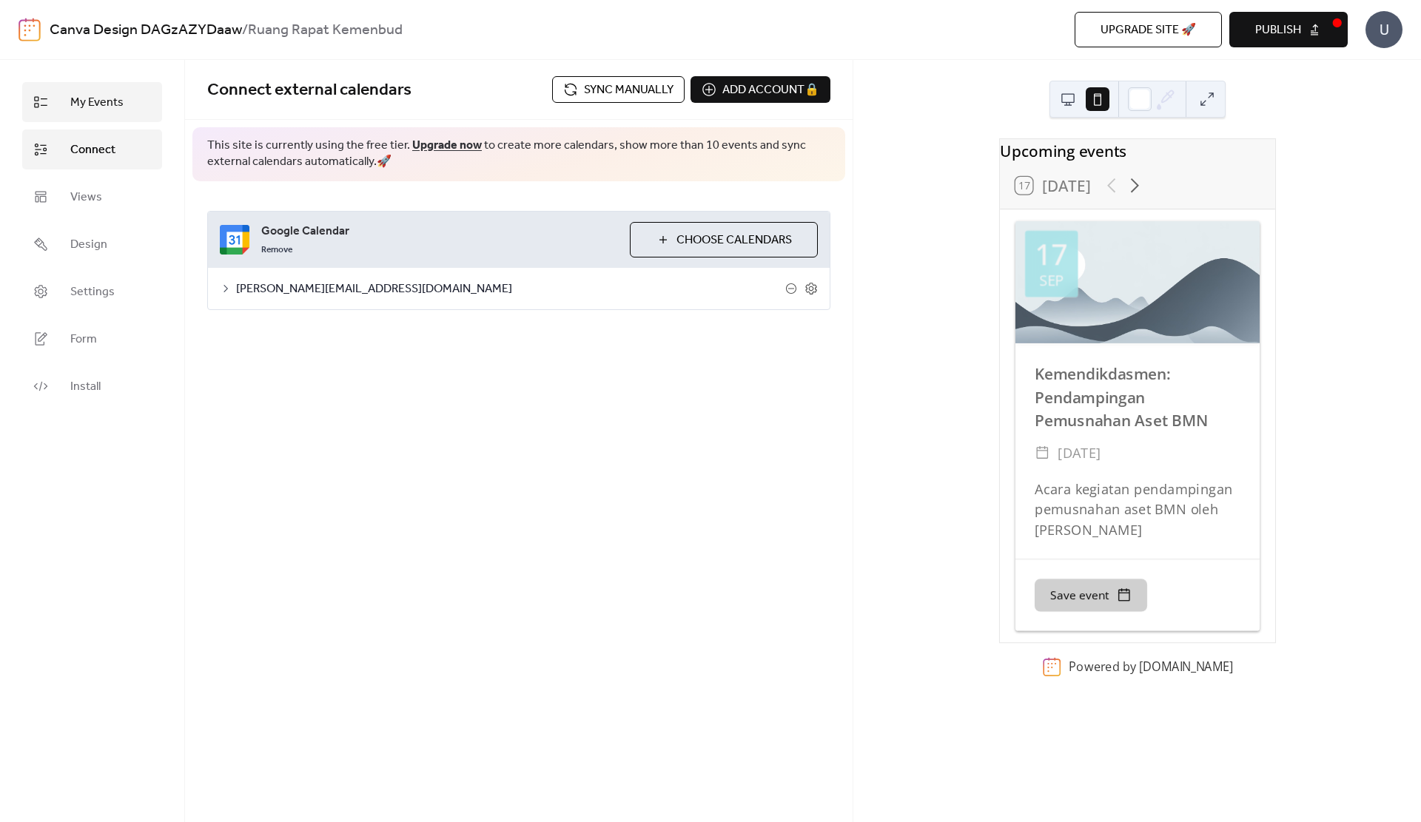
click at [135, 95] on link "My Events" at bounding box center [92, 102] width 140 height 40
